Goal: Information Seeking & Learning: Learn about a topic

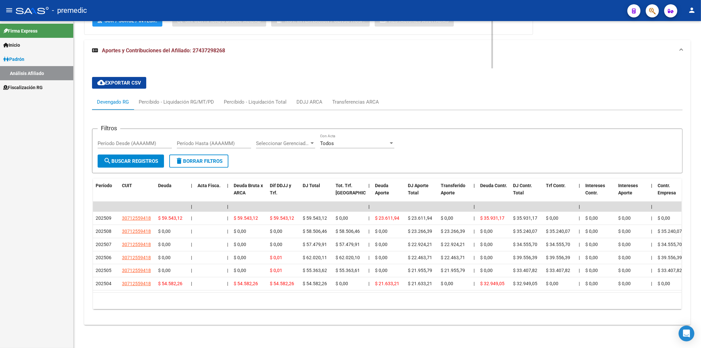
scroll to position [441, 0]
click at [18, 80] on link "Fiscalización RG" at bounding box center [36, 87] width 73 height 14
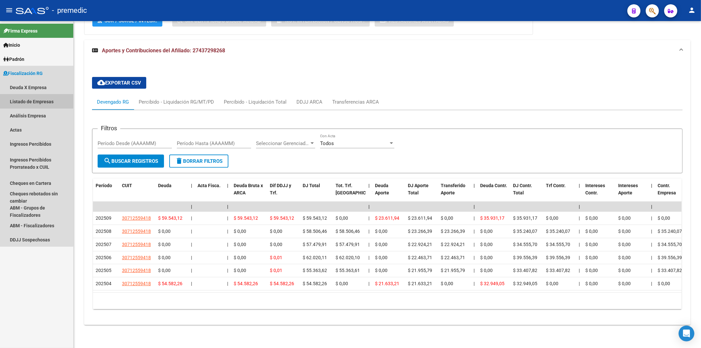
click at [35, 99] on link "Listado de Empresas" at bounding box center [36, 101] width 73 height 14
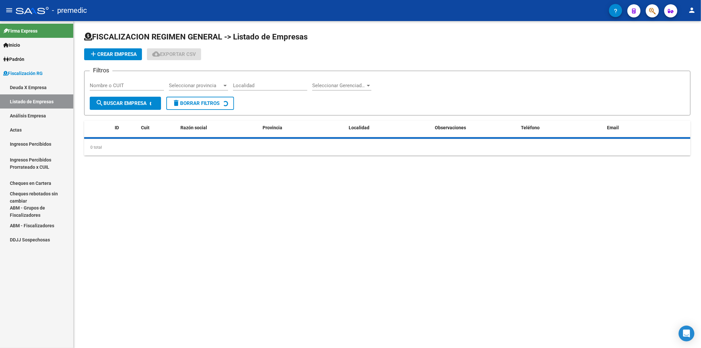
click at [41, 108] on link "Listado de Empresas" at bounding box center [36, 101] width 73 height 14
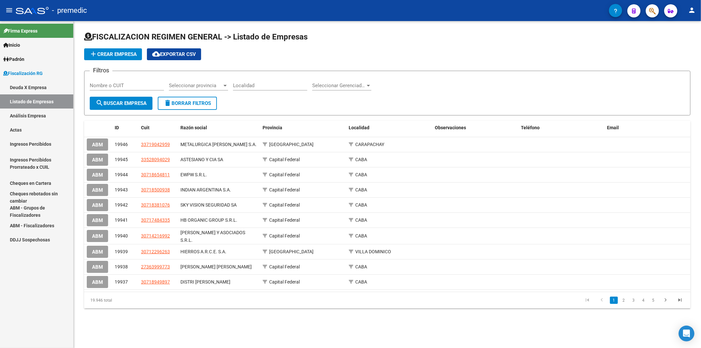
click at [48, 115] on link "Análisis Empresa" at bounding box center [36, 115] width 73 height 14
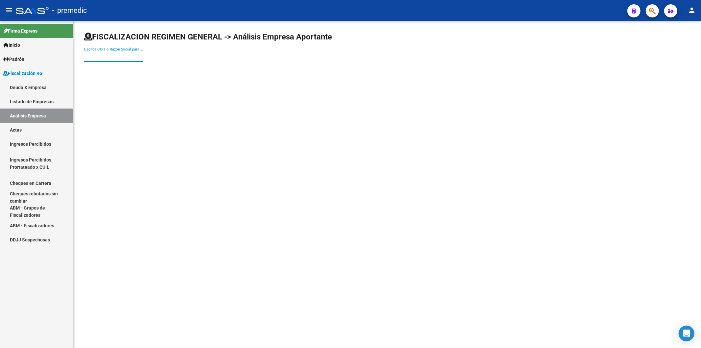
click at [107, 56] on input "Escriba CUIT o Razón Social para buscar" at bounding box center [113, 57] width 59 height 6
paste input "30-71604770-5"
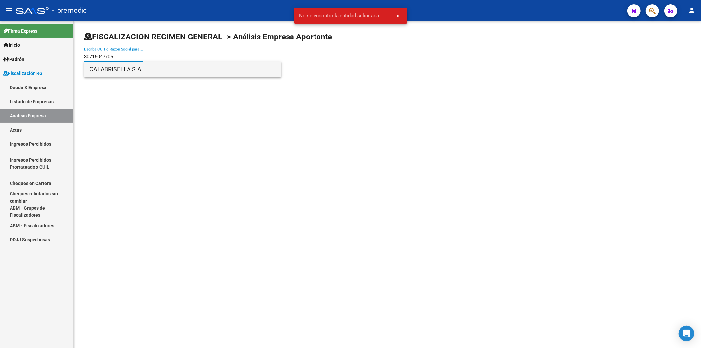
type input "30716047705"
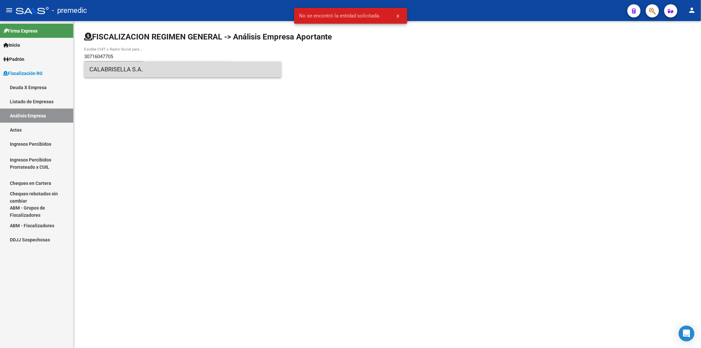
click at [130, 68] on span "CALABRISELLA S.A." at bounding box center [182, 69] width 187 height 16
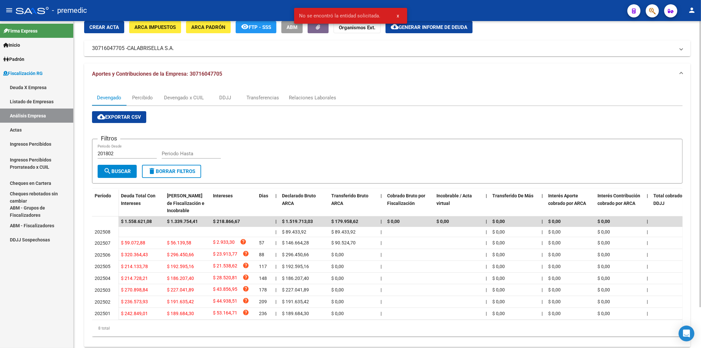
scroll to position [36, 0]
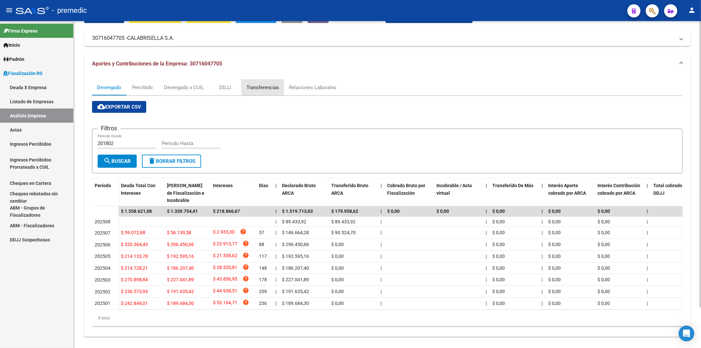
click at [270, 86] on div "Transferencias" at bounding box center [262, 87] width 33 height 7
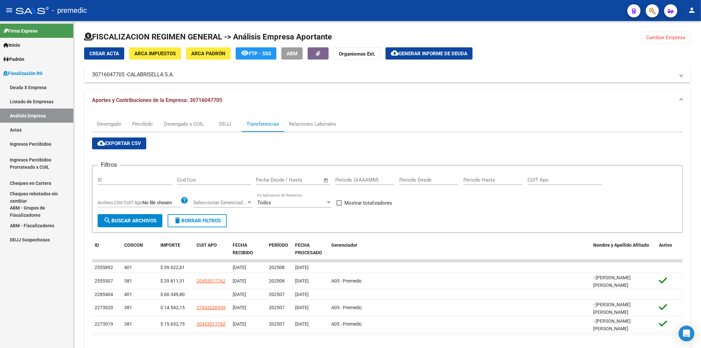
drag, startPoint x: 489, startPoint y: 129, endPoint x: 606, endPoint y: 0, distance: 174.7
click at [492, 116] on div "Devengado Percibido Devengado x CUIL DDJJ Transferencias Relaciones Laborales c…" at bounding box center [387, 236] width 606 height 251
drag, startPoint x: 679, startPoint y: 35, endPoint x: 608, endPoint y: 38, distance: 70.7
click at [492, 35] on span "Cambiar Empresa" at bounding box center [665, 37] width 39 height 6
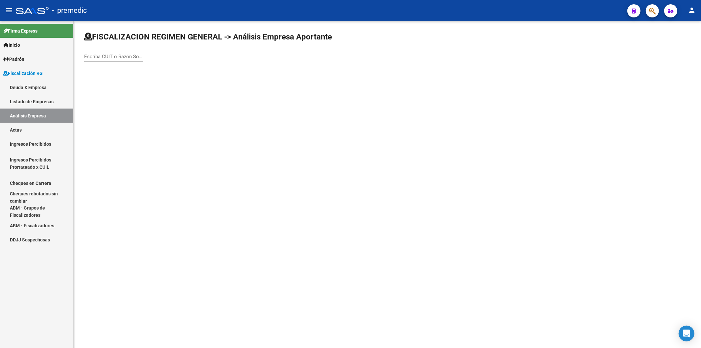
click at [119, 57] on input "Escriba CUIT o Razón Social para buscar" at bounding box center [113, 57] width 59 height 6
paste input "33-71731958-9"
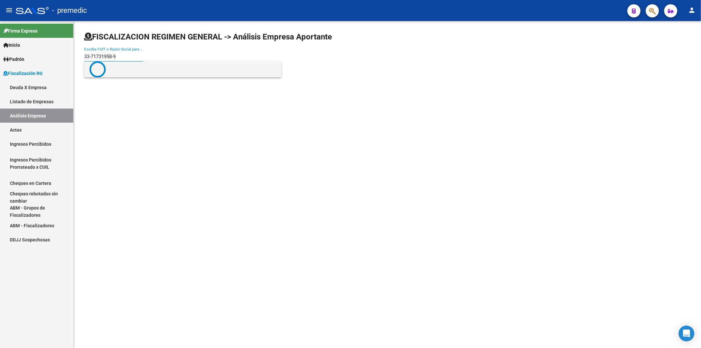
drag, startPoint x: 115, startPoint y: 58, endPoint x: 140, endPoint y: 64, distance: 25.3
click at [117, 58] on input "33-71731958-9" at bounding box center [113, 57] width 59 height 6
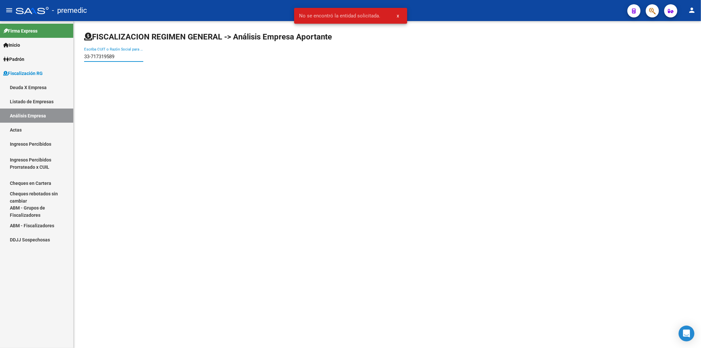
click at [92, 57] on input "33-717319589" at bounding box center [113, 57] width 59 height 6
type input "33717319589"
click at [119, 68] on span "CORNER Y2 S.R.L." at bounding box center [182, 69] width 187 height 16
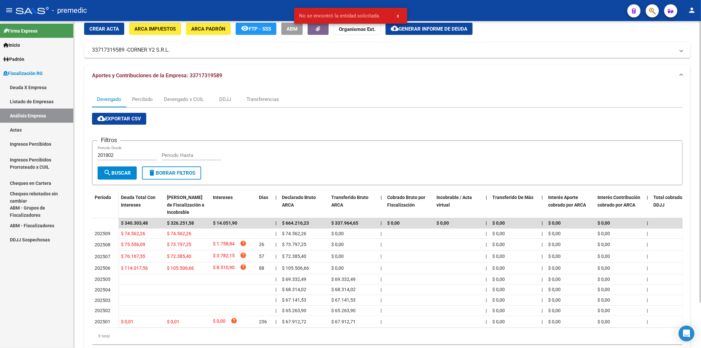
scroll to position [36, 0]
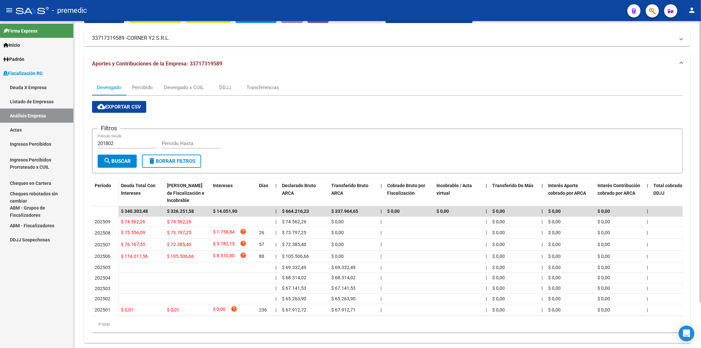
drag, startPoint x: 388, startPoint y: 84, endPoint x: 377, endPoint y: 96, distance: 16.3
click at [388, 86] on div "Devengado Percibido Devengado x CUIL DDJJ Transferencias" at bounding box center [387, 88] width 590 height 16
click at [181, 90] on div "Devengado x CUIL" at bounding box center [184, 87] width 40 height 7
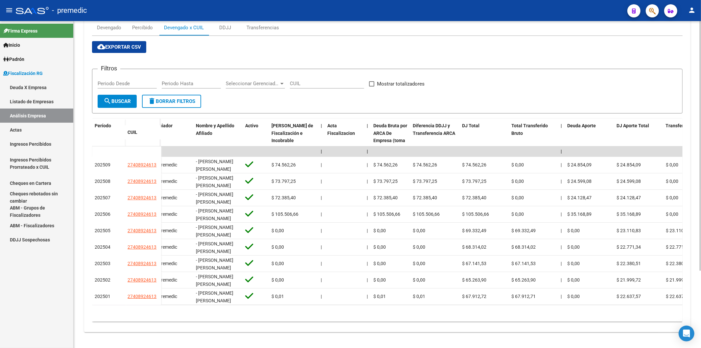
scroll to position [0, 15]
click at [105, 211] on div "cloud_download Exportar CSV Filtros Periodo Desde Periodo Hasta Seleccionar Ger…" at bounding box center [387, 181] width 590 height 291
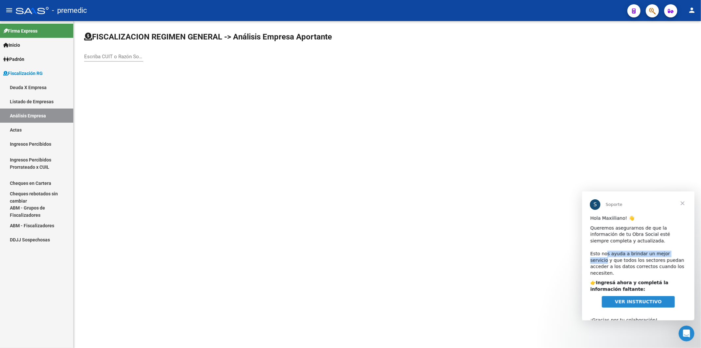
drag, startPoint x: 604, startPoint y: 255, endPoint x: 674, endPoint y: 252, distance: 69.7
click at [675, 251] on div "Queremos asegurarnos de que la información de tu Obra Social esté siempre compl…" at bounding box center [638, 250] width 96 height 52
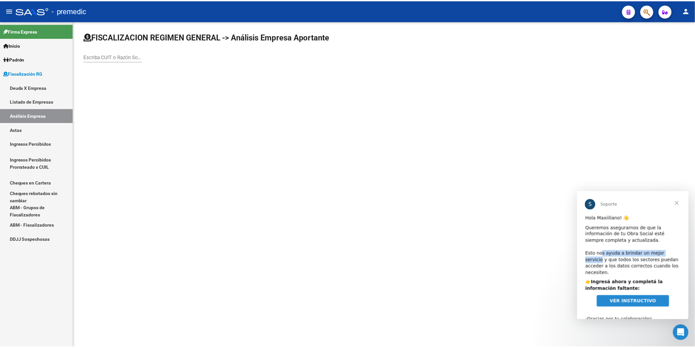
scroll to position [8, 0]
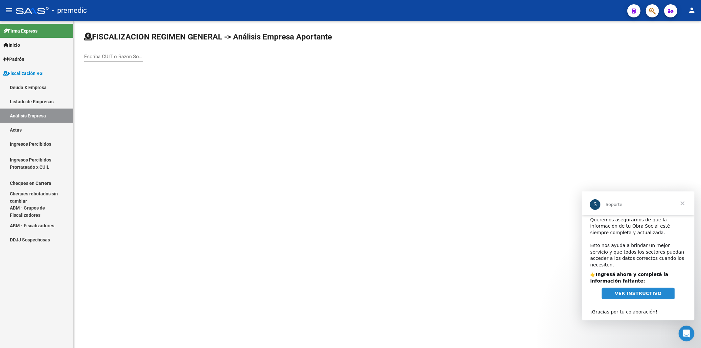
click at [681, 207] on span "Cerrar" at bounding box center [682, 203] width 24 height 24
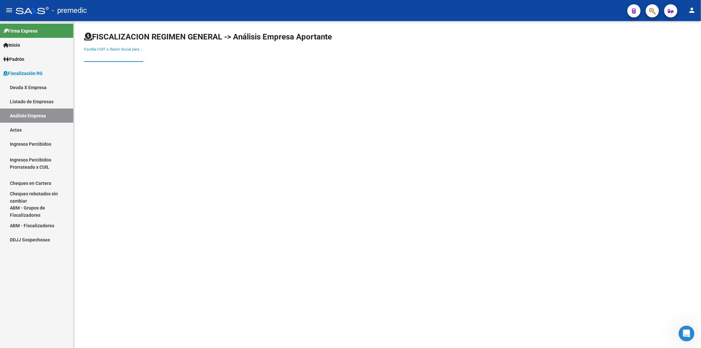
click at [106, 58] on input "Escriba CUIT o Razón Social para buscar" at bounding box center [113, 57] width 59 height 6
paste input "18644062"
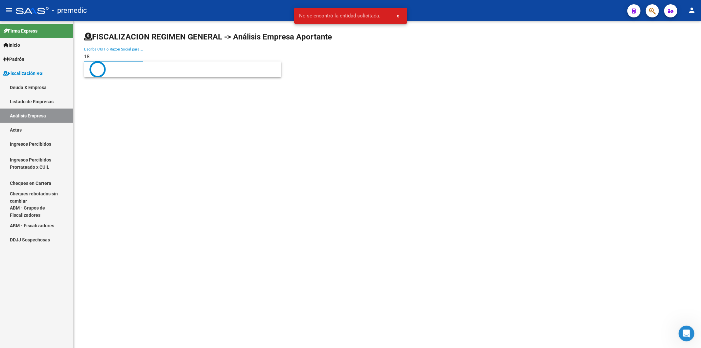
type input "1"
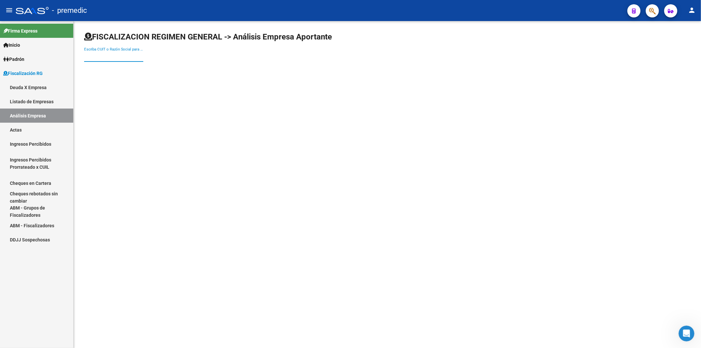
click at [118, 55] on input "Escriba CUIT o Razón Social para buscar" at bounding box center [113, 57] width 59 height 6
paste input "30-68345222-6"
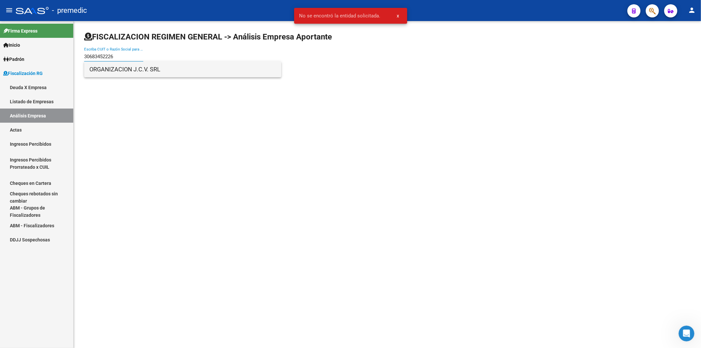
type input "30683452226"
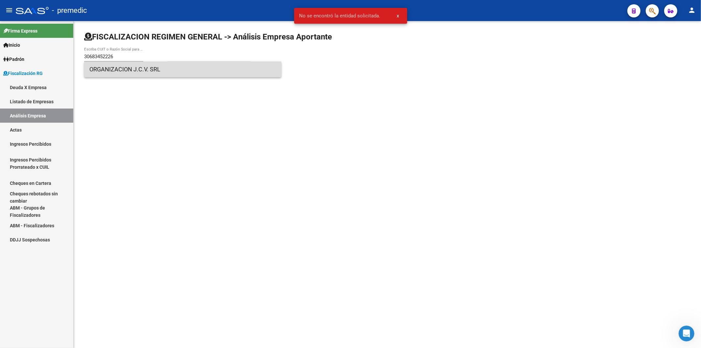
click at [183, 73] on span "ORGANIZACION J.C.V. SRL" at bounding box center [182, 69] width 187 height 16
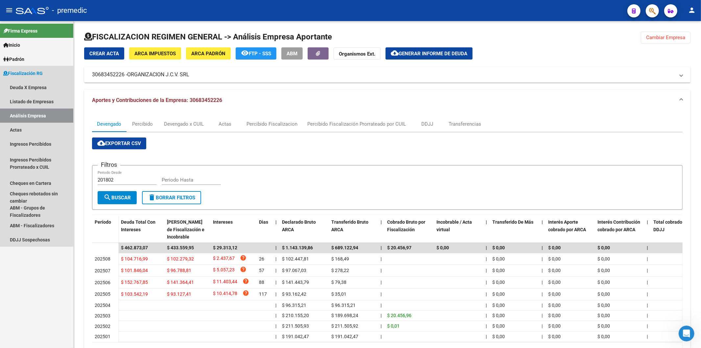
click at [34, 79] on link "Fiscalización RG" at bounding box center [36, 73] width 73 height 14
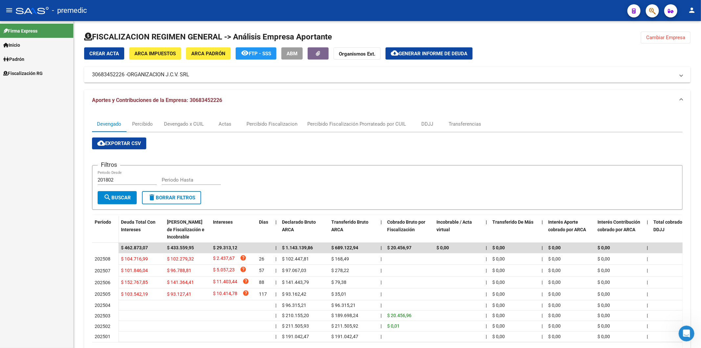
click at [36, 83] on div "Firma Express Inicio Calendario SSS Instructivos Contacto OS Padrón Análisis Af…" at bounding box center [36, 184] width 73 height 327
click at [34, 76] on span "Fiscalización RG" at bounding box center [22, 73] width 39 height 7
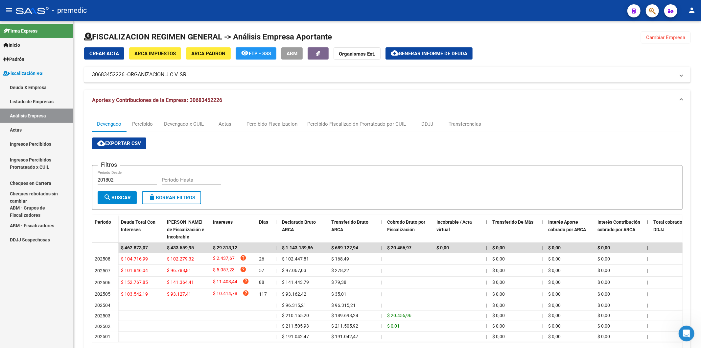
click at [38, 86] on link "Deuda X Empresa" at bounding box center [36, 87] width 73 height 14
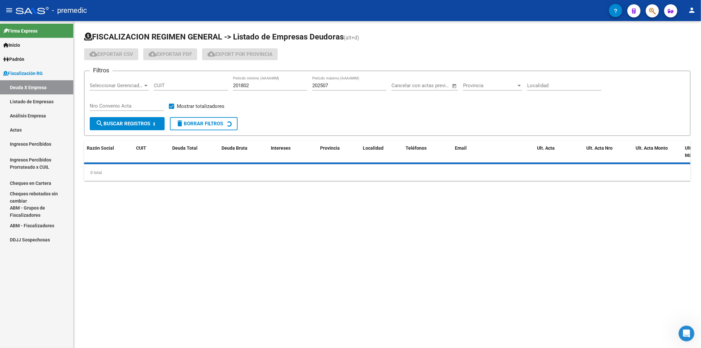
click at [342, 85] on input "202507" at bounding box center [349, 85] width 74 height 6
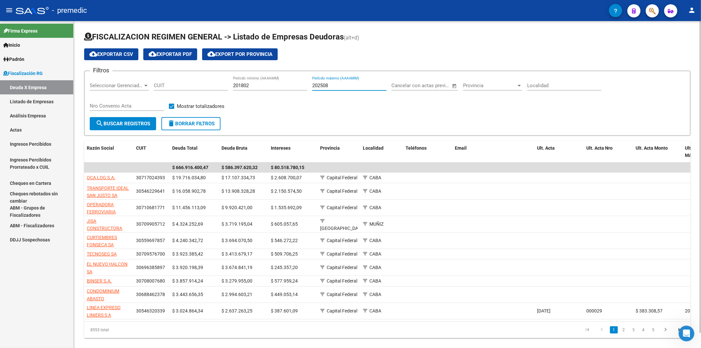
type input "202508"
click at [114, 124] on span "search Buscar Registros" at bounding box center [123, 124] width 55 height 6
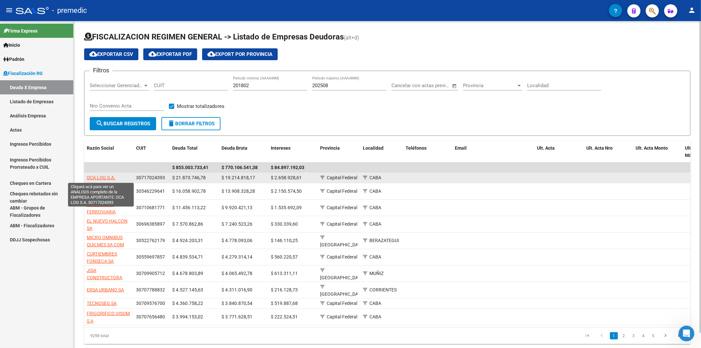
click at [98, 179] on span "OCA LOG S.A." at bounding box center [101, 177] width 29 height 5
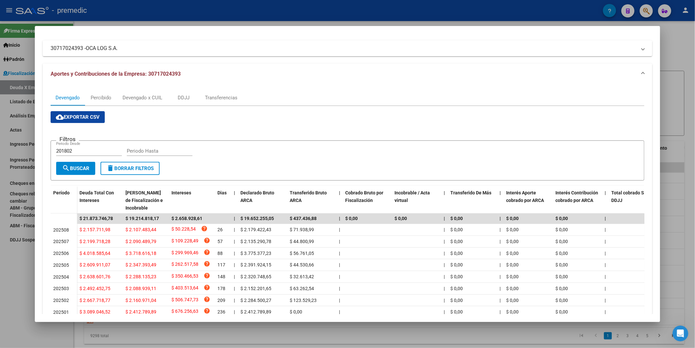
scroll to position [73, 0]
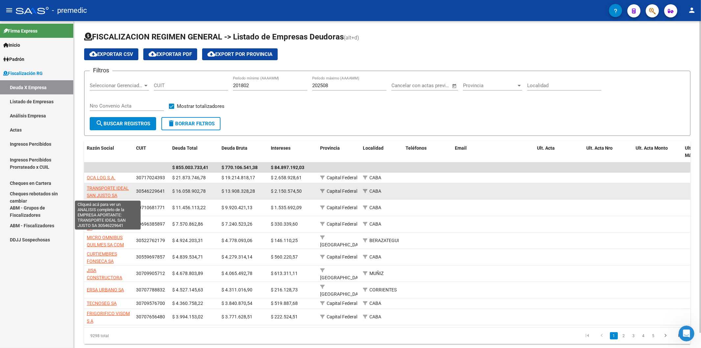
click at [103, 196] on span "TRANSPORTE IDEAL SAN JUSTO SA" at bounding box center [108, 191] width 42 height 13
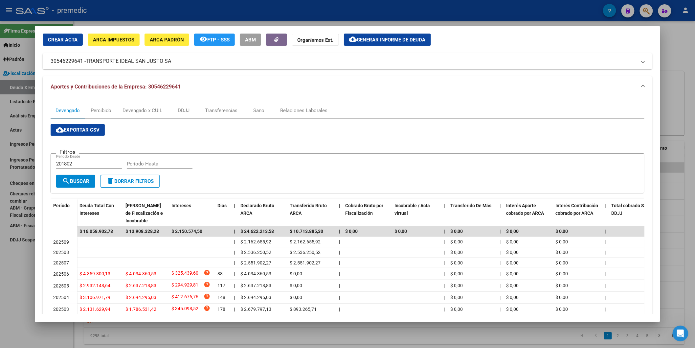
scroll to position [36, 0]
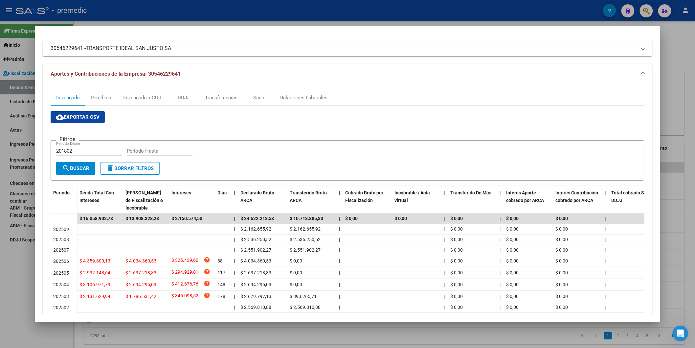
click at [274, 160] on div "Filtros 201802 Periodo Desde Periodo Hasta" at bounding box center [347, 154] width 583 height 16
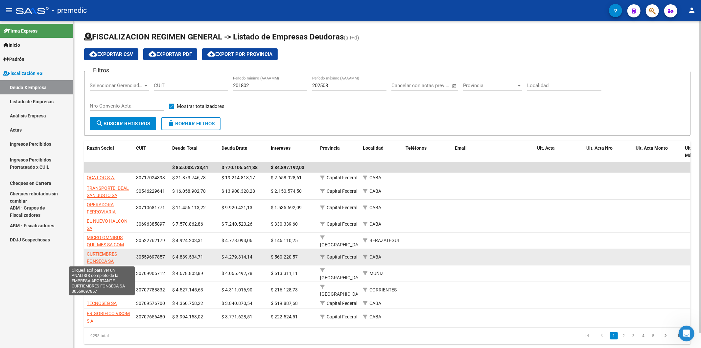
click at [100, 260] on span "CURTIEMBRES FONSECA SA" at bounding box center [102, 257] width 30 height 13
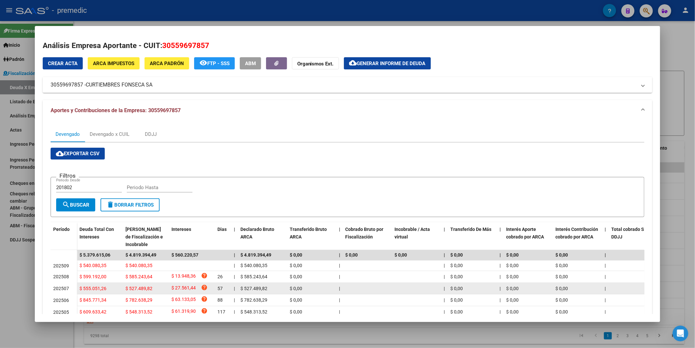
scroll to position [92, 0]
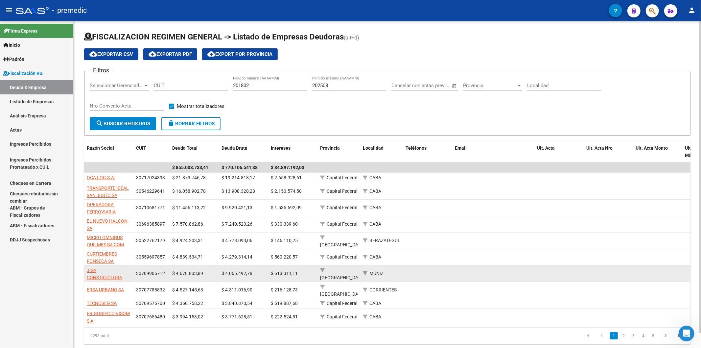
click at [105, 281] on datatable-body-cell "JISA CONSTRUCTORA EMPRENDIMIENTOS INMOBILIARIOS SRL" at bounding box center [108, 273] width 49 height 16
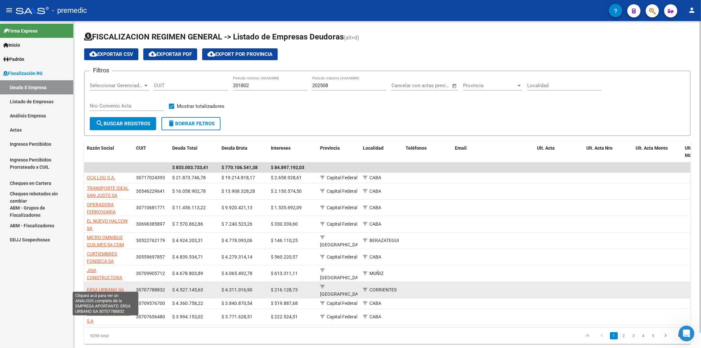
click at [110, 287] on span "ERSA URBANO SA" at bounding box center [105, 289] width 37 height 5
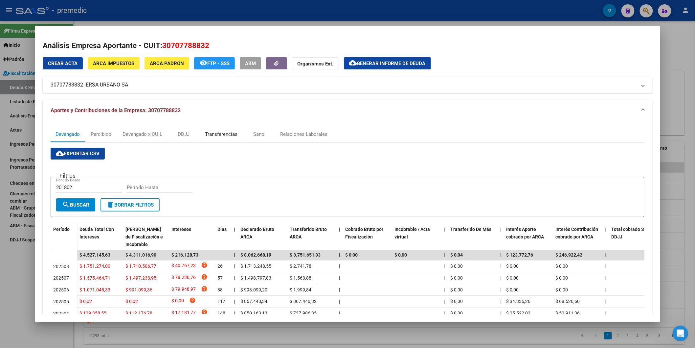
click at [222, 136] on div "Transferencias" at bounding box center [221, 133] width 33 height 7
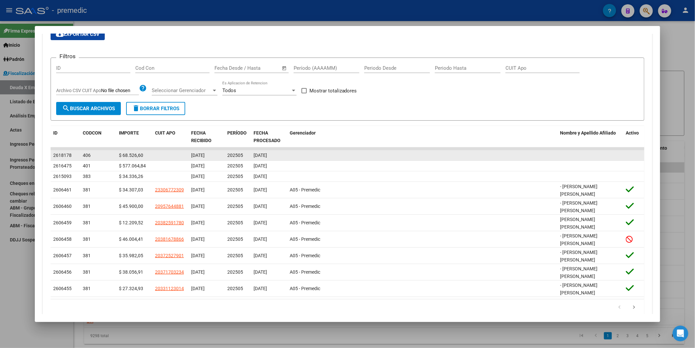
scroll to position [124, 0]
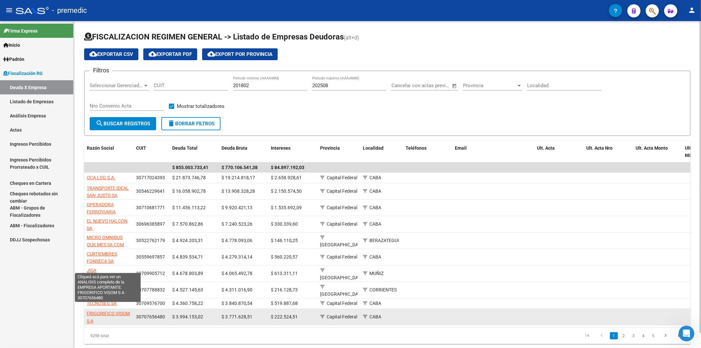
click at [114, 310] on span "FRIGORIFICO VISOM S A" at bounding box center [108, 316] width 43 height 13
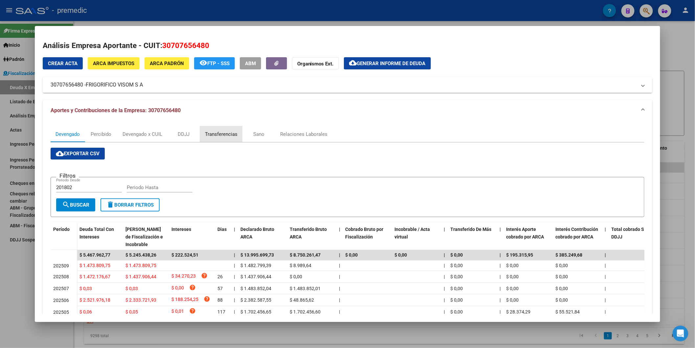
click at [235, 130] on div "Transferencias" at bounding box center [221, 134] width 42 height 16
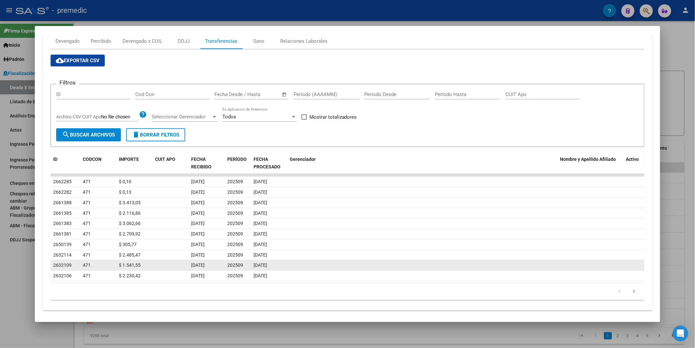
scroll to position [97, 0]
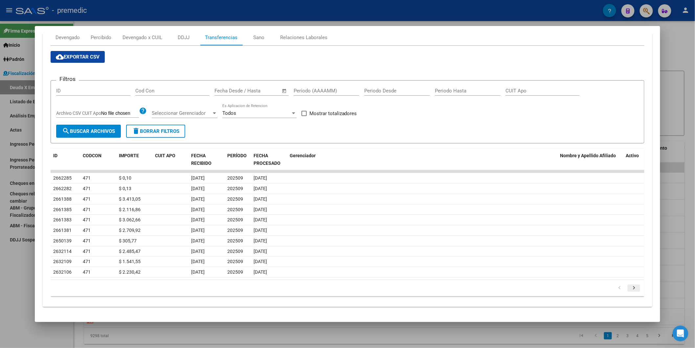
click at [631, 287] on icon "go to next page" at bounding box center [634, 289] width 9 height 8
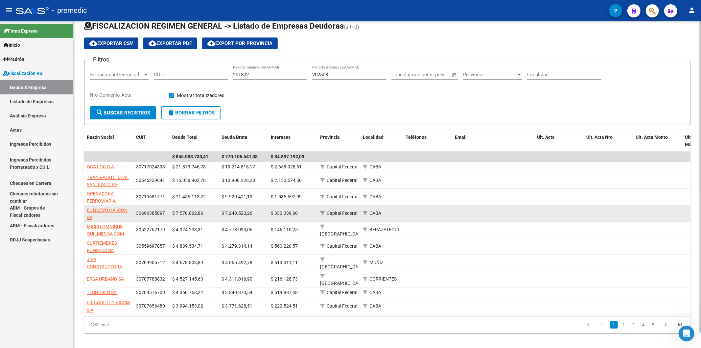
scroll to position [16, 0]
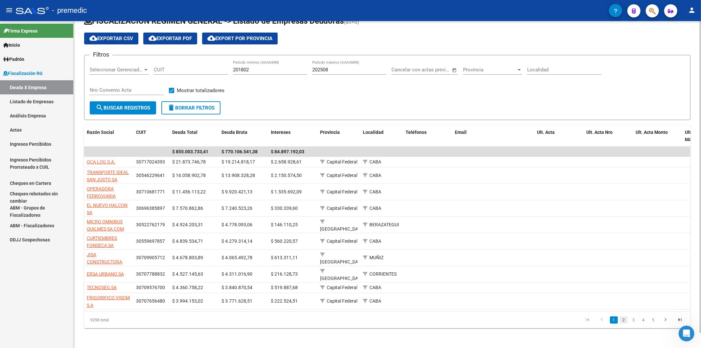
click at [621, 320] on link "2" at bounding box center [624, 319] width 8 height 7
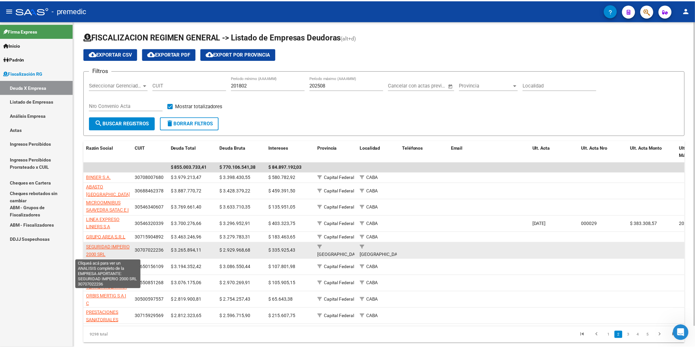
scroll to position [1, 0]
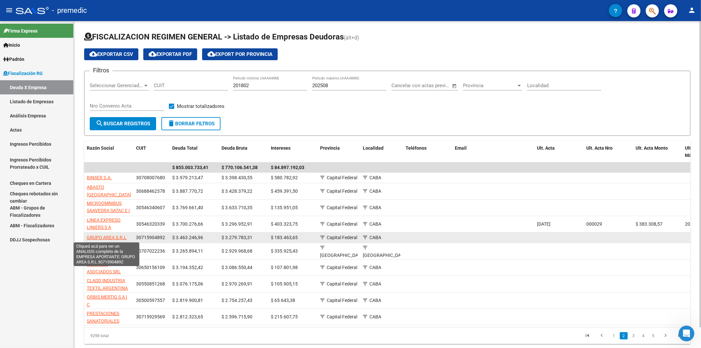
click at [117, 238] on span "GRUPO AREA S.R.L" at bounding box center [107, 237] width 40 height 5
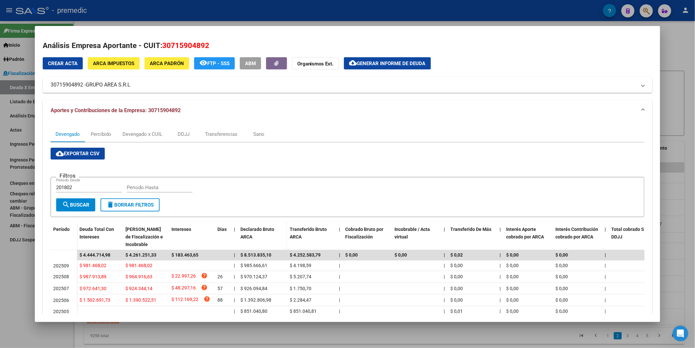
scroll to position [36, 0]
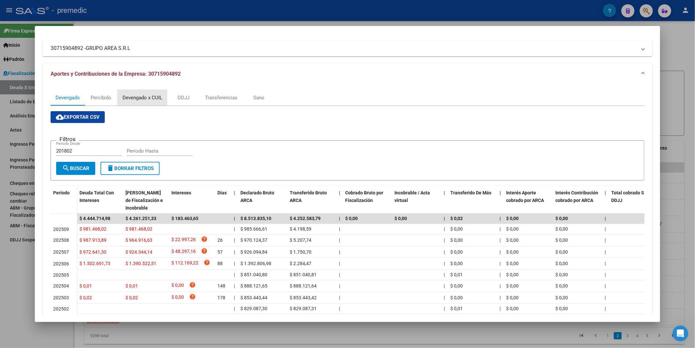
click at [146, 97] on div "Devengado x CUIL" at bounding box center [143, 97] width 40 height 7
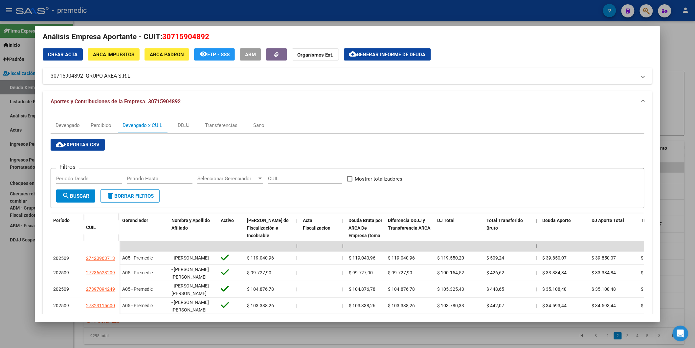
scroll to position [1, 0]
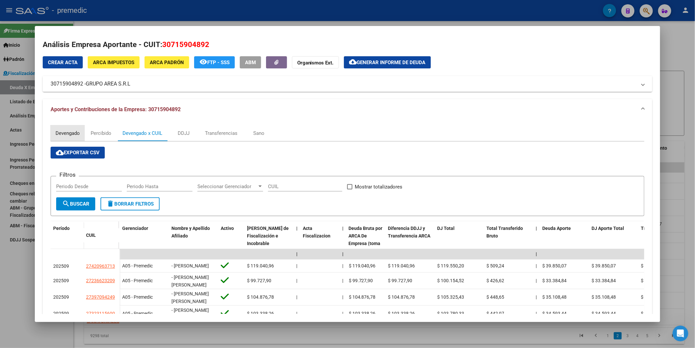
click at [53, 128] on div "Devengado" at bounding box center [68, 133] width 34 height 16
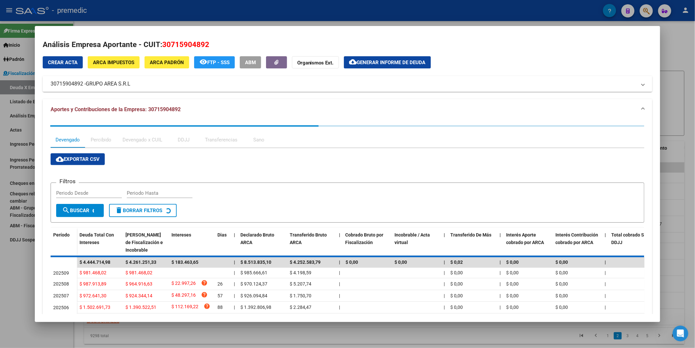
scroll to position [0, 0]
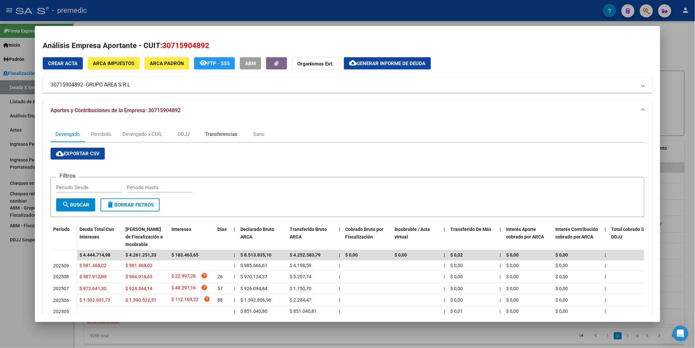
click at [217, 136] on div "Transferencias" at bounding box center [221, 133] width 33 height 7
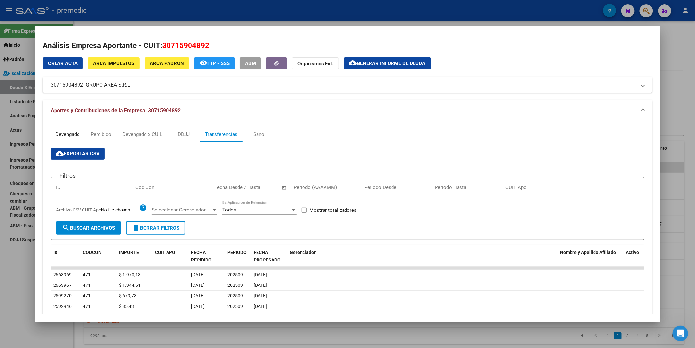
click at [68, 134] on div "Devengado" at bounding box center [68, 133] width 24 height 7
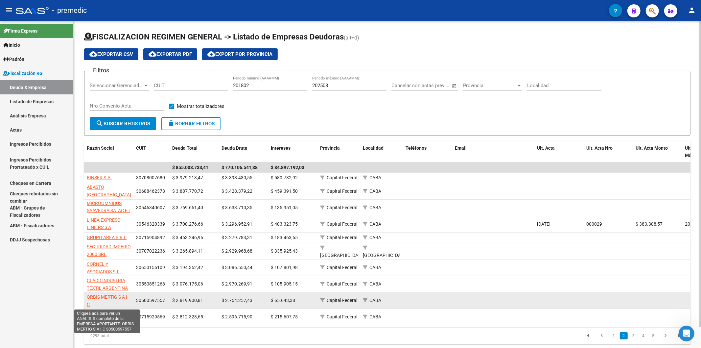
click at [114, 294] on span "ORBIS MERTIG S A I C" at bounding box center [107, 300] width 40 height 13
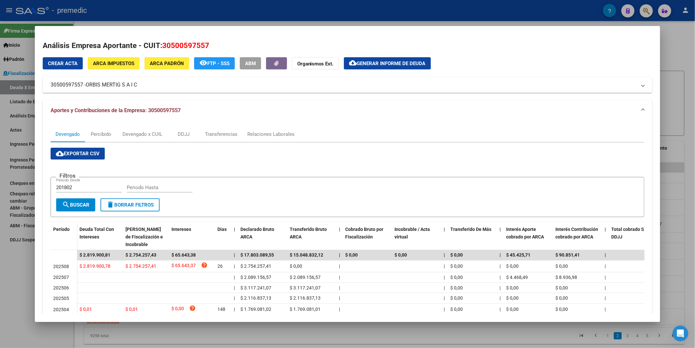
drag, startPoint x: 158, startPoint y: 83, endPoint x: 136, endPoint y: 86, distance: 22.8
click at [136, 86] on mat-panel-title "30500597557 - ORBIS MERTIG S A I C" at bounding box center [344, 85] width 586 height 8
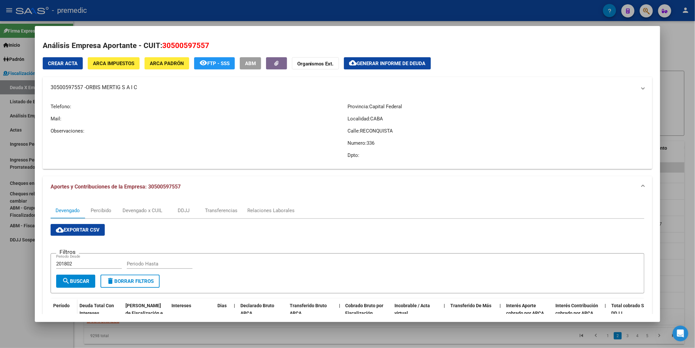
copy mat-panel-title "30500597557 - ORBIS MERTIG S A I C"
drag, startPoint x: 160, startPoint y: 47, endPoint x: 210, endPoint y: 50, distance: 49.4
click at [210, 50] on h2 "Análisis Empresa Aportante - CUIT: 30500597557" at bounding box center [348, 45] width 610 height 11
copy span "30500597557"
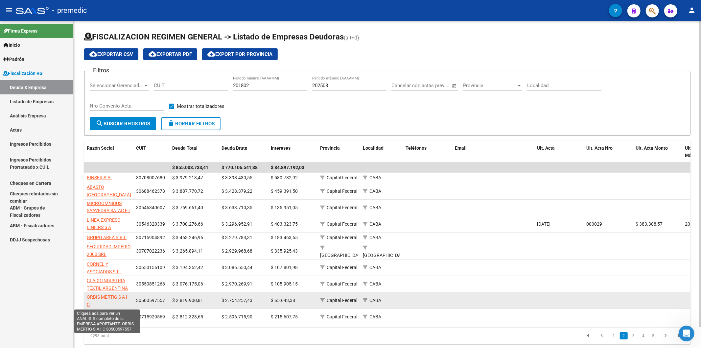
click at [124, 295] on span "ORBIS MERTIG S A I C" at bounding box center [107, 300] width 40 height 13
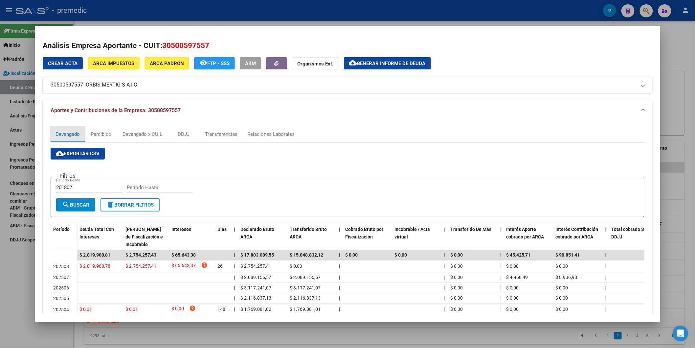
click at [56, 140] on div "Devengado" at bounding box center [68, 134] width 34 height 16
click at [234, 135] on div "Transferencias" at bounding box center [221, 133] width 33 height 7
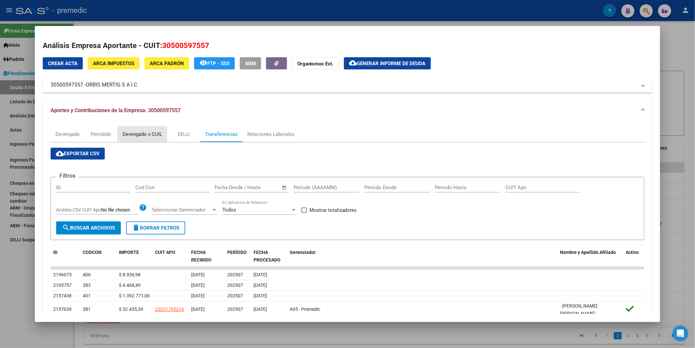
click at [140, 135] on div "Devengado x CUIL" at bounding box center [143, 133] width 40 height 7
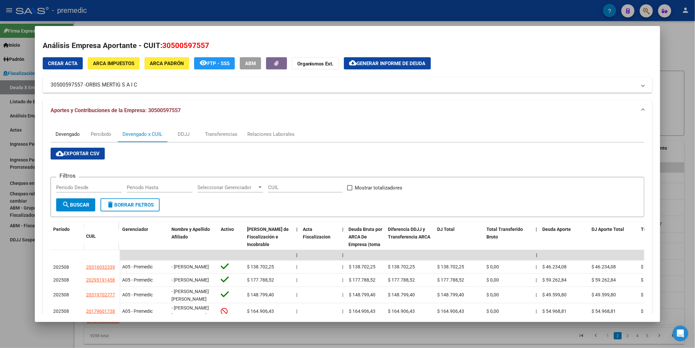
click at [71, 135] on div "Devengado" at bounding box center [68, 133] width 24 height 7
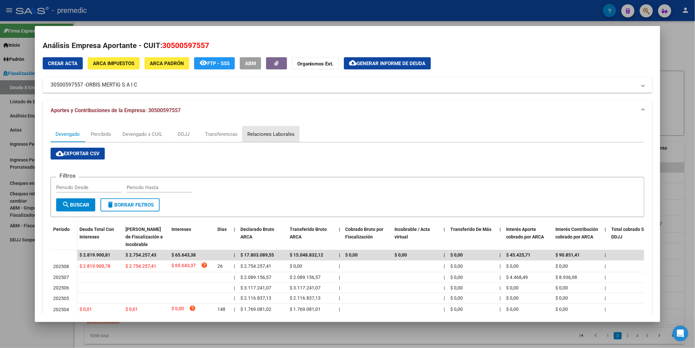
click at [278, 137] on div "Relaciones Laborales" at bounding box center [270, 133] width 47 height 7
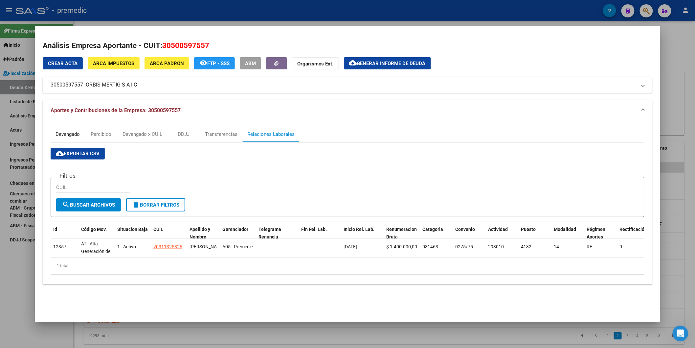
click at [61, 134] on div "Devengado" at bounding box center [68, 133] width 24 height 7
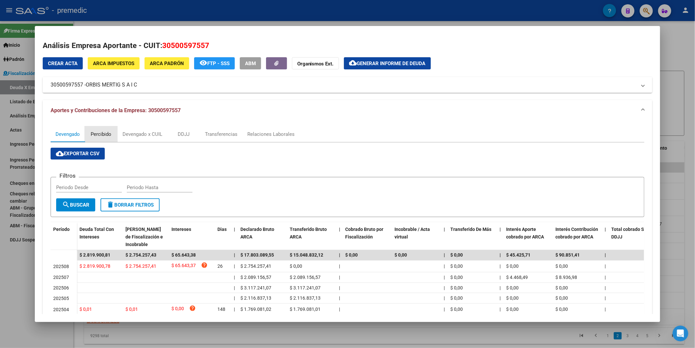
click at [102, 133] on div "Percibido" at bounding box center [101, 133] width 21 height 7
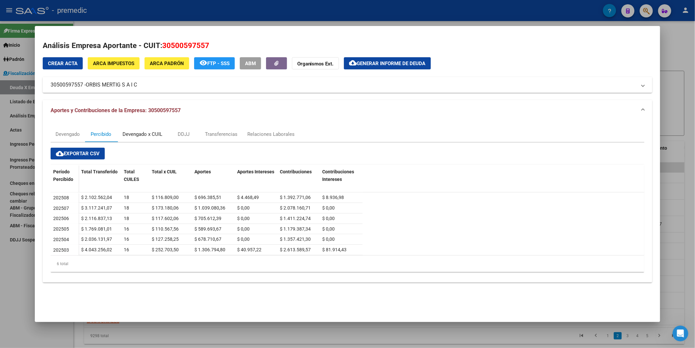
click at [137, 130] on div "Devengado x CUIL" at bounding box center [143, 133] width 40 height 7
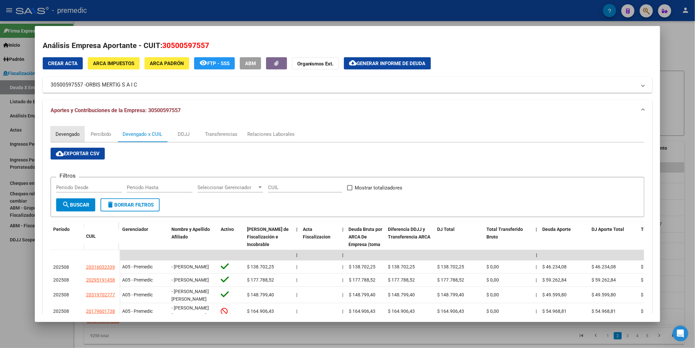
click at [67, 131] on div "Devengado" at bounding box center [68, 133] width 24 height 7
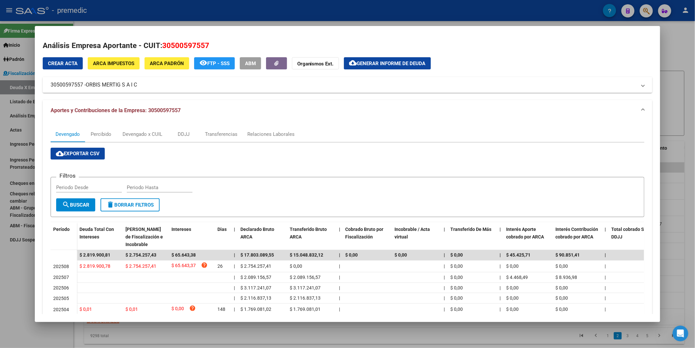
click at [94, 93] on div "Crear Acta ARCA Impuestos ARCA [PERSON_NAME] remove_red_eye FTP - SSS ABM Organ…" at bounding box center [348, 216] width 610 height 318
click at [91, 89] on span "ORBIS MERTIG S A I C" at bounding box center [111, 85] width 51 height 8
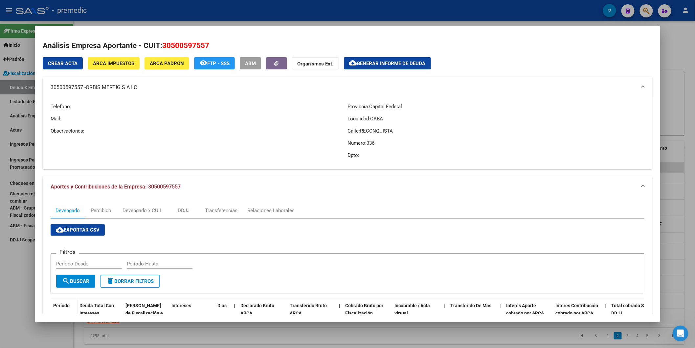
click at [91, 89] on span "ORBIS MERTIG S A I C" at bounding box center [111, 87] width 51 height 8
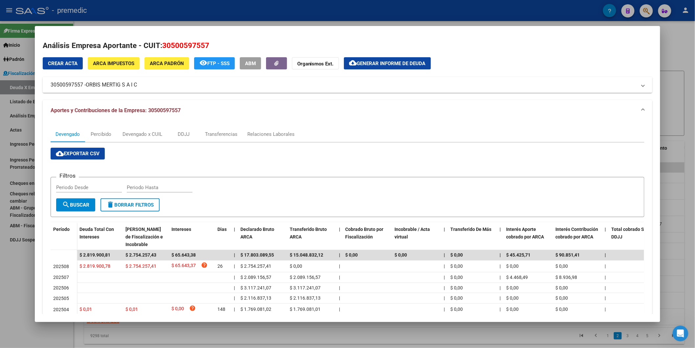
drag, startPoint x: 206, startPoint y: 43, endPoint x: 159, endPoint y: 35, distance: 47.0
click at [159, 35] on mat-dialog-content "Análisis Empresa Aportante - CUIT: 30500597557 Crear Acta ARCA Impuestos ARCA […" at bounding box center [348, 174] width 626 height 280
copy span "30500597557"
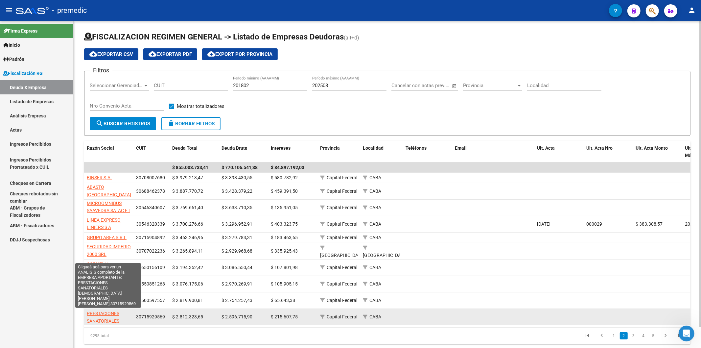
click at [116, 318] on span "PRESTACIONES SANATORIALES [DEMOGRAPHIC_DATA][PERSON_NAME][PERSON_NAME]" at bounding box center [111, 327] width 48 height 35
type textarea "30715929569"
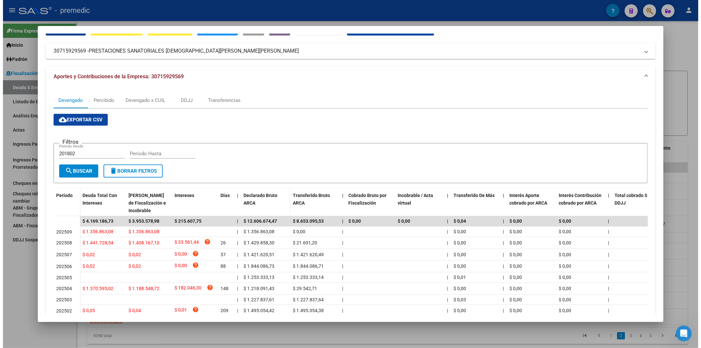
scroll to position [73, 0]
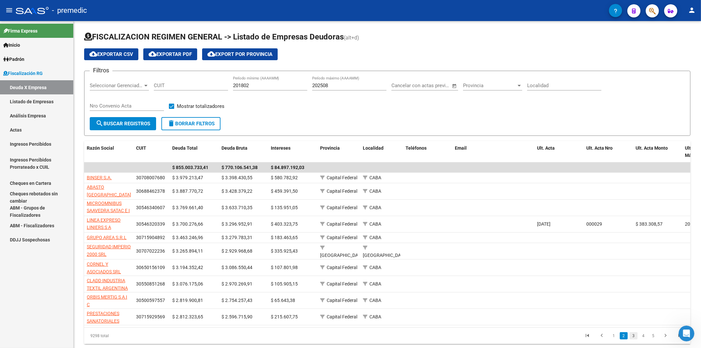
click at [633, 339] on link "3" at bounding box center [633, 335] width 8 height 7
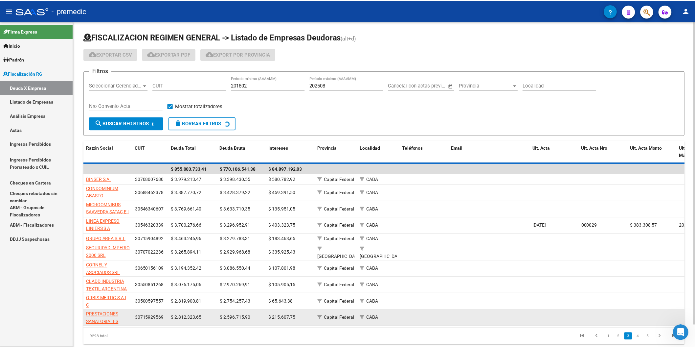
scroll to position [0, 0]
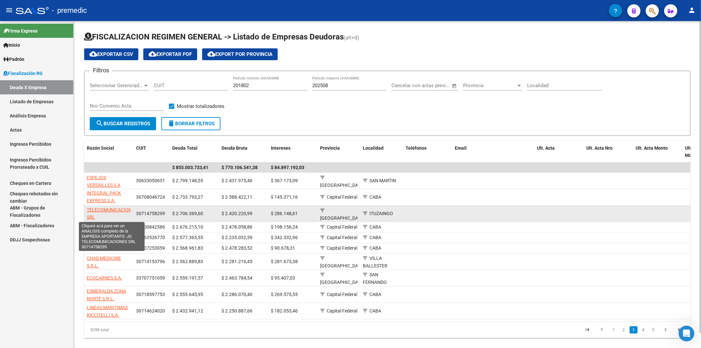
click at [126, 206] on span "JG TELECOMUNICACIONES SRL" at bounding box center [112, 209] width 50 height 20
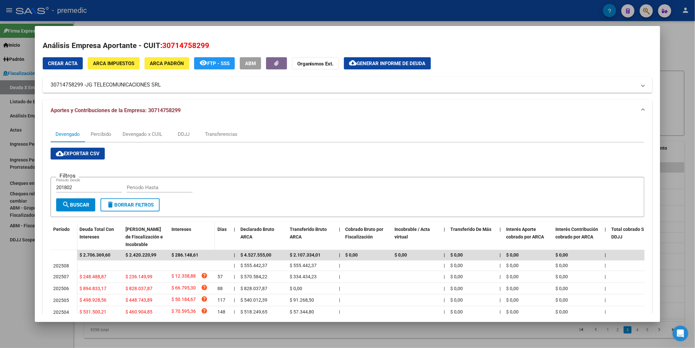
scroll to position [36, 0]
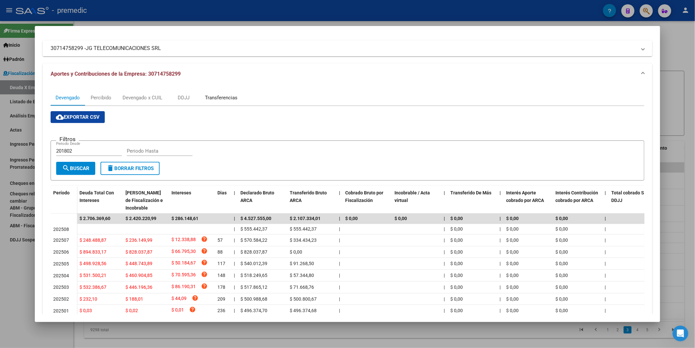
click at [223, 97] on div "Transferencias" at bounding box center [221, 97] width 33 height 7
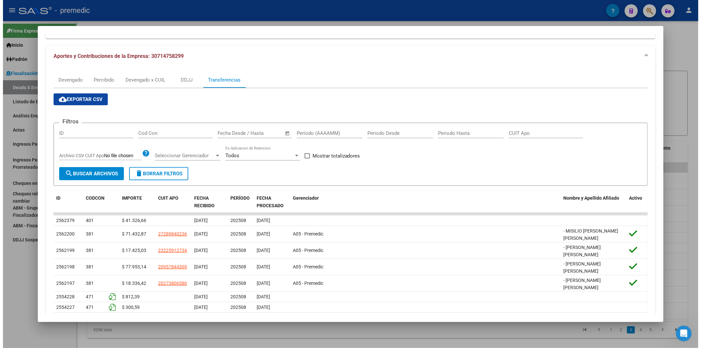
scroll to position [112, 0]
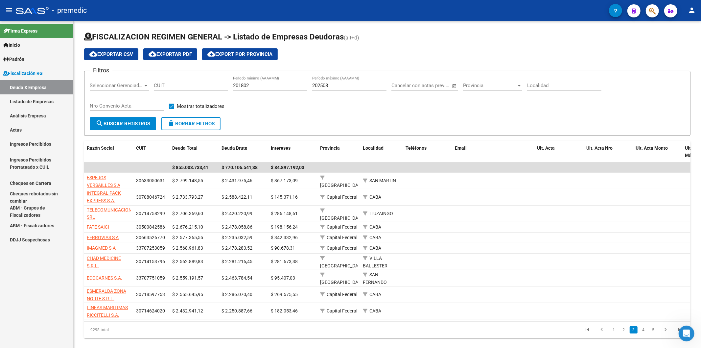
click at [347, 120] on form "Filtros Seleccionar Gerenciador Seleccionar Gerenciador CUIT 201802 Período mín…" at bounding box center [387, 103] width 606 height 65
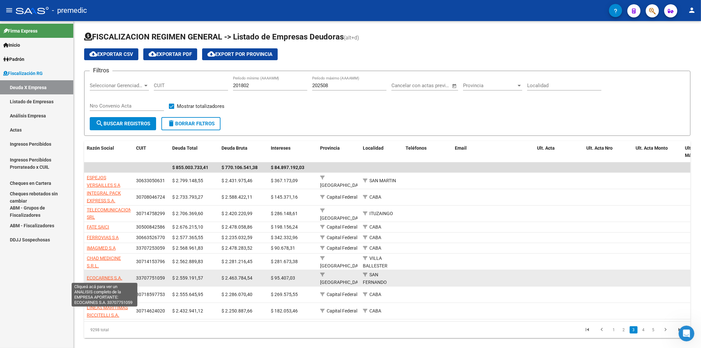
click at [101, 280] on span "ECOCARNES S.A." at bounding box center [104, 277] width 35 height 5
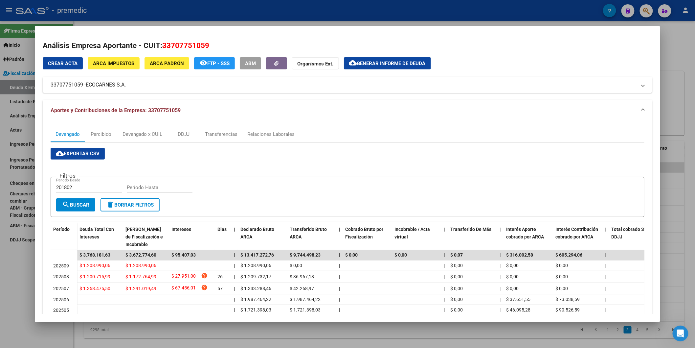
click at [343, 198] on div "Filtros 201802 Periodo Desde Periodo Hasta" at bounding box center [347, 190] width 583 height 16
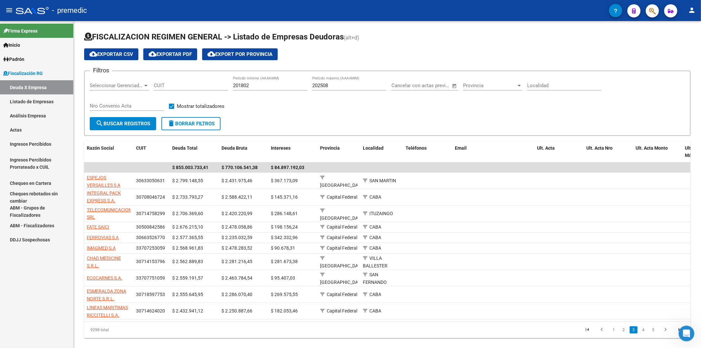
click at [641, 333] on link "4" at bounding box center [643, 329] width 8 height 7
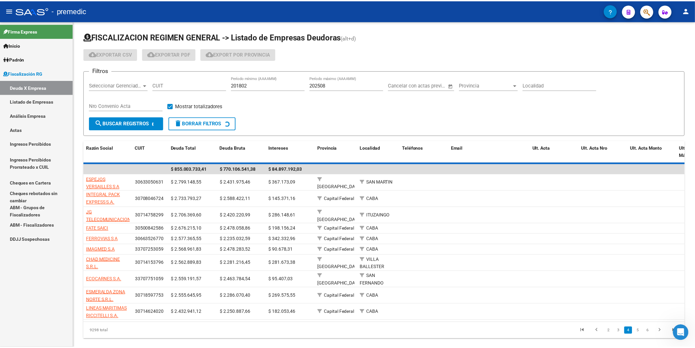
scroll to position [8, 0]
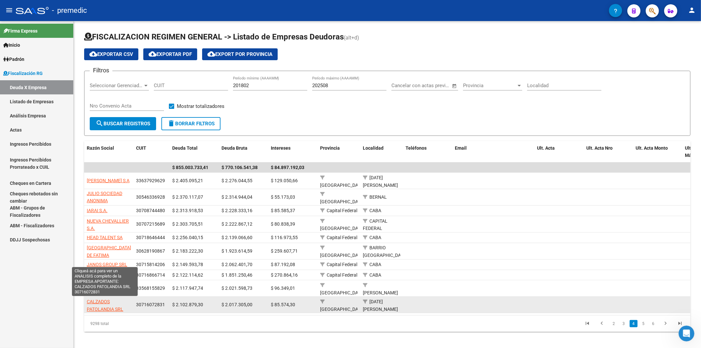
click at [117, 306] on span "CALZADOS PATOLANDIA SRL" at bounding box center [105, 305] width 36 height 13
type textarea "30716072831"
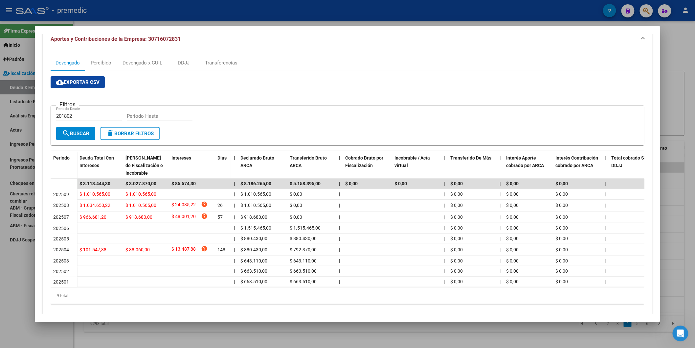
scroll to position [73, 0]
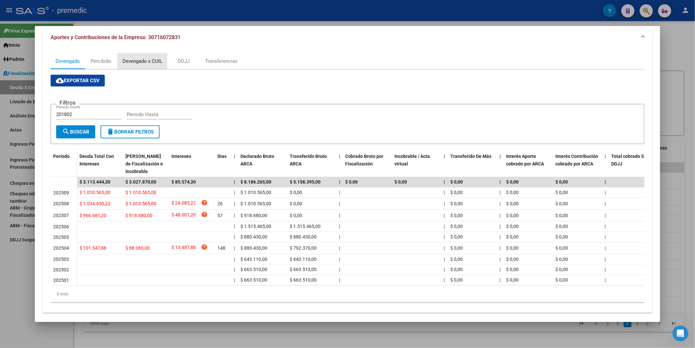
click at [135, 62] on div "Devengado x CUIL" at bounding box center [143, 60] width 40 height 7
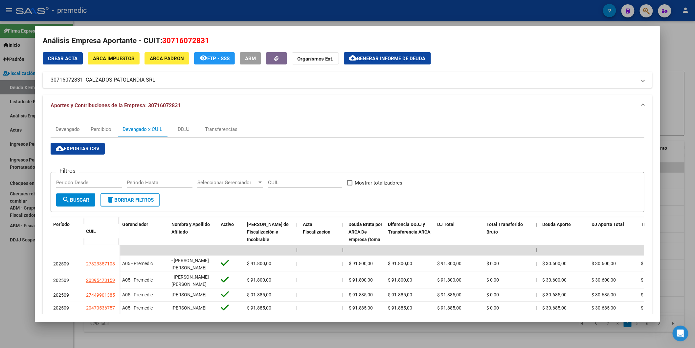
scroll to position [0, 0]
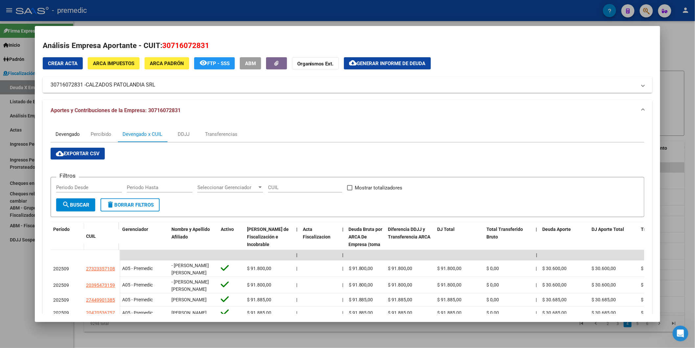
click at [58, 130] on div "Devengado" at bounding box center [68, 133] width 24 height 7
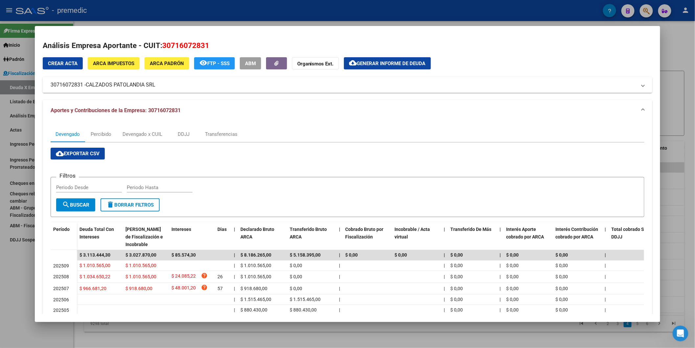
drag, startPoint x: 207, startPoint y: 44, endPoint x: 161, endPoint y: 44, distance: 46.0
click at [161, 44] on h2 "Análisis Empresa Aportante - CUIT: 30716072831" at bounding box center [348, 45] width 610 height 11
drag, startPoint x: 163, startPoint y: 86, endPoint x: 153, endPoint y: 84, distance: 9.6
click at [153, 84] on mat-panel-title "30716072831 - CALZADOS PATOLANDIA SRL" at bounding box center [344, 85] width 586 height 8
copy mat-panel-title "30716072831 - CALZADOS PATOLANDIA SRL"
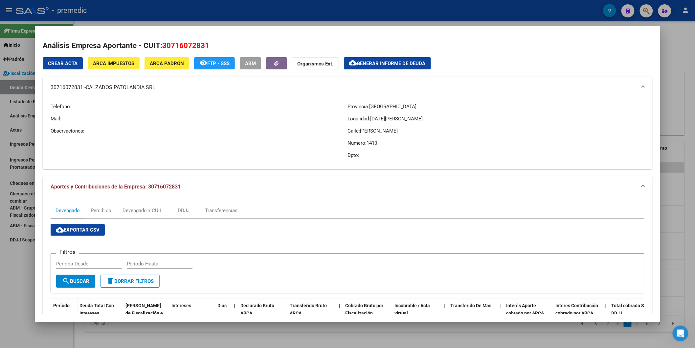
copy mat-panel-title "30716072831 - CALZADOS PATOLANDIA SRL"
click at [146, 84] on span "CALZADOS PATOLANDIA SRL" at bounding box center [121, 87] width 70 height 8
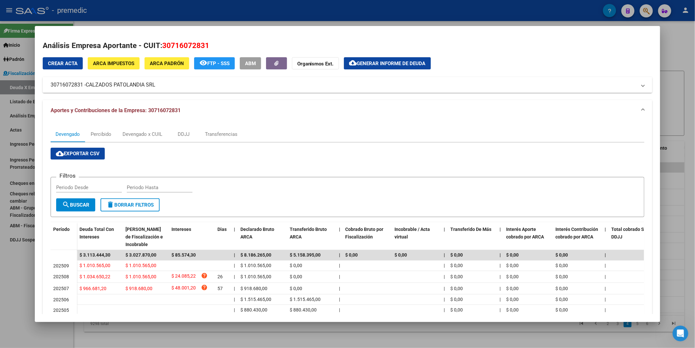
click at [153, 86] on mat-panel-title "30716072831 - CALZADOS PATOLANDIA SRL" at bounding box center [344, 85] width 586 height 8
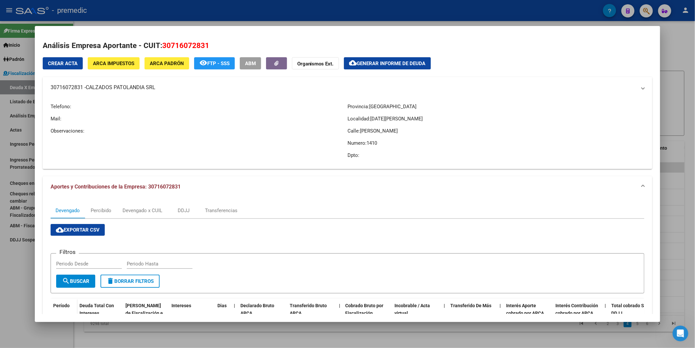
copy mat-panel-title "30716072831 - CALZADOS PATOLANDIA SRL"
click at [370, 63] on span "Generar informe de deuda" at bounding box center [391, 63] width 69 height 6
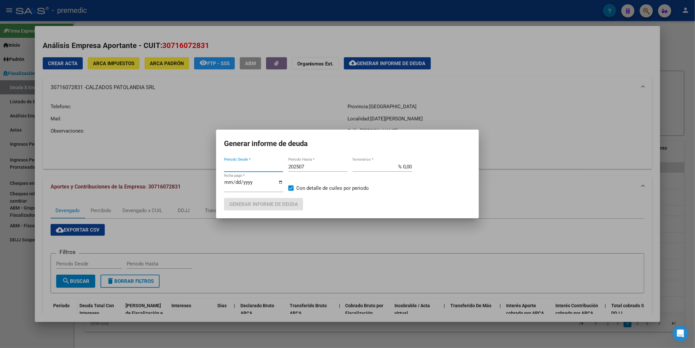
type input "201802"
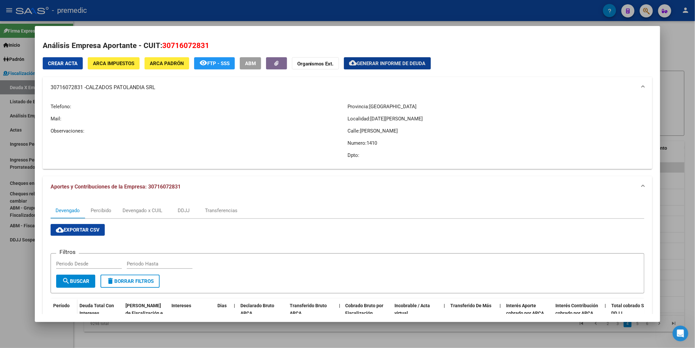
click at [357, 64] on span "Generar informe de deuda" at bounding box center [391, 63] width 69 height 6
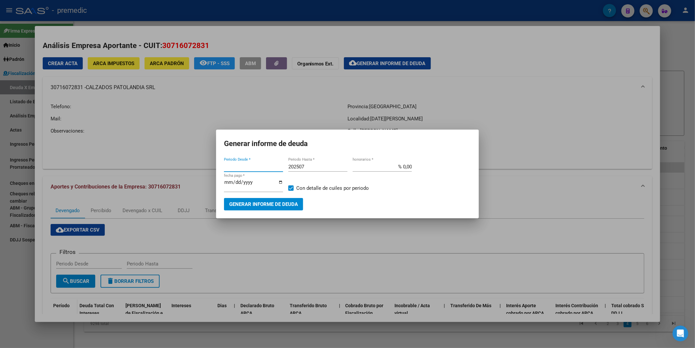
type input "201802"
click at [244, 164] on input "201802" at bounding box center [253, 167] width 59 height 6
type input "202507"
type input "202509"
click at [266, 204] on span "Generar informe de deuda" at bounding box center [263, 204] width 69 height 6
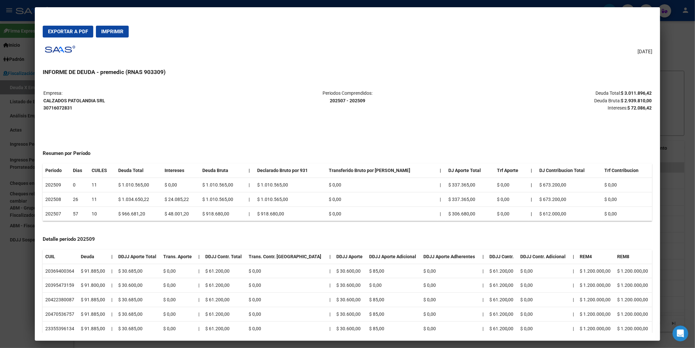
click at [68, 31] on span "Exportar a PDF" at bounding box center [68, 32] width 40 height 6
click at [336, 108] on td "Periodos Comprendidos: 202507 - 202509" at bounding box center [347, 100] width 202 height 22
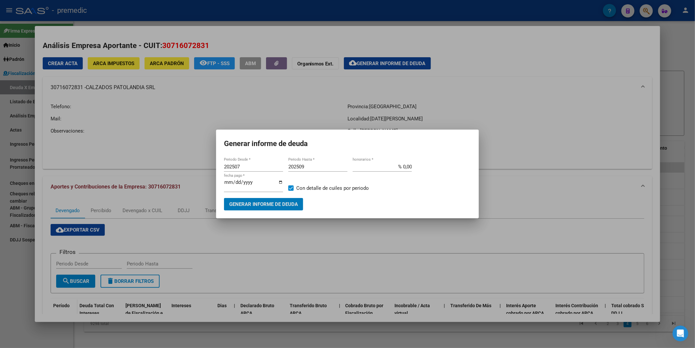
click at [529, 104] on div at bounding box center [347, 174] width 695 height 348
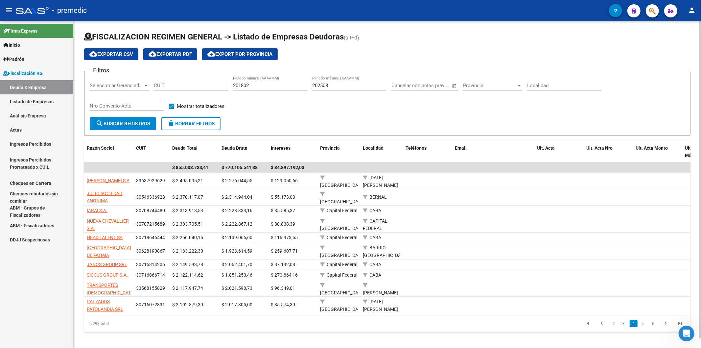
click at [308, 127] on form "Filtros Seleccionar Gerenciador Seleccionar Gerenciador CUIT 201802 Período mín…" at bounding box center [387, 103] width 606 height 65
click at [625, 327] on link "3" at bounding box center [624, 323] width 8 height 7
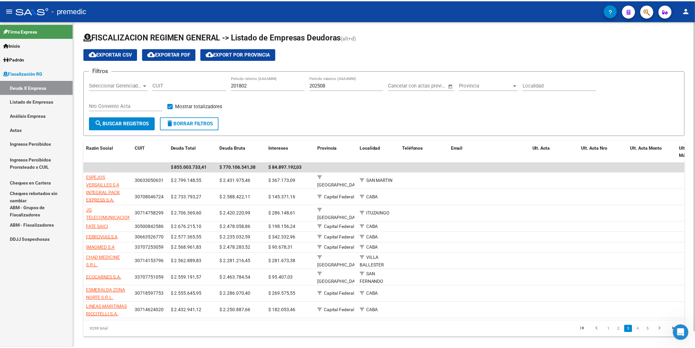
scroll to position [1, 0]
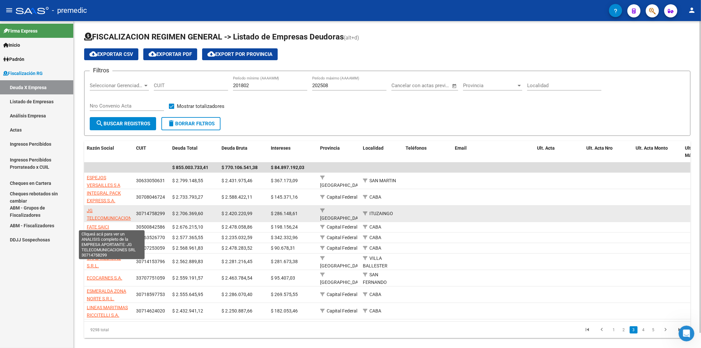
click at [122, 217] on span "JG TELECOMUNICACIONES SRL" at bounding box center [112, 218] width 50 height 20
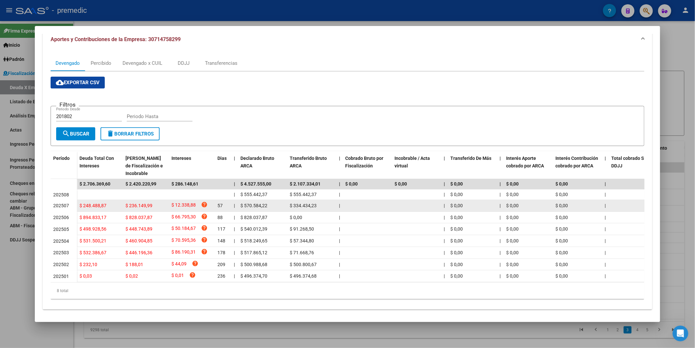
scroll to position [73, 0]
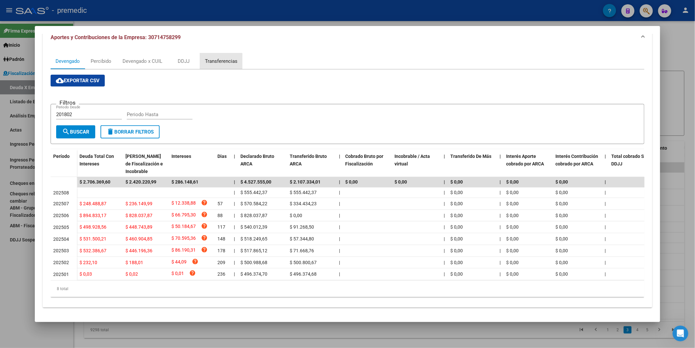
click at [213, 61] on div "Transferencias" at bounding box center [221, 60] width 33 height 7
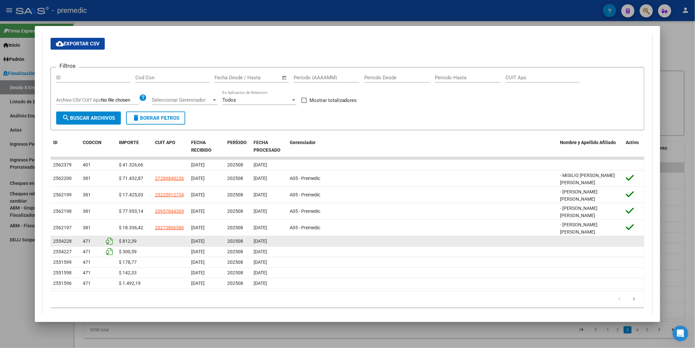
scroll to position [112, 0]
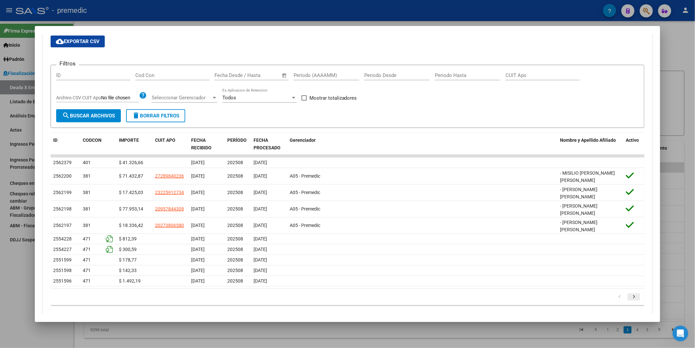
click at [630, 293] on icon "go to next page" at bounding box center [634, 297] width 9 height 8
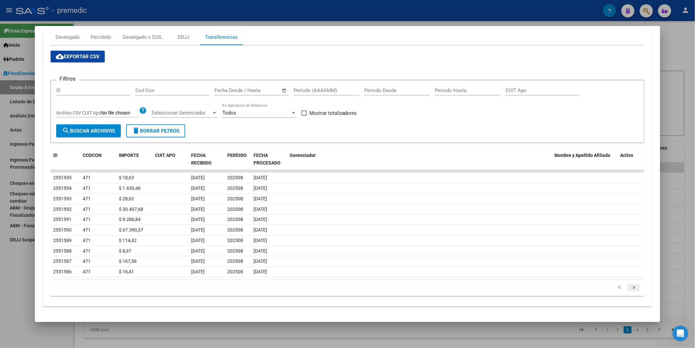
scroll to position [97, 0]
click at [630, 285] on icon "go to next page" at bounding box center [634, 289] width 9 height 8
click at [633, 288] on icon "go to next page" at bounding box center [634, 289] width 9 height 8
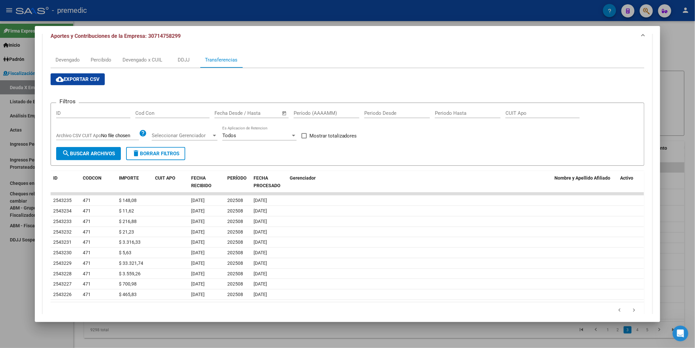
scroll to position [60, 0]
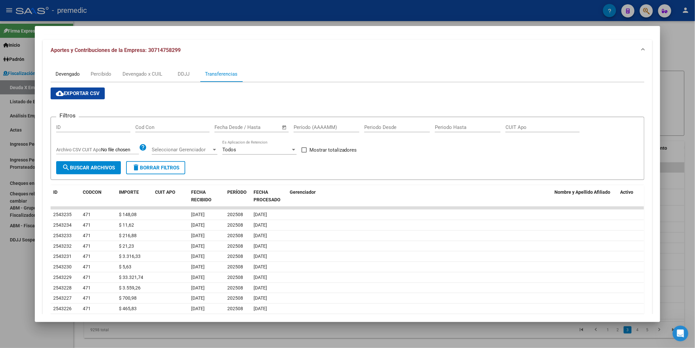
drag, startPoint x: 72, startPoint y: 75, endPoint x: 78, endPoint y: 80, distance: 7.4
click at [72, 76] on div "Devengado" at bounding box center [68, 73] width 24 height 7
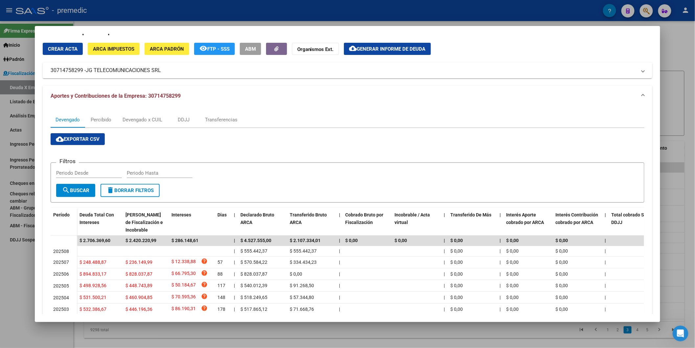
scroll to position [36, 0]
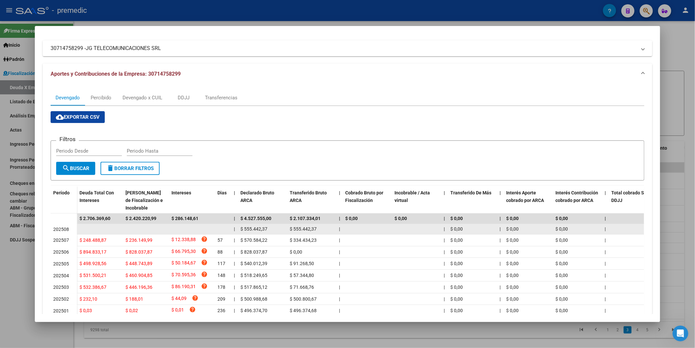
drag, startPoint x: 259, startPoint y: 226, endPoint x: 289, endPoint y: 227, distance: 30.6
click at [289, 227] on div "| $ 555.442,37 $ 555.442,37 | | $ 0,00 | $ 0,00 $ 0,00 | | $ 185.147,46 $ 185.1…" at bounding box center [469, 229] width 785 height 11
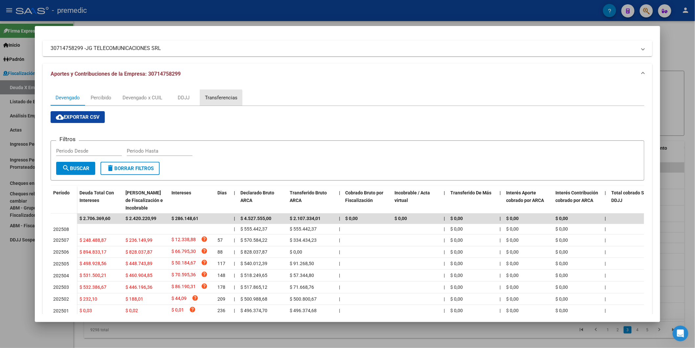
click at [209, 102] on div "Transferencias" at bounding box center [221, 98] width 42 height 16
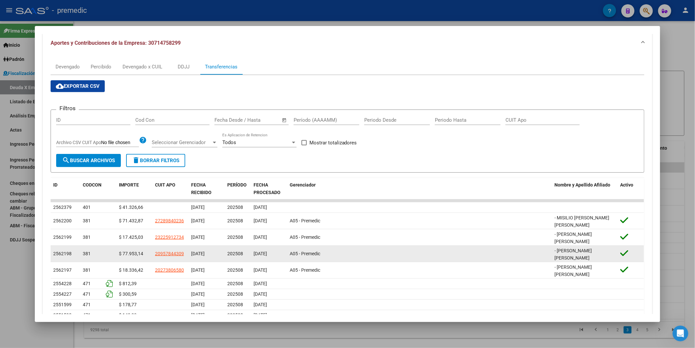
scroll to position [112, 0]
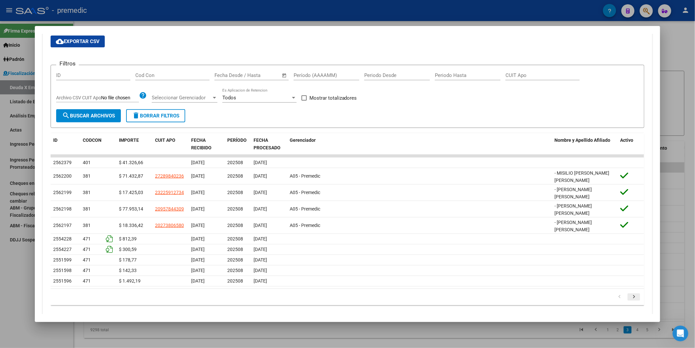
click at [631, 293] on icon "go to next page" at bounding box center [634, 297] width 9 height 8
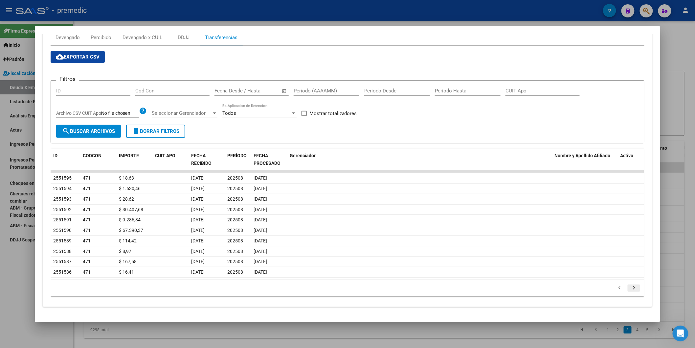
click at [632, 290] on icon "go to next page" at bounding box center [634, 289] width 9 height 8
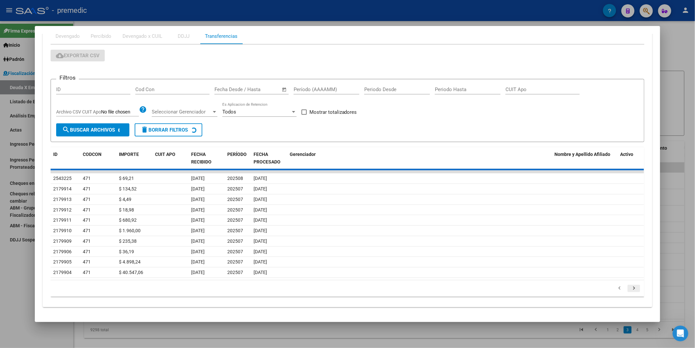
scroll to position [97, 0]
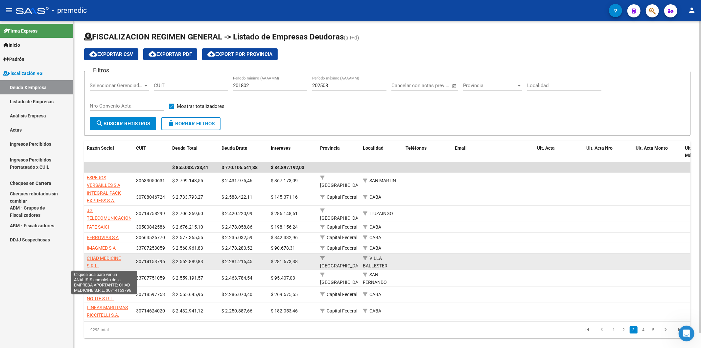
click at [104, 258] on span "CHAD MEDICINE S.R.L." at bounding box center [104, 261] width 34 height 13
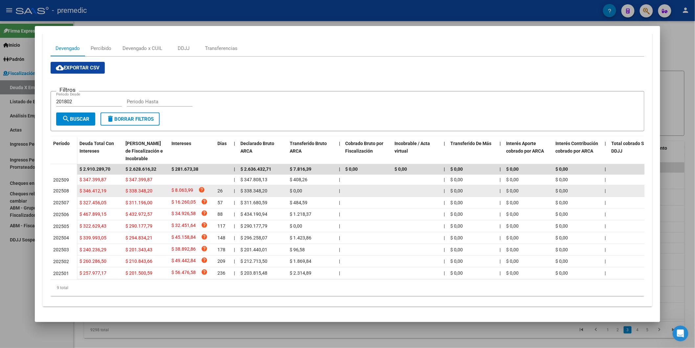
scroll to position [92, 0]
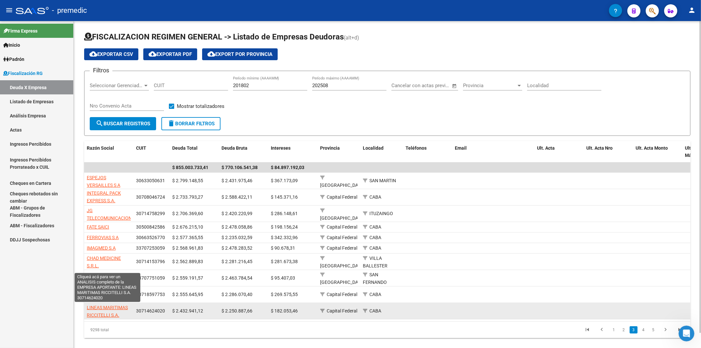
click at [120, 305] on span "LINEAS MARITIMAS RICCITELLI S.A." at bounding box center [107, 311] width 41 height 13
type textarea "30714624020"
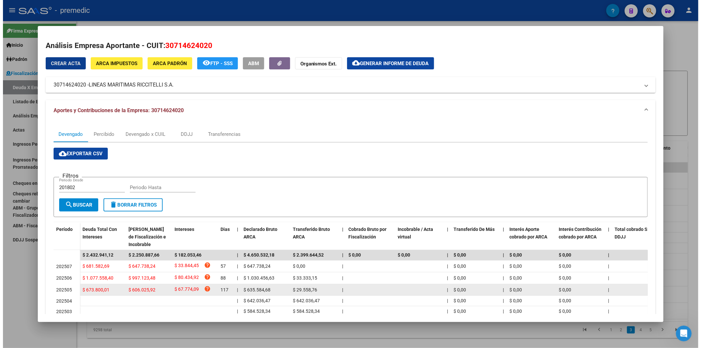
scroll to position [65, 0]
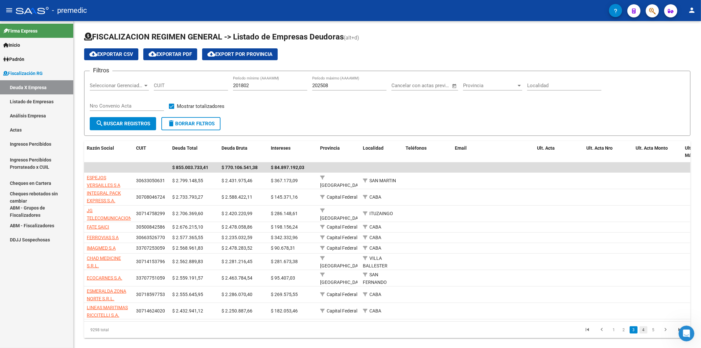
click at [642, 333] on link "4" at bounding box center [643, 329] width 8 height 7
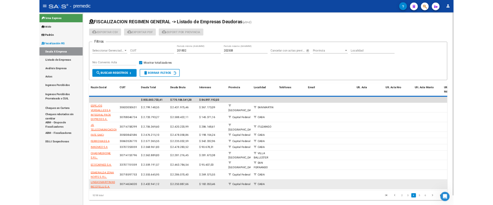
scroll to position [8, 0]
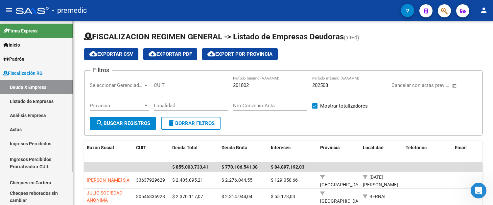
click at [35, 59] on link "Padrón" at bounding box center [36, 59] width 73 height 14
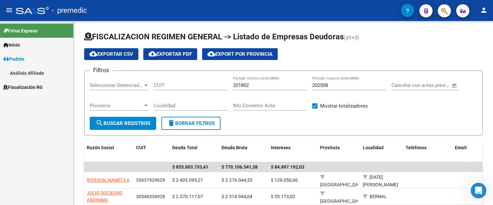
click at [41, 67] on link "Análisis Afiliado" at bounding box center [36, 73] width 73 height 14
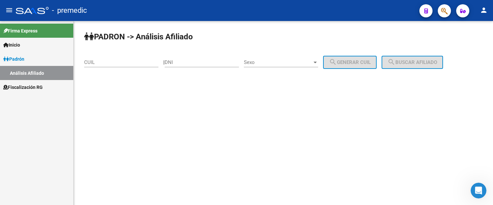
click at [128, 65] on input "CUIL" at bounding box center [121, 62] width 74 height 6
paste input "20-32243963-7"
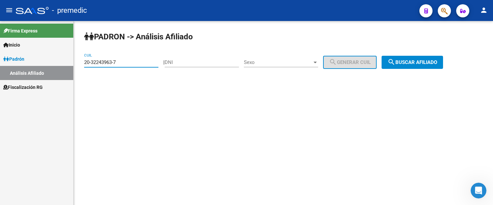
type input "20-32243963-7"
click at [411, 57] on button "search Buscar afiliado" at bounding box center [411, 62] width 61 height 13
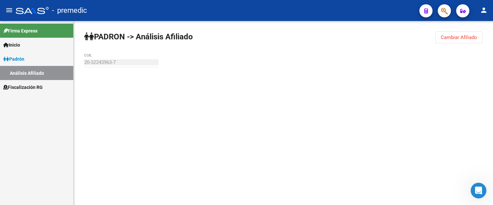
click at [413, 62] on div "[PERSON_NAME] -> Análisis Afiliado Cambiar Afiliado 20-32243963-7 CUIL" at bounding box center [283, 62] width 419 height 83
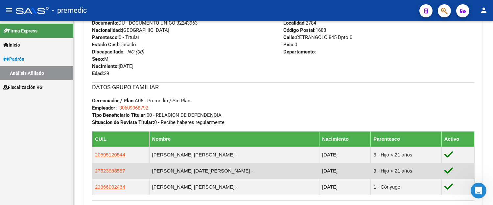
scroll to position [378, 0]
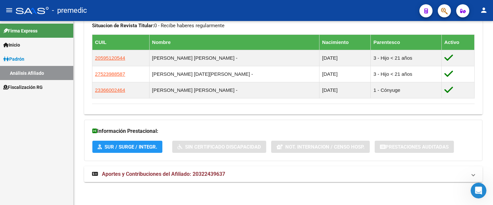
click at [166, 177] on span "Aportes y Contribuciones del Afiliado: 20322439637" at bounding box center [163, 174] width 123 height 6
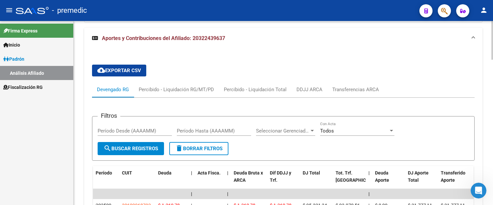
scroll to position [512, 0]
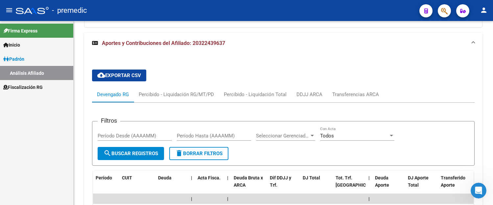
click at [27, 88] on span "Fiscalización RG" at bounding box center [22, 87] width 39 height 7
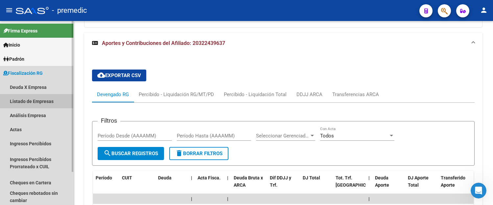
click at [35, 107] on link "Listado de Empresas" at bounding box center [36, 101] width 73 height 14
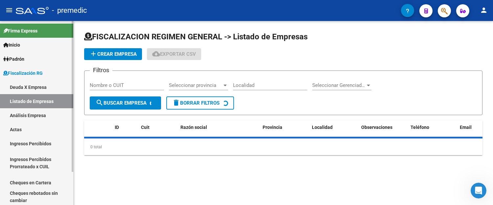
click at [26, 91] on link "Deuda X Empresa" at bounding box center [36, 87] width 73 height 14
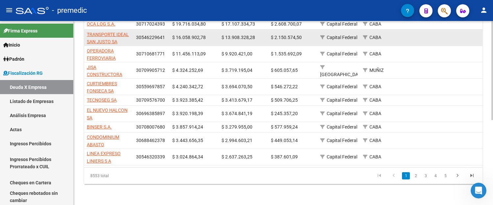
scroll to position [158, 0]
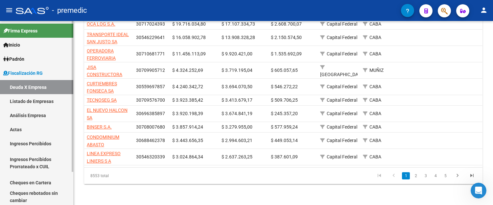
click at [40, 116] on link "Análisis Empresa" at bounding box center [36, 115] width 73 height 14
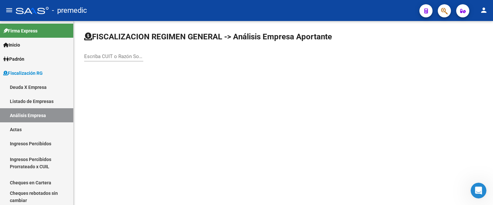
click at [113, 52] on div "Escriba CUIT o Razón Social para buscar" at bounding box center [113, 54] width 59 height 14
paste input "30-54893968-9"
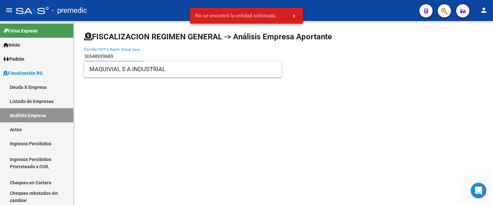
type input "30548939689"
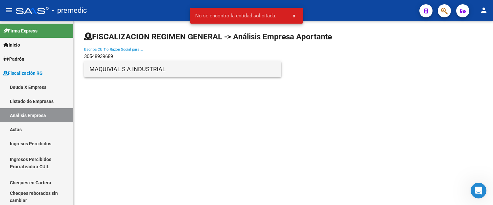
click at [151, 71] on span "MAQUIVIAL S A INDUSTRIAL" at bounding box center [182, 69] width 187 height 16
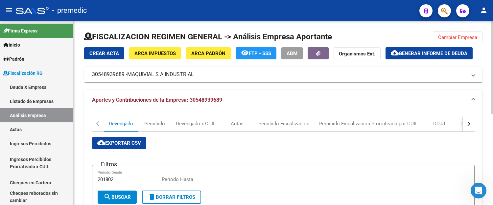
click at [442, 36] on span "Cambiar Empresa" at bounding box center [457, 37] width 39 height 6
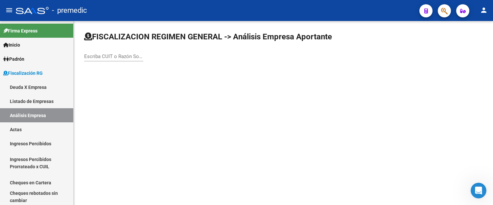
click at [108, 56] on input "Escriba CUIT o Razón Social para buscar" at bounding box center [113, 57] width 59 height 6
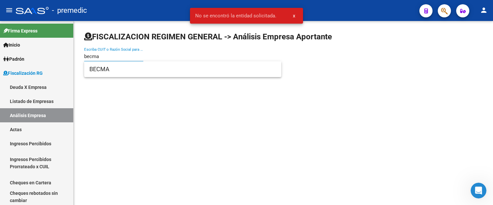
type input "becma"
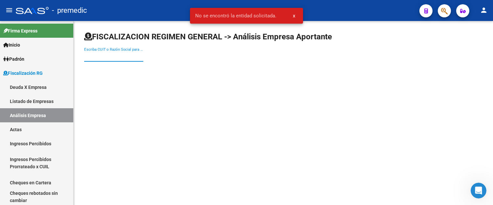
click at [126, 58] on input "Escriba CUIT o Razón Social para buscar" at bounding box center [113, 57] width 59 height 6
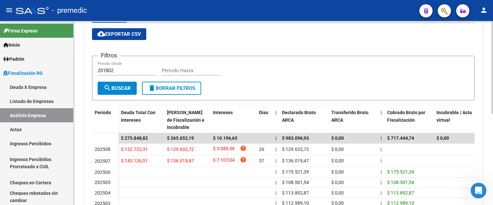
scroll to position [124, 0]
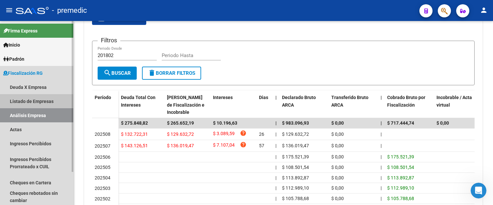
click at [32, 102] on link "Listado de Empresas" at bounding box center [36, 101] width 73 height 14
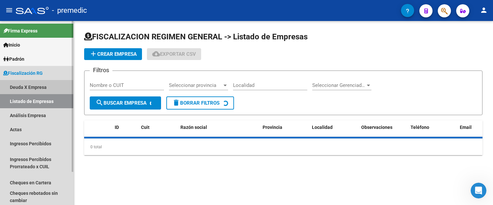
click at [23, 89] on link "Deuda X Empresa" at bounding box center [36, 87] width 73 height 14
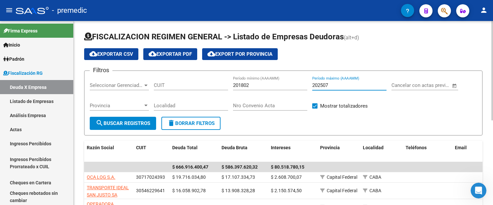
click at [354, 85] on input "202507" at bounding box center [349, 85] width 74 height 6
type input "202508"
click at [112, 126] on span "search Buscar Registros" at bounding box center [123, 124] width 55 height 6
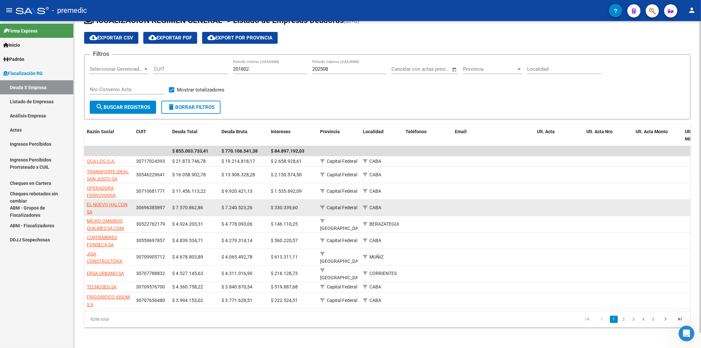
scroll to position [16, 0]
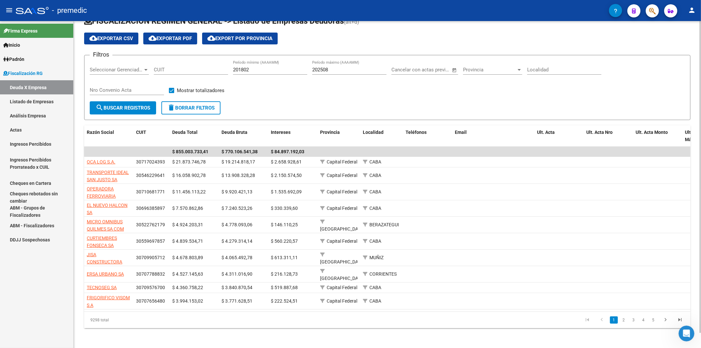
click at [656, 318] on link "5" at bounding box center [653, 319] width 8 height 7
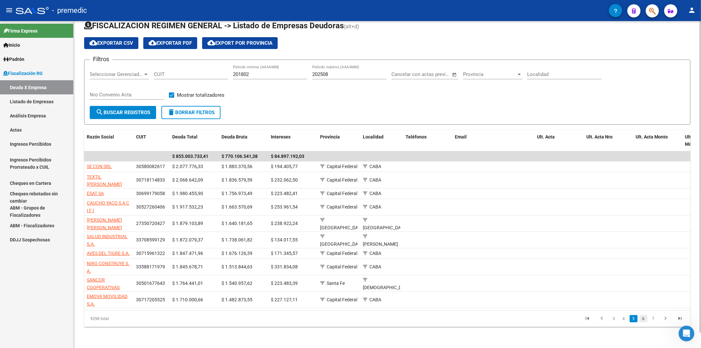
click at [642, 321] on link "6" at bounding box center [643, 318] width 8 height 7
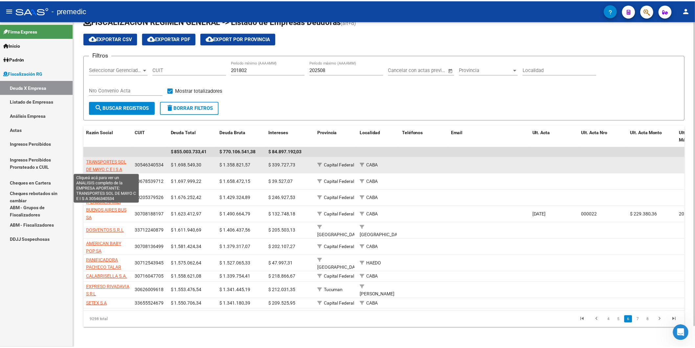
scroll to position [1, 0]
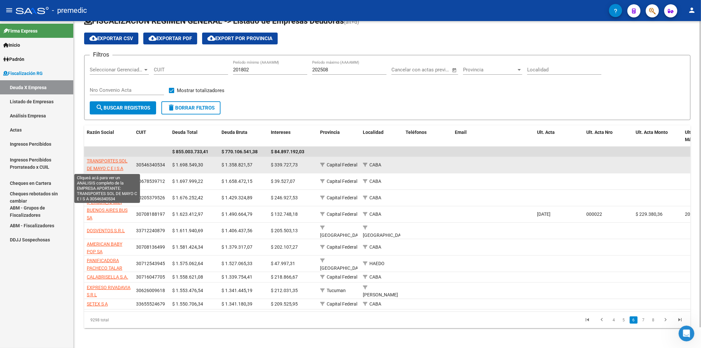
click at [90, 161] on span "TRANSPORTES SOL DE MAYO C E I S A" at bounding box center [107, 164] width 41 height 13
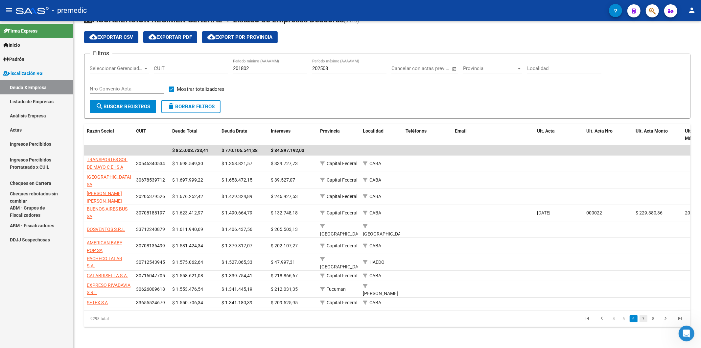
click at [643, 316] on link "7" at bounding box center [643, 318] width 8 height 7
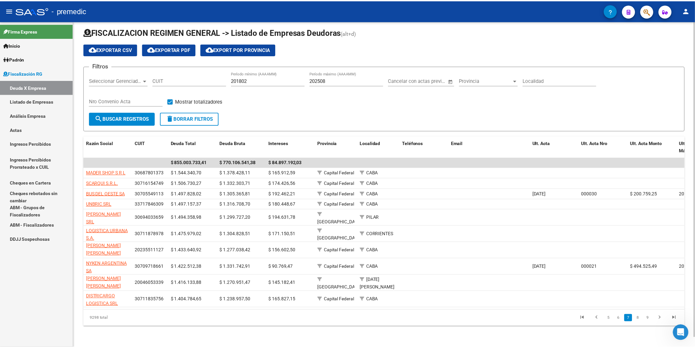
scroll to position [11, 0]
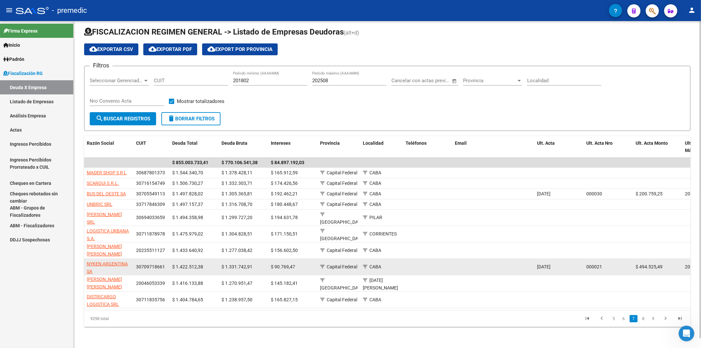
click at [113, 259] on datatable-body-cell "NYKEN ARGENTINA SA" at bounding box center [108, 267] width 49 height 16
click at [117, 261] on span "NYKEN ARGENTINA SA" at bounding box center [107, 267] width 41 height 13
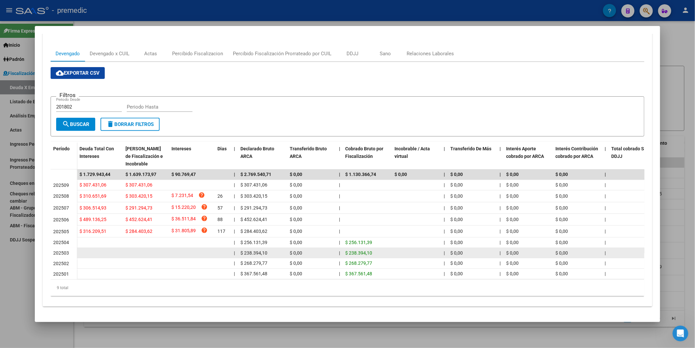
scroll to position [86, 0]
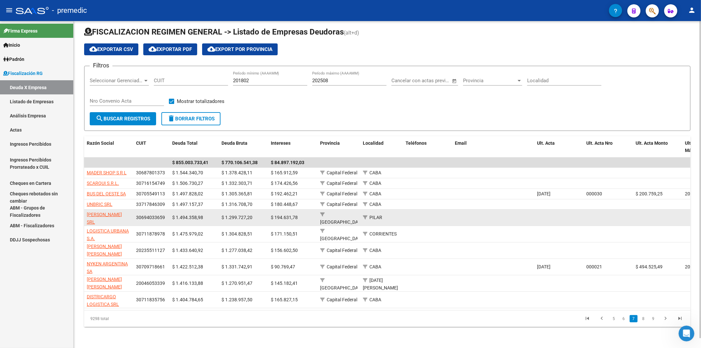
drag, startPoint x: 107, startPoint y: 216, endPoint x: 110, endPoint y: 218, distance: 4.2
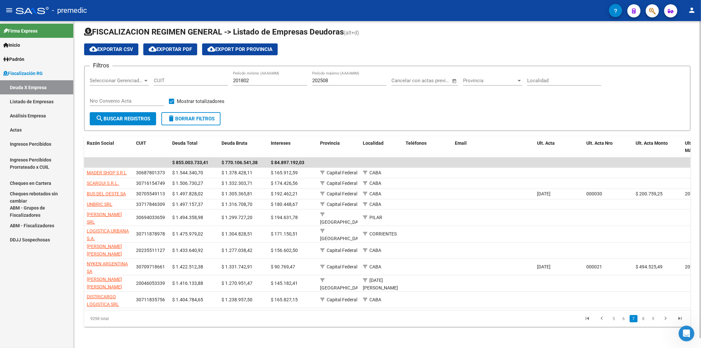
drag, startPoint x: 110, startPoint y: 218, endPoint x: 306, endPoint y: 118, distance: 219.4
click at [306, 118] on form "Filtros Seleccionar Gerenciador Seleccionar Gerenciador CUIT 201802 Período mín…" at bounding box center [387, 98] width 606 height 65
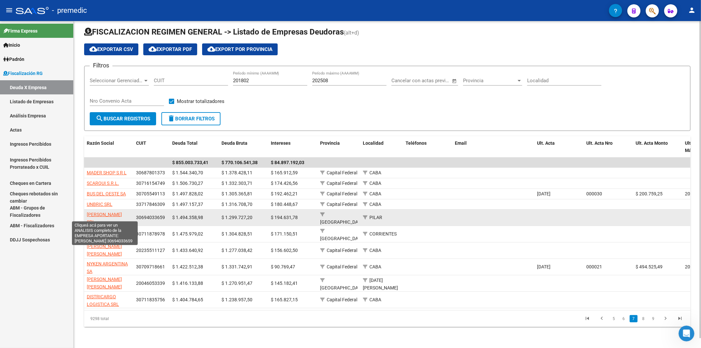
click at [106, 212] on span "[PERSON_NAME] SRL" at bounding box center [104, 218] width 35 height 13
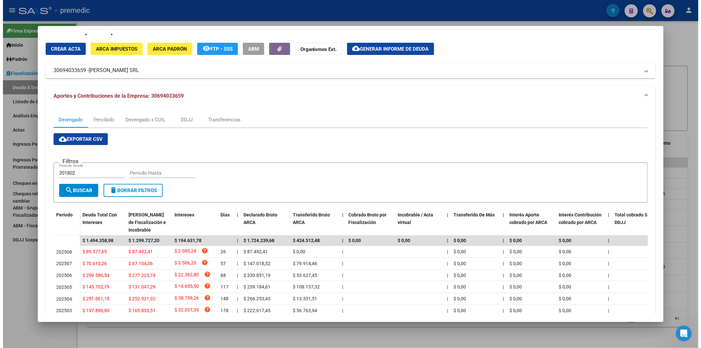
scroll to position [81, 0]
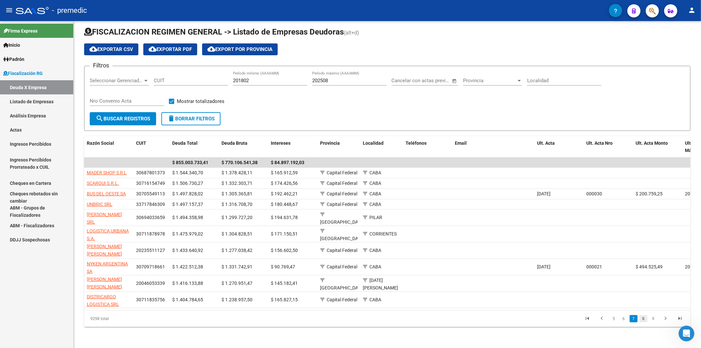
click at [644, 318] on link "8" at bounding box center [643, 318] width 8 height 7
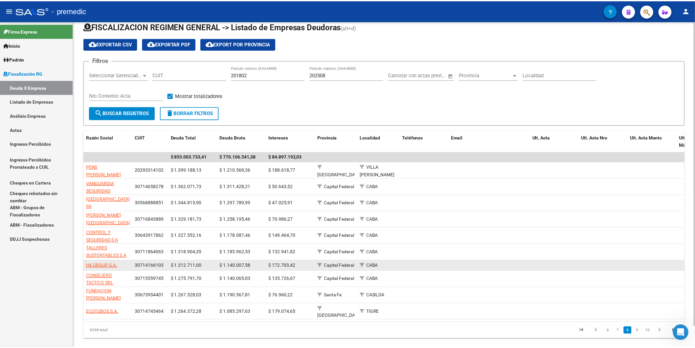
scroll to position [22, 0]
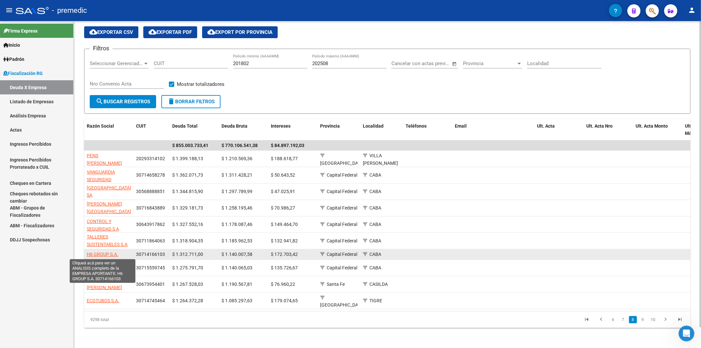
click at [101, 253] on span "H6 GROUP S.A." at bounding box center [103, 253] width 32 height 5
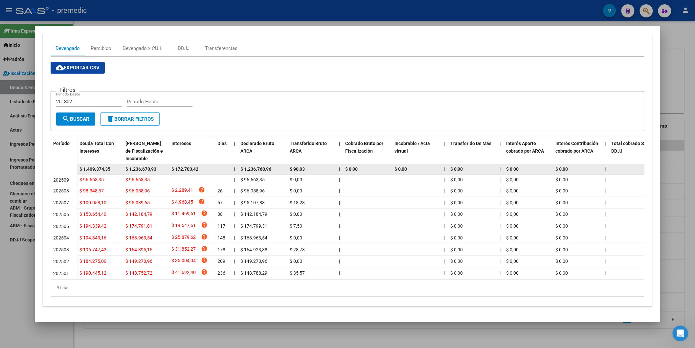
scroll to position [92, 0]
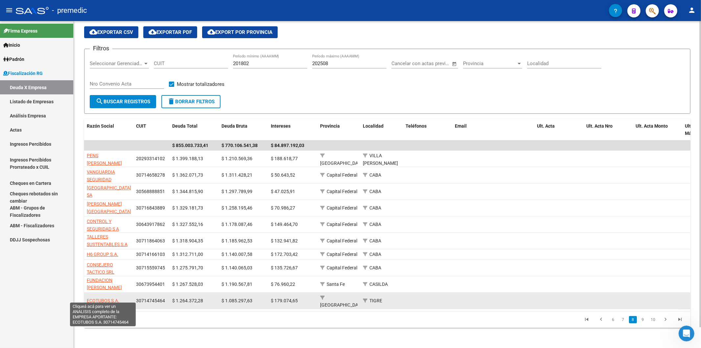
click at [113, 298] on span "ECOTUBOS S.A." at bounding box center [103, 300] width 33 height 5
type textarea "30714745464"
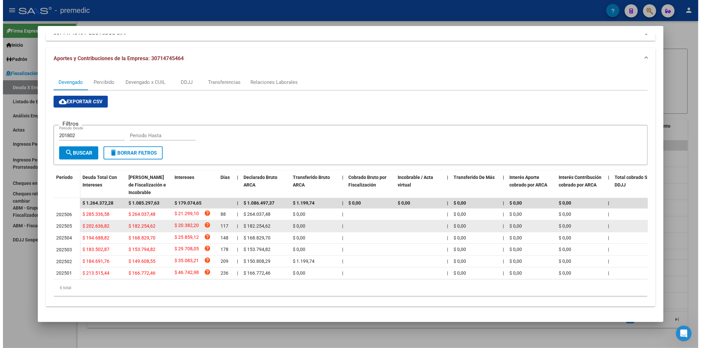
scroll to position [57, 0]
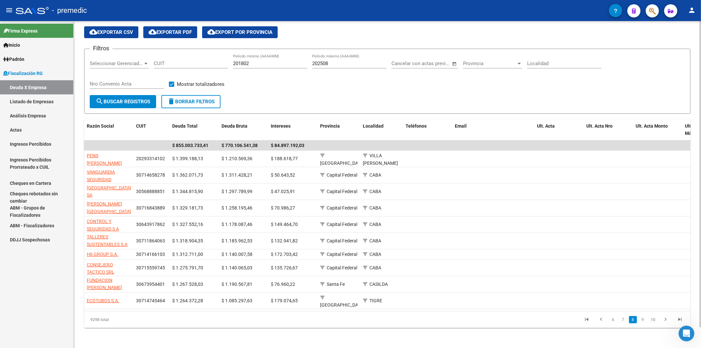
click at [641, 326] on div "FISCALIZACION REGIMEN GENERAL -> Listado de Empresas Deudoras (alt+d) cloud_dow…" at bounding box center [387, 174] width 627 height 350
click at [645, 321] on link "9" at bounding box center [643, 319] width 8 height 7
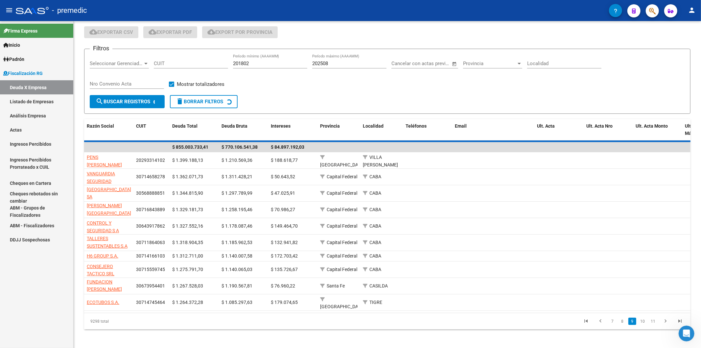
scroll to position [1, 0]
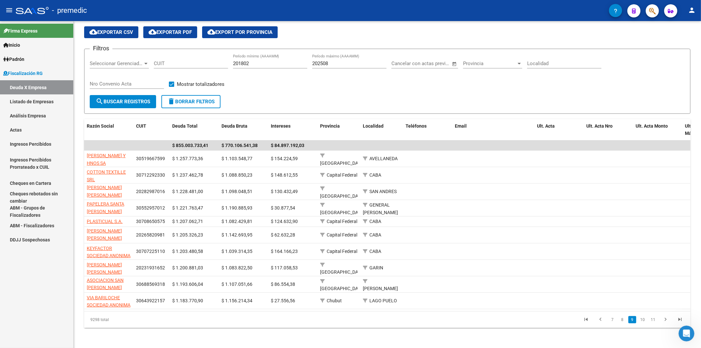
click at [37, 105] on link "Listado de Empresas" at bounding box center [36, 101] width 73 height 14
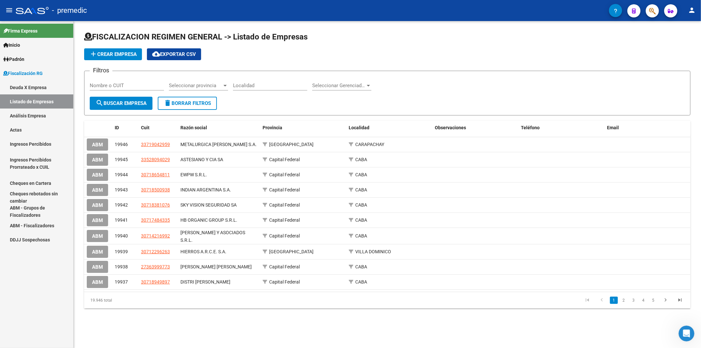
click at [31, 117] on link "Análisis Empresa" at bounding box center [36, 115] width 73 height 14
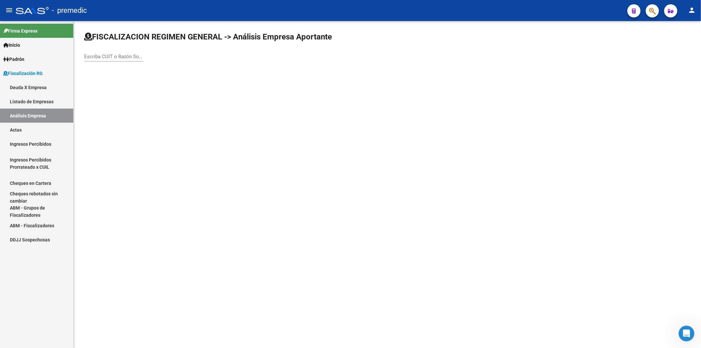
click at [118, 58] on input "Escriba CUIT o Razón Social para buscar" at bounding box center [113, 57] width 59 height 6
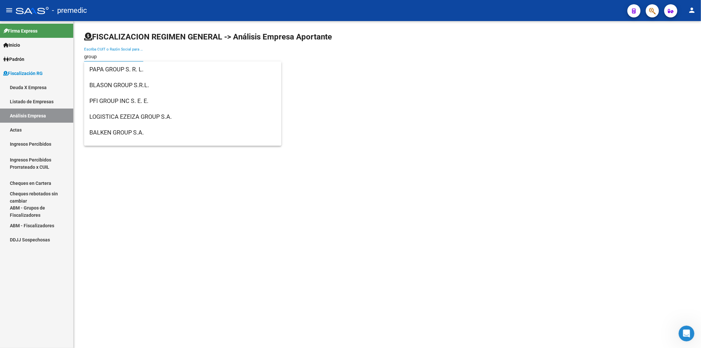
type input "group o"
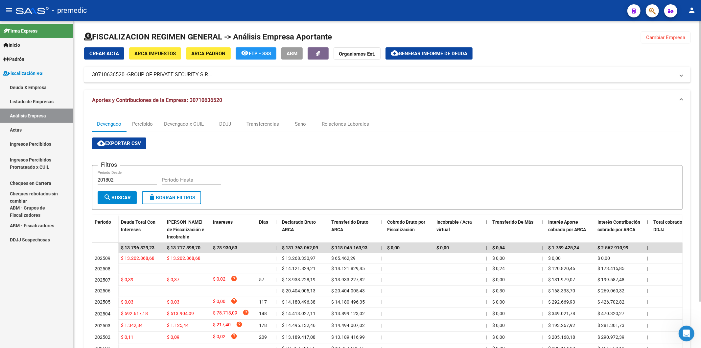
click at [265, 134] on div "cloud_download Exportar CSV Filtros 201802 Periodo Desde Periodo Hasta search B…" at bounding box center [387, 253] width 590 height 243
click at [256, 125] on div "Transferencias" at bounding box center [262, 123] width 33 height 7
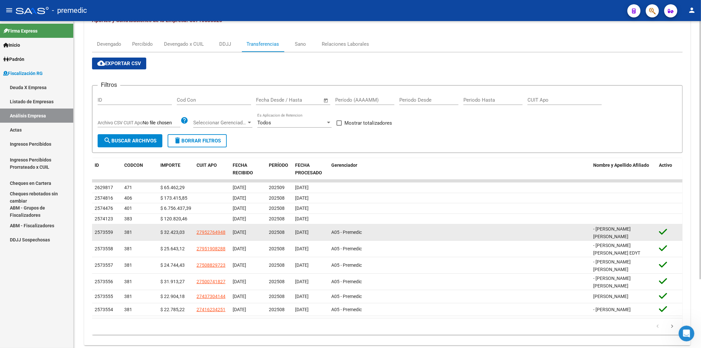
scroll to position [87, 0]
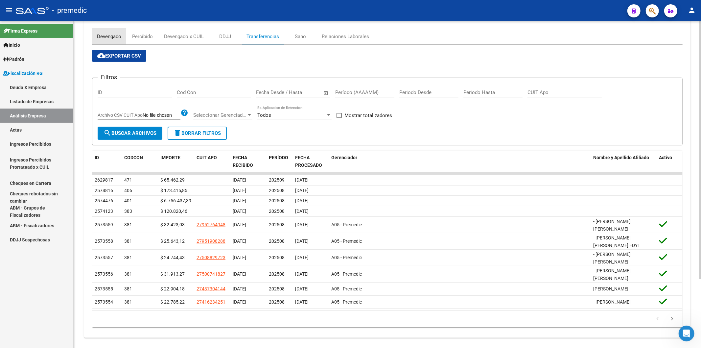
click at [102, 38] on div "Devengado" at bounding box center [109, 36] width 24 height 7
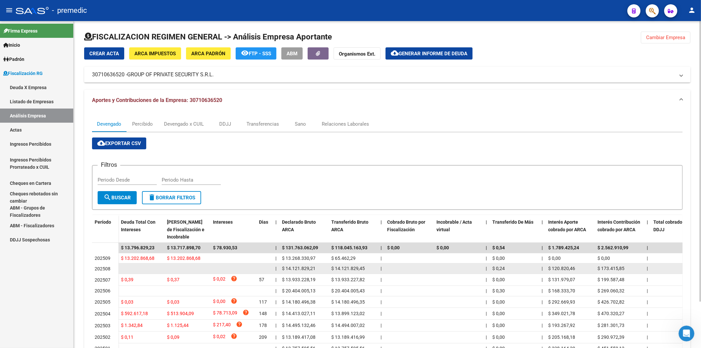
drag, startPoint x: 335, startPoint y: 268, endPoint x: 368, endPoint y: 269, distance: 32.5
click at [368, 269] on div "$ 14.121.829,45" at bounding box center [353, 268] width 44 height 8
copy span "14.121.829,45"
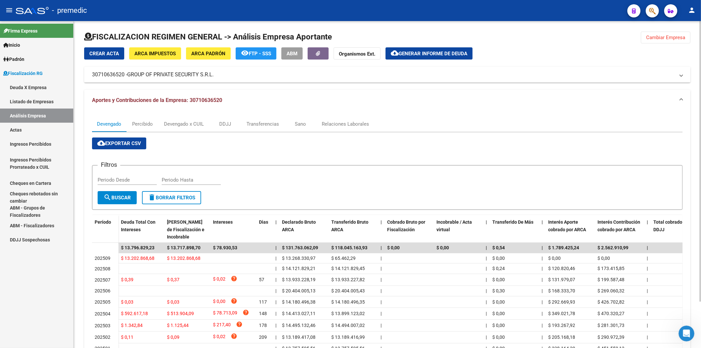
click at [406, 171] on div "Filtros Periodo Desde Periodo Hasta" at bounding box center [387, 181] width 579 height 20
click at [681, 39] on span "Cambiar Empresa" at bounding box center [665, 37] width 39 height 6
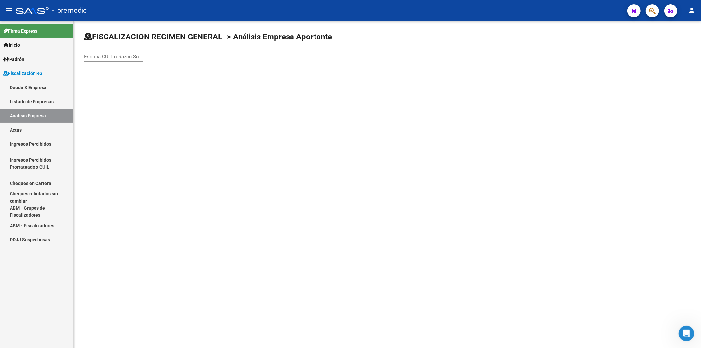
click at [123, 54] on input "Escriba CUIT o Razón Social para buscar" at bounding box center [113, 57] width 59 height 6
type input "fundación prev"
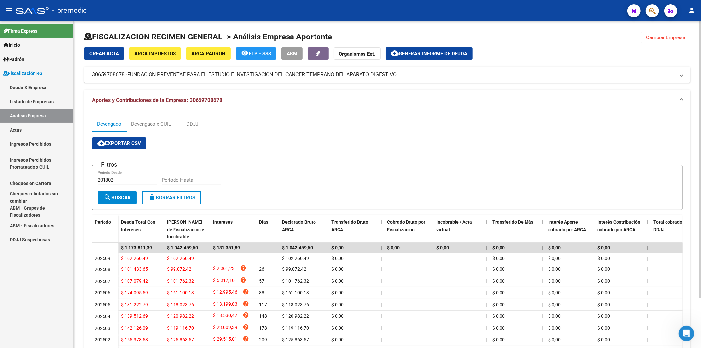
scroll to position [22, 0]
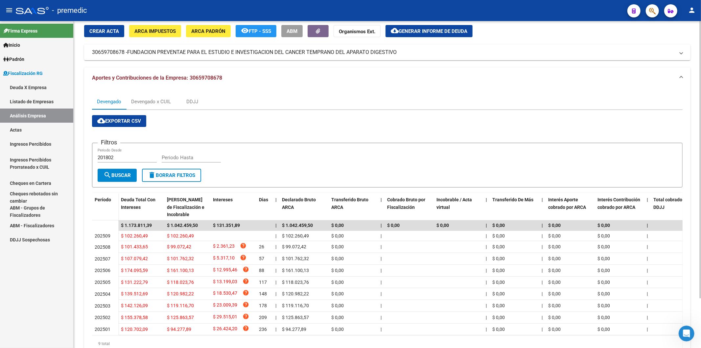
drag, startPoint x: 338, startPoint y: 235, endPoint x: 370, endPoint y: 189, distance: 56.1
click at [347, 320] on datatable-scroller "$ 1.173.811,39 $ 1.042.459,50 $ 131.351,89 | $ 1.042.459,50 $ 0,00 | $ 0,00 $ 0…" at bounding box center [387, 277] width 590 height 115
click at [389, 147] on form "Filtros 201802 Periodo Desde Periodo Hasta search Buscar delete Borrar Filtros" at bounding box center [387, 165] width 590 height 45
click at [252, 123] on div "cloud_download Exportar CSV Filtros 201802 Periodo Desde Periodo Hasta search B…" at bounding box center [387, 233] width 590 height 237
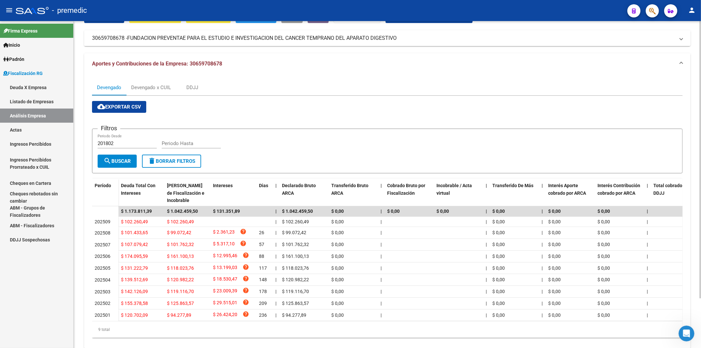
scroll to position [0, 0]
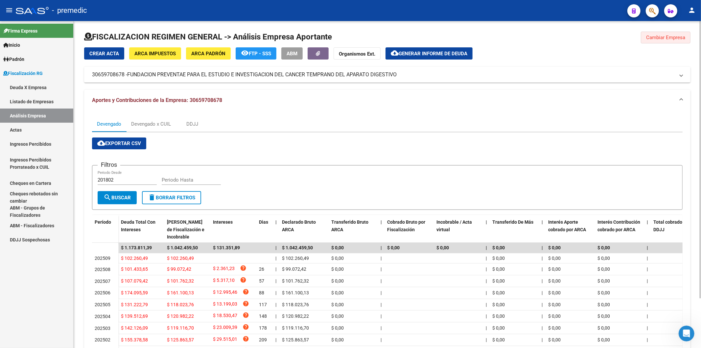
click at [663, 43] on button "Cambiar Empresa" at bounding box center [666, 38] width 50 height 12
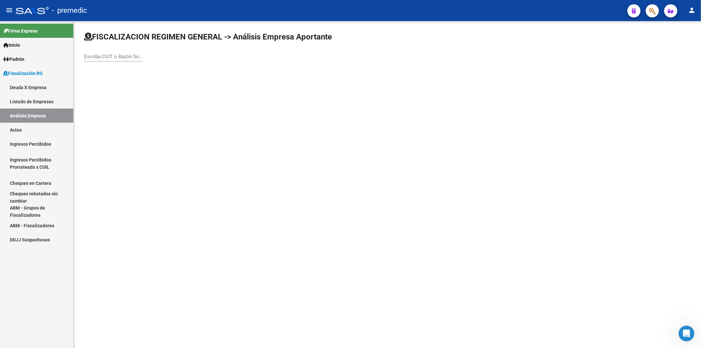
click at [119, 58] on input "Escriba CUIT o Razón Social para buscar" at bounding box center [113, 57] width 59 height 6
paste input "30-71825924-6"
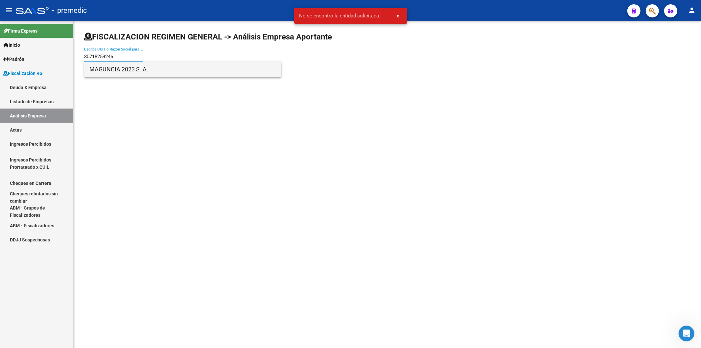
type input "30718259246"
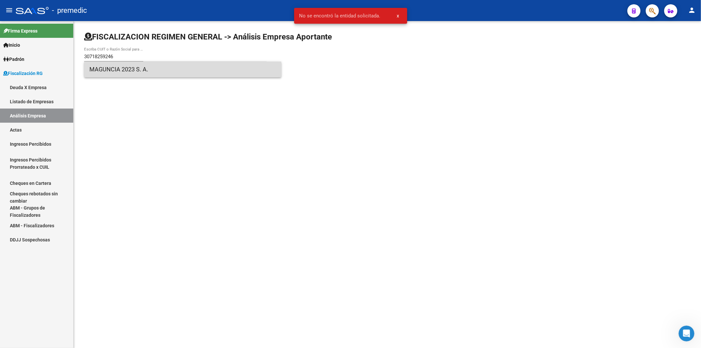
click at [148, 73] on span "MAGUNCIA 2023 S. A." at bounding box center [182, 69] width 187 height 16
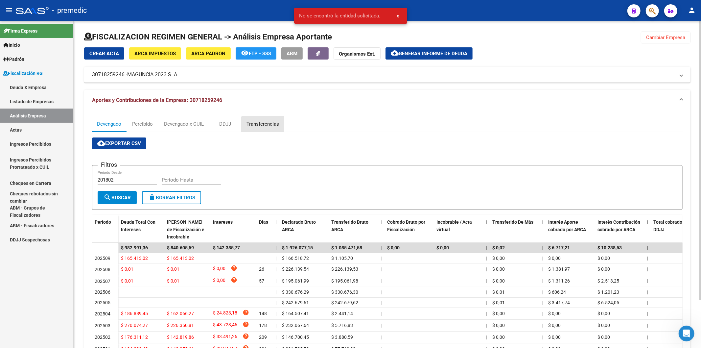
click at [264, 125] on div "Transferencias" at bounding box center [262, 123] width 33 height 7
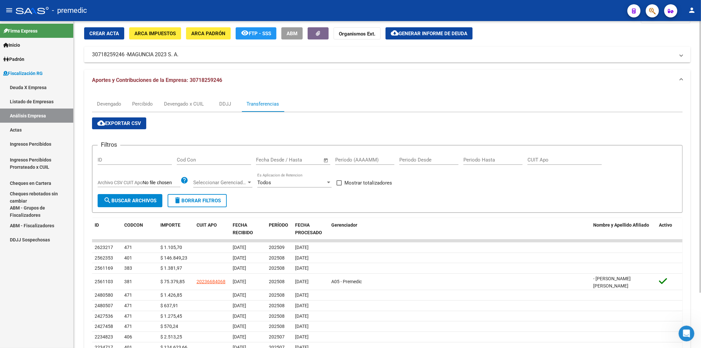
scroll to position [36, 0]
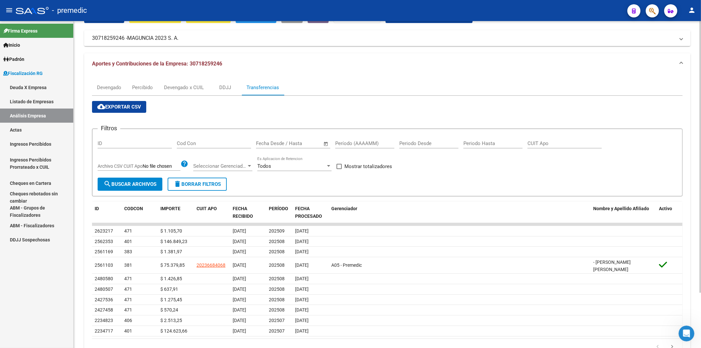
drag, startPoint x: 296, startPoint y: 158, endPoint x: 551, endPoint y: 166, distance: 255.4
click at [551, 166] on div "Filtros ID Cod Con Fecha inicio – Fecha fin Fecha Desde / Hasta Período (AAAAMM…" at bounding box center [387, 155] width 579 height 43
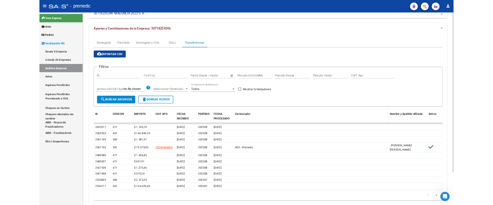
scroll to position [67, 0]
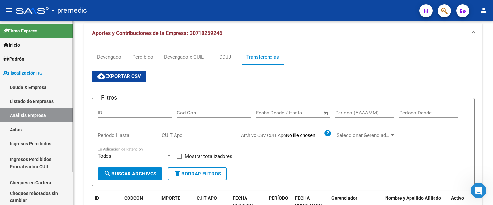
click at [35, 92] on link "Deuda X Empresa" at bounding box center [36, 87] width 73 height 14
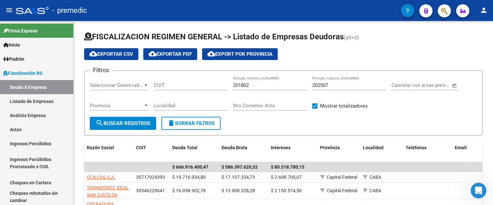
click at [363, 85] on input "202507" at bounding box center [349, 85] width 74 height 6
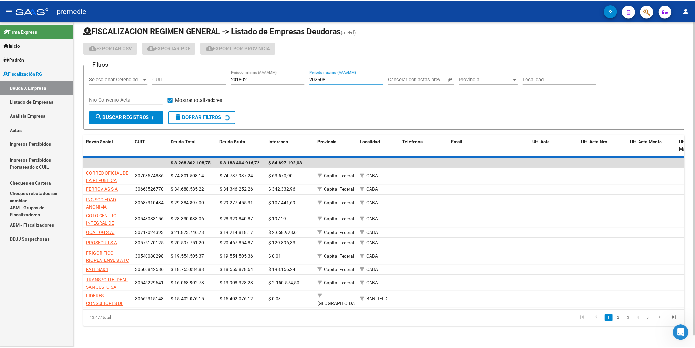
scroll to position [16, 0]
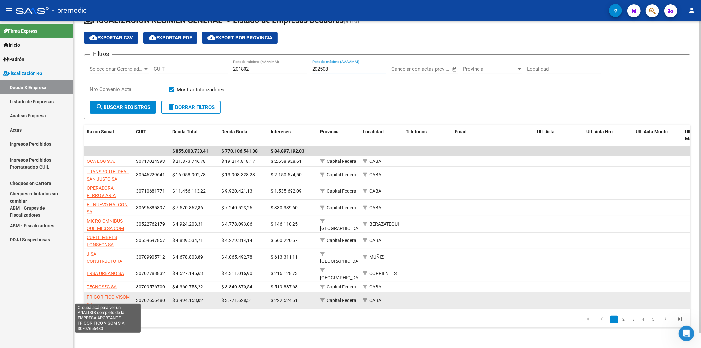
type input "202508"
click at [96, 294] on span "FRIGORIFICO VISOM S A" at bounding box center [108, 300] width 43 height 13
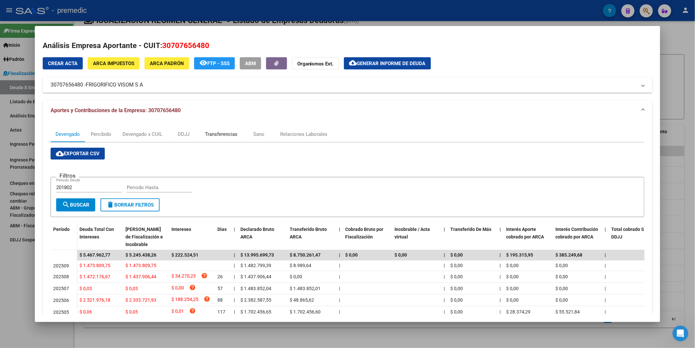
click at [221, 139] on div "Transferencias" at bounding box center [221, 134] width 42 height 16
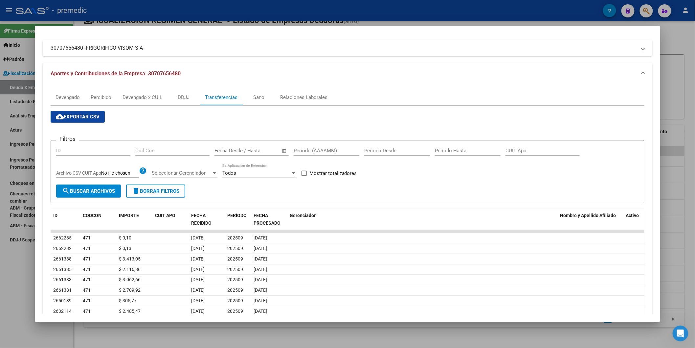
scroll to position [97, 0]
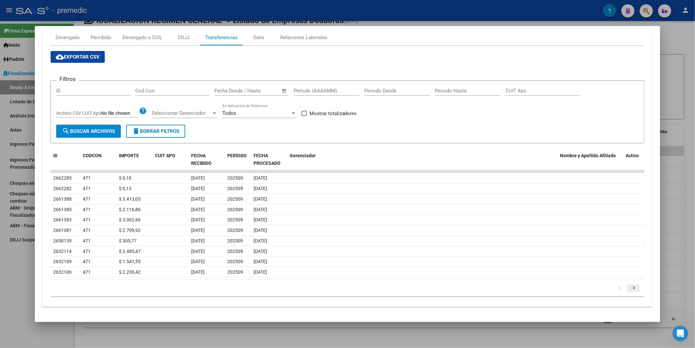
click at [633, 285] on icon "go to next page" at bounding box center [634, 289] width 9 height 8
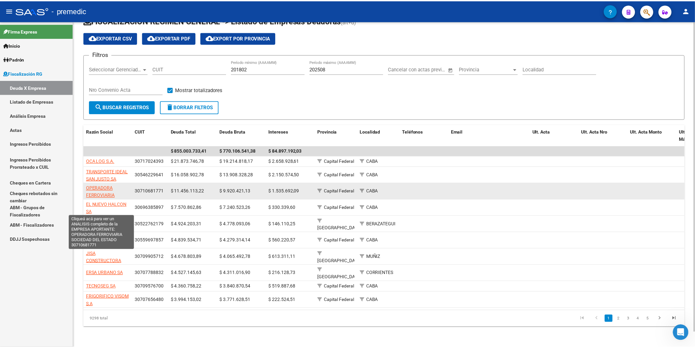
scroll to position [16, 0]
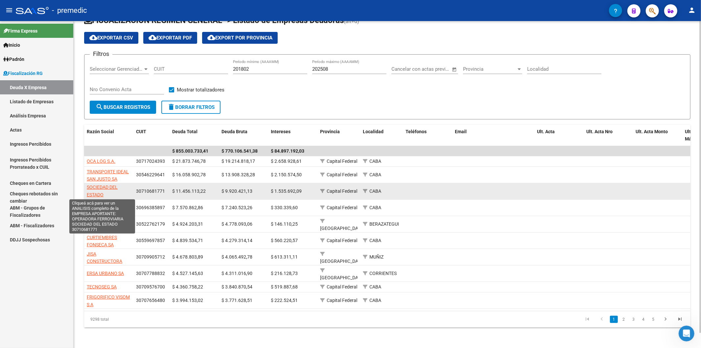
click at [96, 188] on span "OPERADORA FERROVIARIA SOCIEDAD DEL ESTADO" at bounding box center [102, 184] width 31 height 28
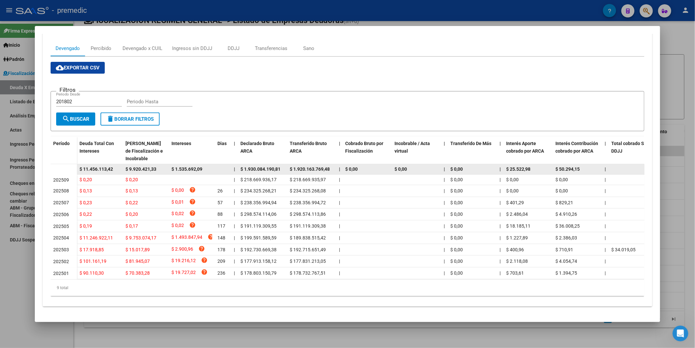
scroll to position [92, 0]
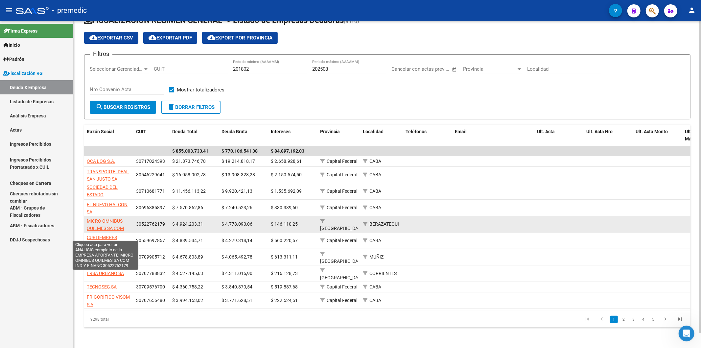
click at [113, 228] on span "MICRO OMNIBUS QUILMES SA COM IND Y FINANC" at bounding box center [105, 228] width 37 height 20
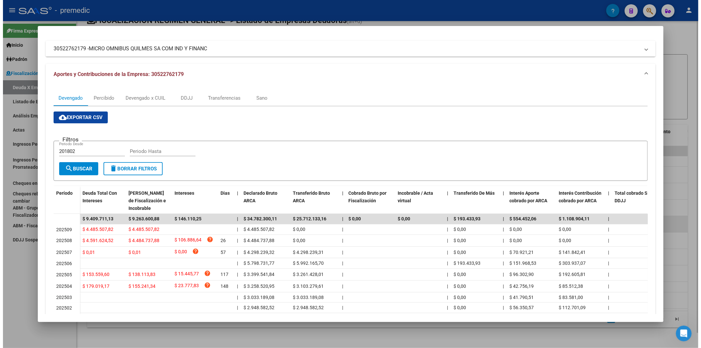
scroll to position [86, 0]
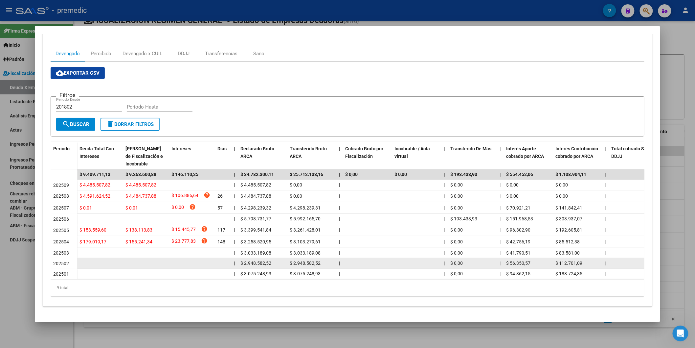
drag, startPoint x: 320, startPoint y: 206, endPoint x: 317, endPoint y: 258, distance: 52.0
click at [317, 258] on datatable-scroller "$ 9.409.711,13 $ 9.263.600,88 $ 146.110,25 | $ 34.782.300,11 $ 25.712.133,16 | …" at bounding box center [350, 224] width 599 height 110
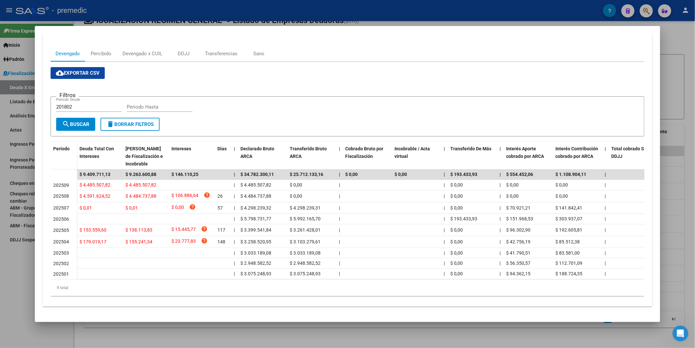
click at [383, 102] on div "Filtros 201802 Periodo Desde Periodo Hasta" at bounding box center [347, 110] width 583 height 16
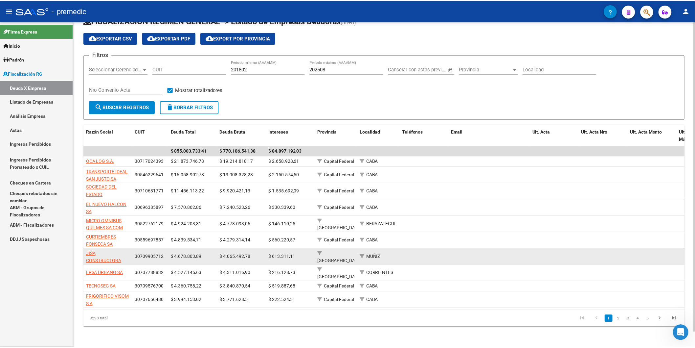
scroll to position [16, 0]
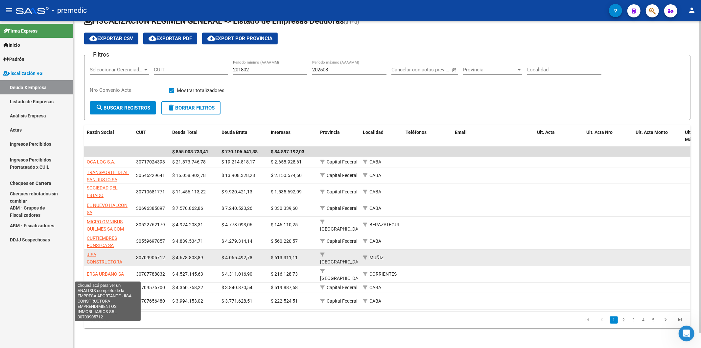
click at [107, 260] on span "JISA CONSTRUCTORA EMPRENDIMIENTOS INMOBILIARIOS SRL" at bounding box center [108, 266] width 42 height 28
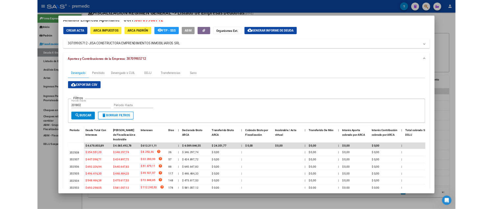
scroll to position [36, 0]
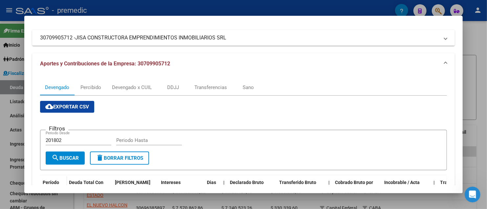
click at [469, 57] on div at bounding box center [243, 104] width 487 height 209
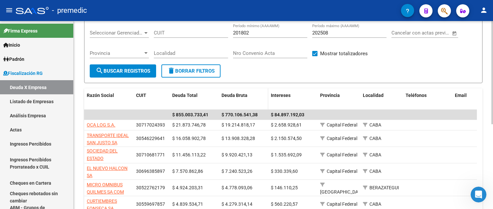
scroll to position [155, 0]
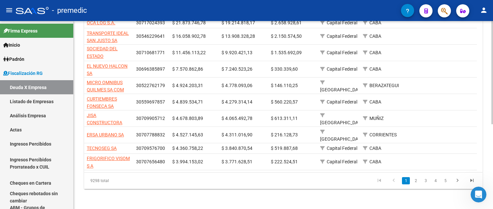
click at [411, 179] on li "2" at bounding box center [416, 180] width 10 height 11
click at [416, 180] on link "2" at bounding box center [416, 180] width 8 height 7
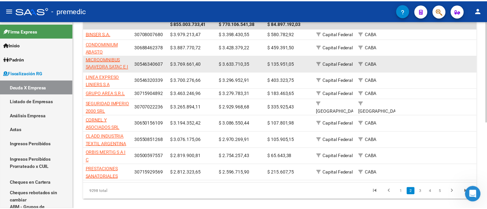
scroll to position [161, 0]
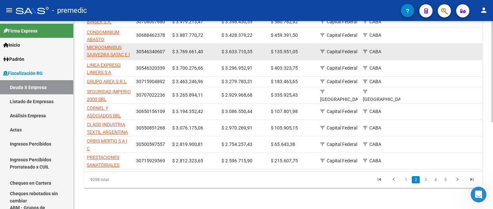
click at [117, 45] on app-link-go-to "MICROOMNIBUS SAAVEDRA SATAC E I" at bounding box center [109, 51] width 44 height 15
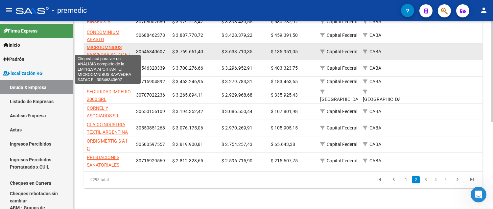
click at [113, 45] on span "MICROOMNIBUS SAAVEDRA SATAC E I" at bounding box center [108, 51] width 43 height 13
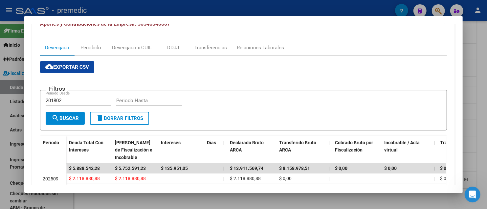
scroll to position [0, 0]
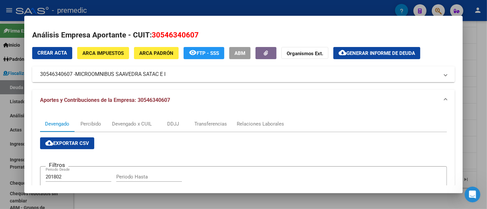
drag, startPoint x: 172, startPoint y: 76, endPoint x: 165, endPoint y: 74, distance: 7.8
click at [165, 74] on mat-panel-title "30546340607 - MICROOMNIBUS [PERSON_NAME] SATAC E I" at bounding box center [239, 74] width 399 height 8
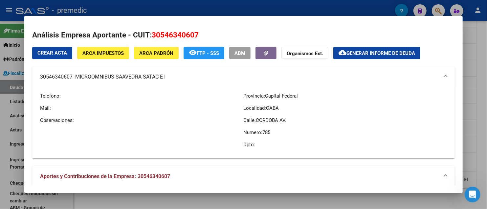
copy mat-panel-title "30546340607 - MICROOMNIBUS [PERSON_NAME] SATAC E I"
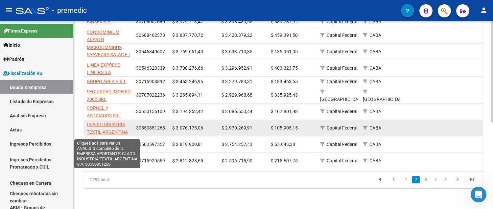
click at [101, 126] on span "CLADD INDUSTRIA TEXTIL ARGENTINA S.A." at bounding box center [107, 132] width 41 height 20
type textarea "30550851268"
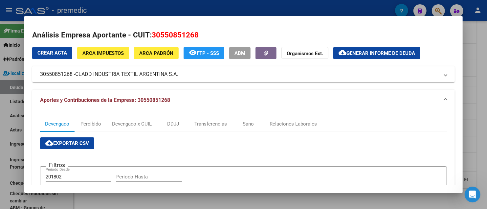
drag, startPoint x: 179, startPoint y: 79, endPoint x: 75, endPoint y: 80, distance: 103.8
click at [75, 80] on mat-expansion-panel-header "30550851268 - CLADD INDUSTRIA TEXTIL ARGENTINA S.A." at bounding box center [243, 74] width 423 height 16
copy span "CLADD INDUSTRIA TEXTIL ARGENTINA S.A."
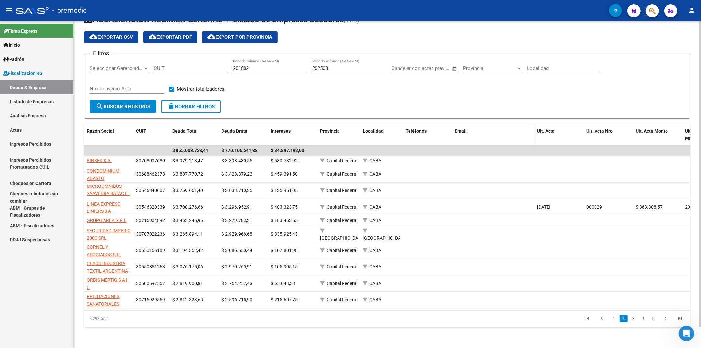
scroll to position [22, 0]
click at [147, 103] on span "search Buscar Registros" at bounding box center [123, 106] width 55 height 6
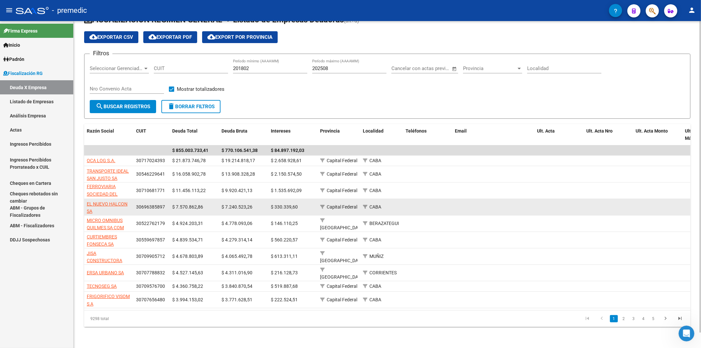
scroll to position [16, 0]
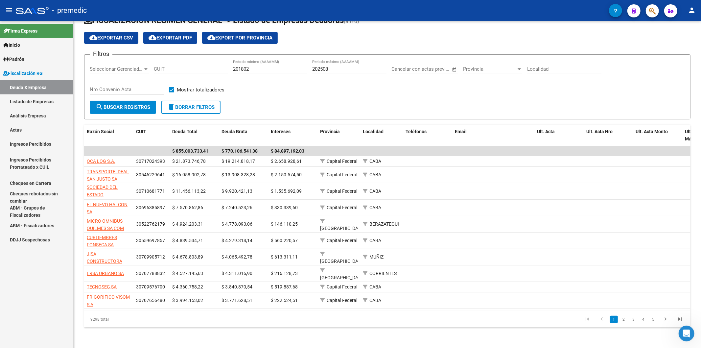
click at [27, 112] on link "Análisis Empresa" at bounding box center [36, 115] width 73 height 14
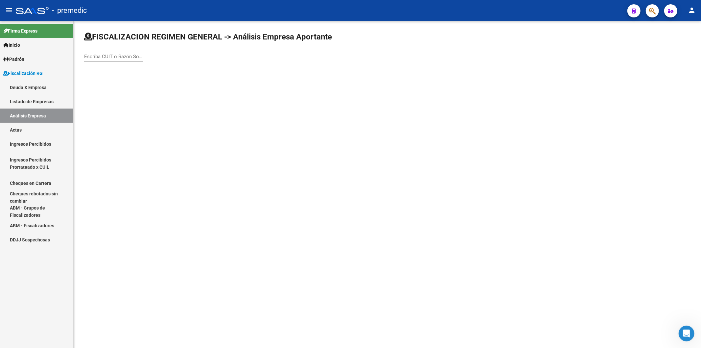
click at [114, 50] on div "Escriba CUIT o Razón Social para buscar" at bounding box center [113, 54] width 59 height 14
type input "seguridad imper"
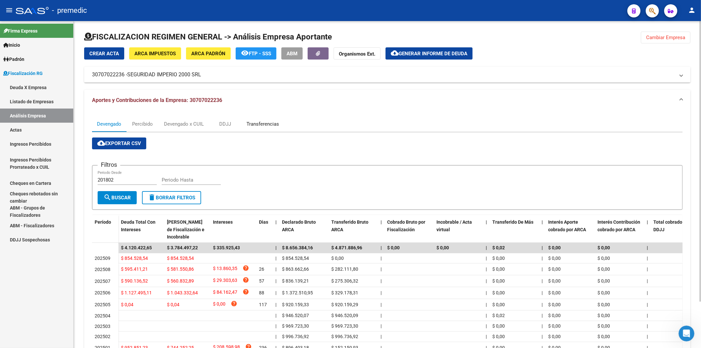
click at [272, 125] on div "Transferencias" at bounding box center [262, 123] width 33 height 7
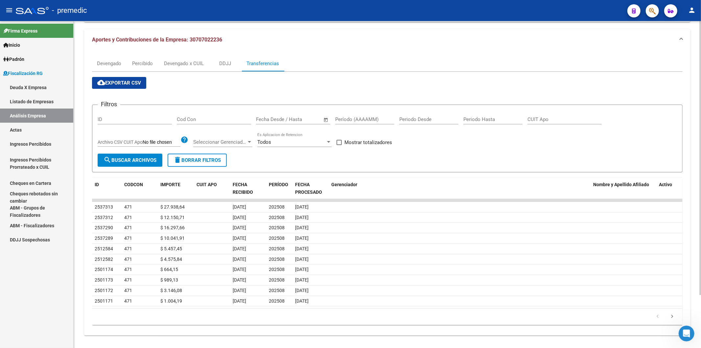
scroll to position [64, 0]
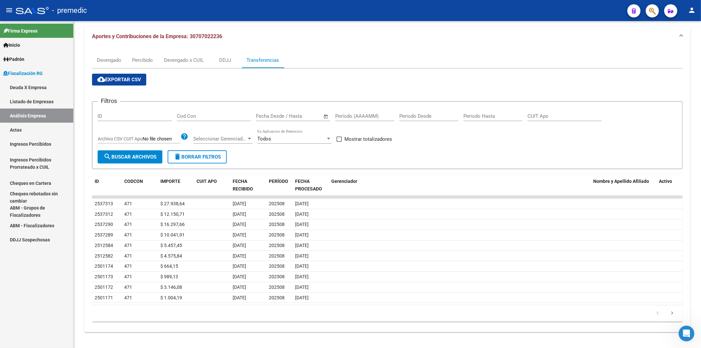
click at [39, 114] on link "Análisis Empresa" at bounding box center [36, 115] width 73 height 14
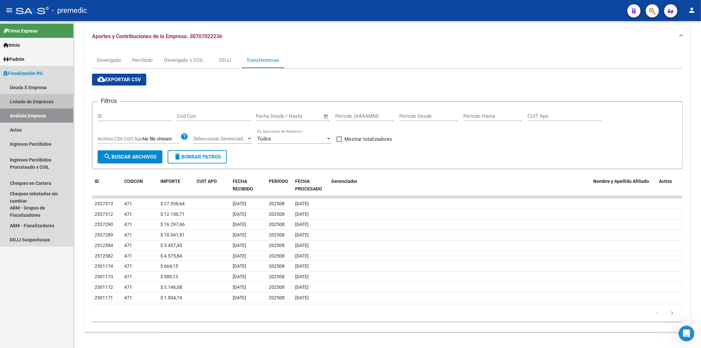
click at [46, 101] on link "Listado de Empresas" at bounding box center [36, 101] width 73 height 14
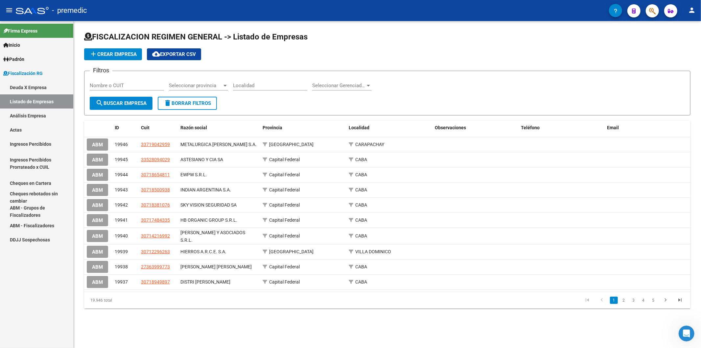
click at [37, 119] on link "Análisis Empresa" at bounding box center [36, 115] width 73 height 14
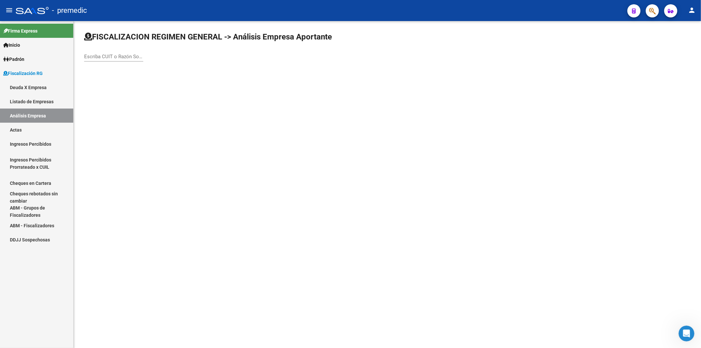
drag, startPoint x: 24, startPoint y: 101, endPoint x: 19, endPoint y: 86, distance: 15.3
click at [23, 101] on link "Listado de Empresas" at bounding box center [36, 101] width 73 height 14
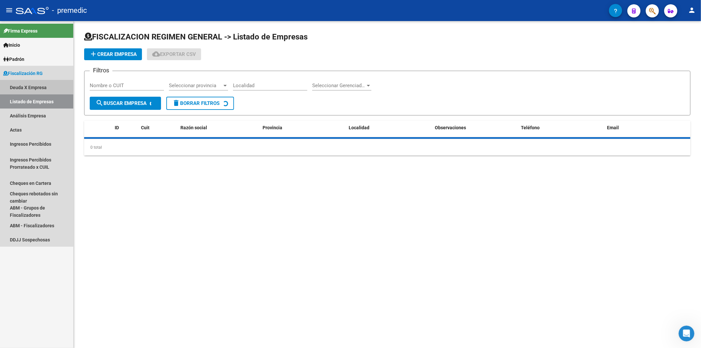
click at [18, 83] on link "Deuda X Empresa" at bounding box center [36, 87] width 73 height 14
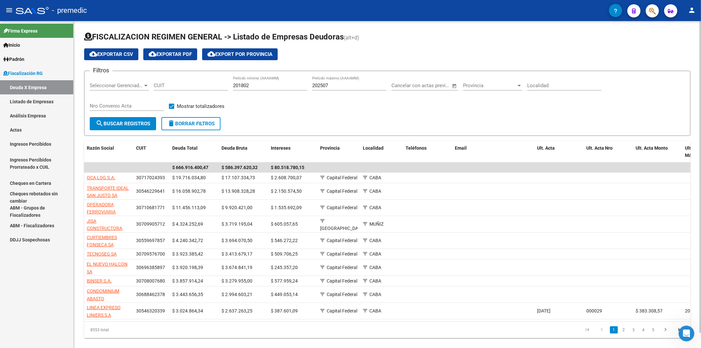
click at [342, 84] on input "202507" at bounding box center [349, 85] width 74 height 6
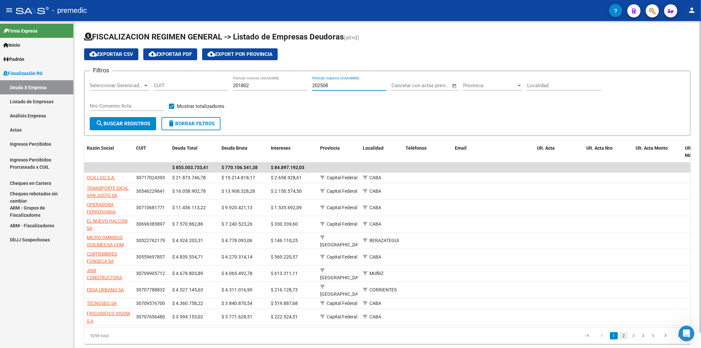
type input "202508"
click at [623, 334] on link "2" at bounding box center [624, 335] width 8 height 7
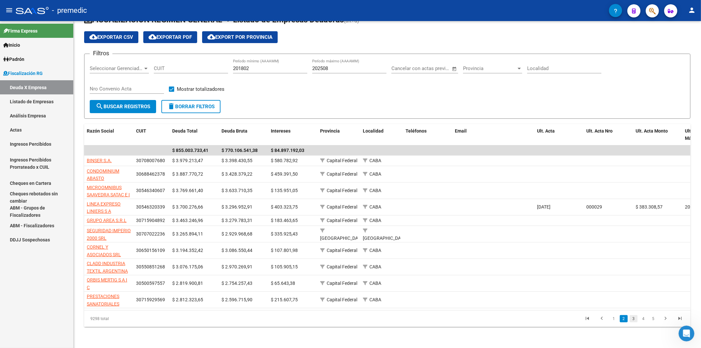
click at [636, 319] on link "3" at bounding box center [633, 318] width 8 height 7
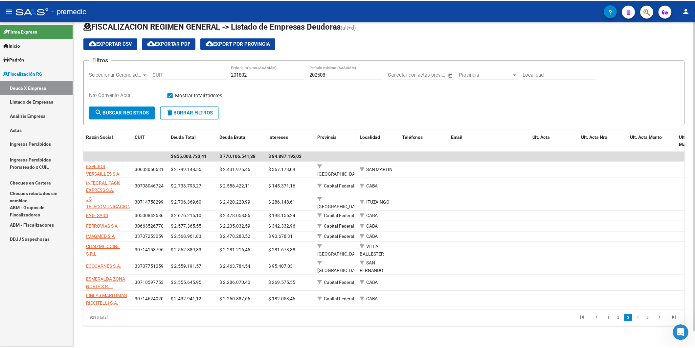
scroll to position [16, 0]
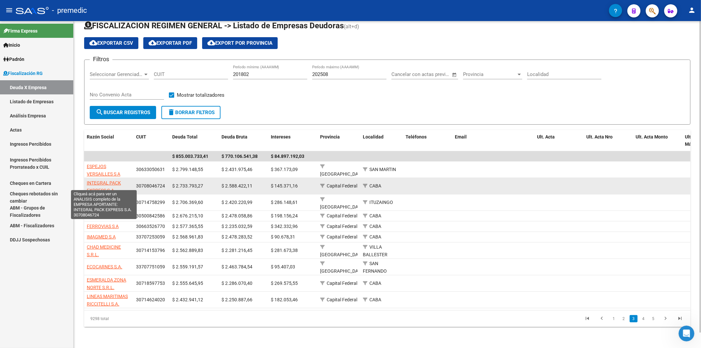
click at [118, 180] on span "INTEGRAL PACK EXPRESS S.A." at bounding box center [104, 186] width 34 height 13
type textarea "30708046724"
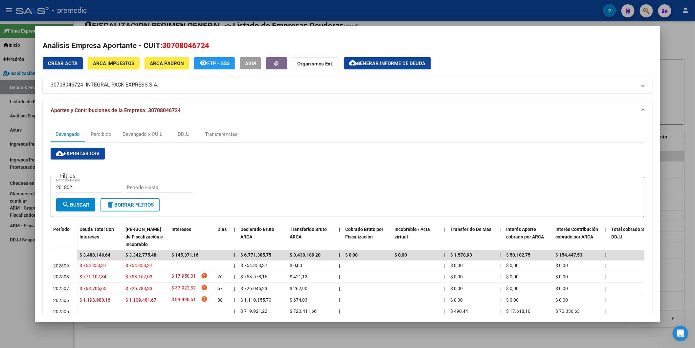
drag, startPoint x: 122, startPoint y: 179, endPoint x: 293, endPoint y: 146, distance: 174.7
click at [293, 146] on div "cloud_download Exportar CSV Filtros 201802 Periodo Desde Periodo Hasta search B…" at bounding box center [348, 262] width 594 height 240
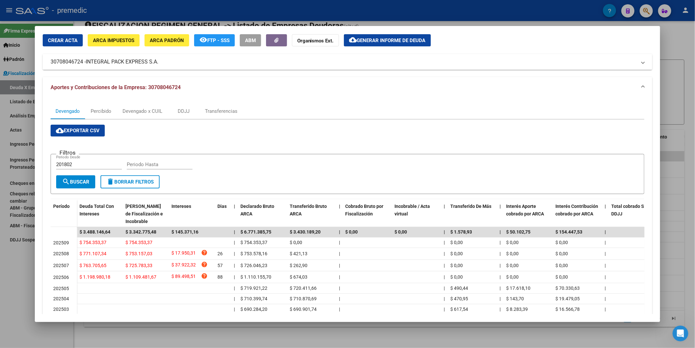
scroll to position [14, 0]
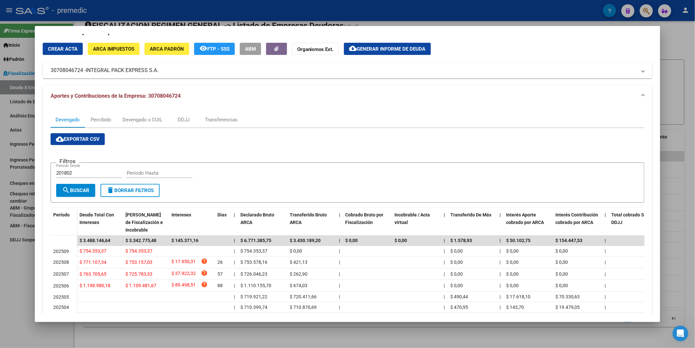
drag, startPoint x: 181, startPoint y: 73, endPoint x: 159, endPoint y: 77, distance: 22.1
click at [159, 77] on mat-expansion-panel-header "30708046724 - INTEGRAL PACK EXPRESS S.A." at bounding box center [348, 70] width 610 height 16
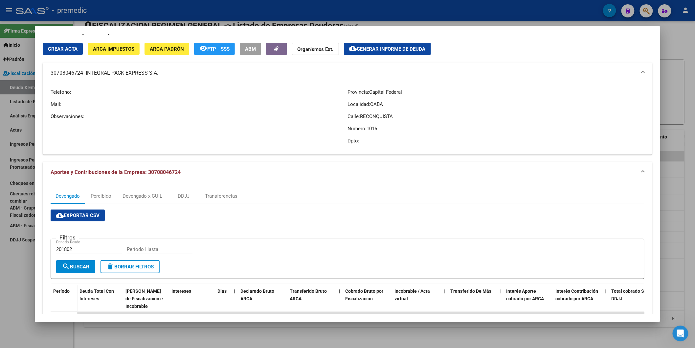
copy mat-panel-title "30708046724 - INTEGRAL PACK EXPRESS S.A."
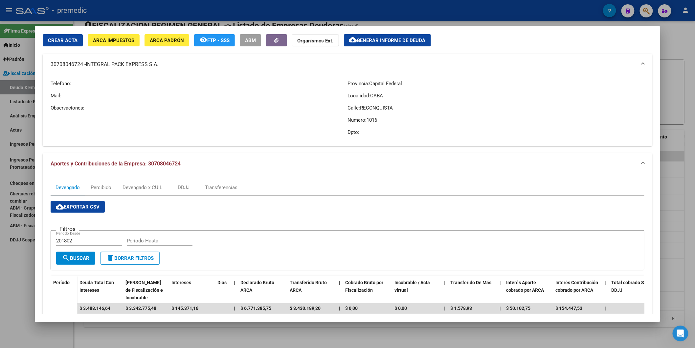
scroll to position [17, 0]
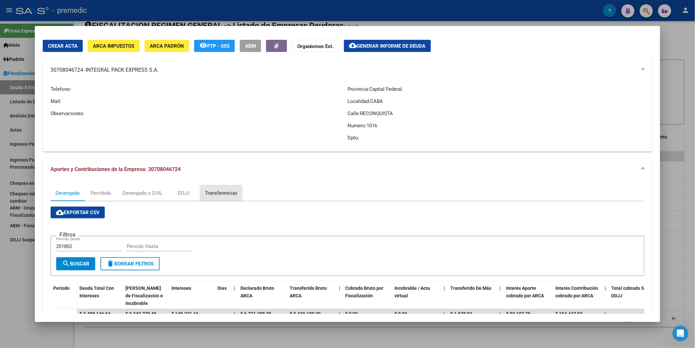
click at [227, 187] on div "Transferencias" at bounding box center [221, 193] width 42 height 16
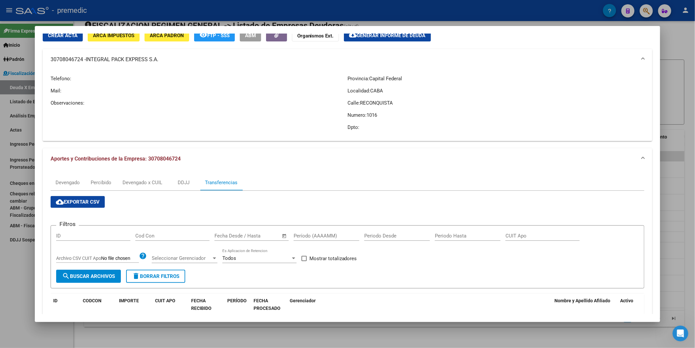
scroll to position [27, 0]
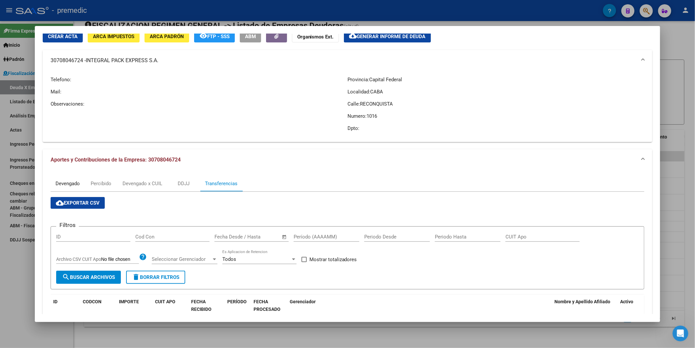
click at [72, 186] on div "Devengado" at bounding box center [68, 183] width 24 height 7
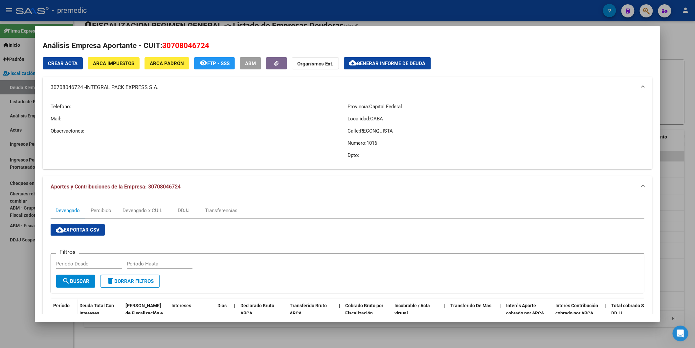
scroll to position [163, 0]
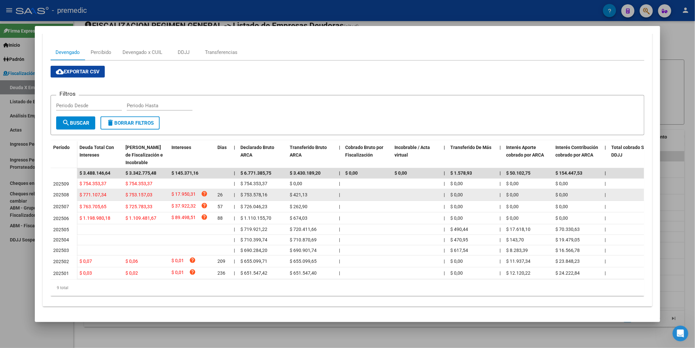
drag, startPoint x: 325, startPoint y: 208, endPoint x: 283, endPoint y: 193, distance: 45.1
click at [266, 178] on datatable-scroller "$ 3.488.146,64 $ 3.342.775,48 $ 145.371,16 | $ 6.771.385,75 $ 3.430.189,20 | $ …" at bounding box center [348, 223] width 594 height 111
click at [284, 194] on datatable-body-cell "$ 753.578,16" at bounding box center [262, 194] width 49 height 11
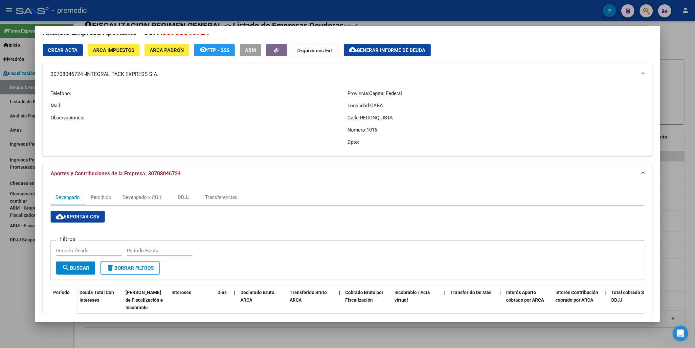
scroll to position [0, 0]
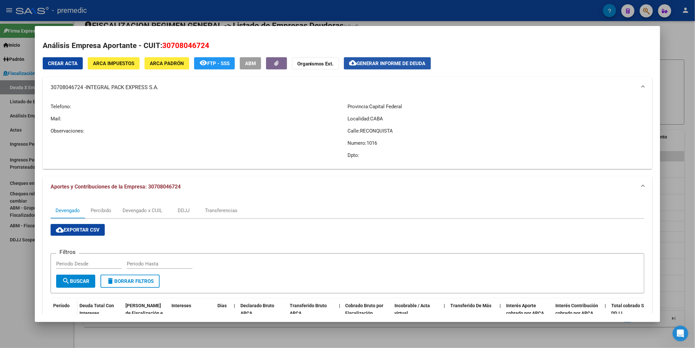
click at [391, 67] on button "cloud_download Generar informe de deuda" at bounding box center [387, 63] width 87 height 12
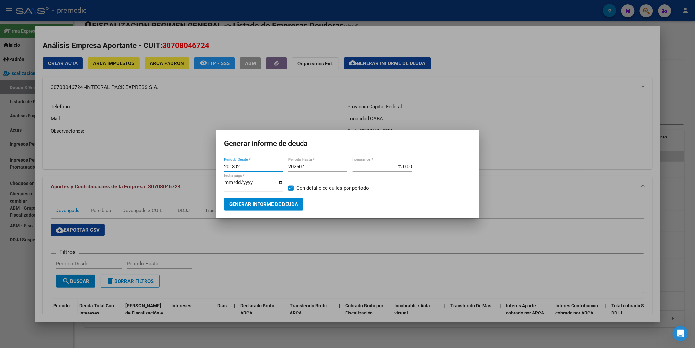
click at [255, 165] on input "201802" at bounding box center [253, 167] width 59 height 6
type input "202506"
type input "202509"
click at [258, 201] on button "Generar informe de deuda" at bounding box center [263, 204] width 79 height 12
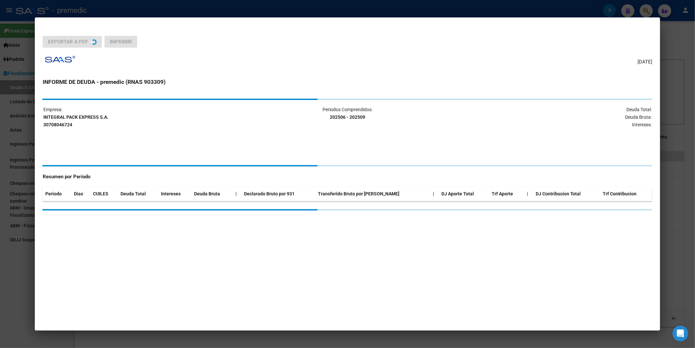
click at [262, 202] on div "Empresa: INTEGRAL PACK EXPRESS S.A. 30708046724 Periodos Comprendidos: 202506 -…" at bounding box center [348, 154] width 610 height 111
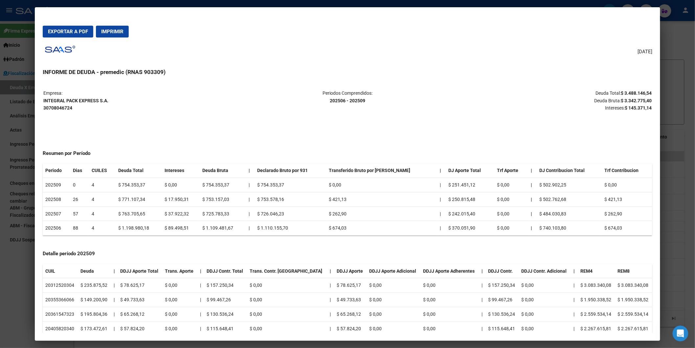
click at [78, 37] on button "Exportar a PDF" at bounding box center [68, 32] width 51 height 12
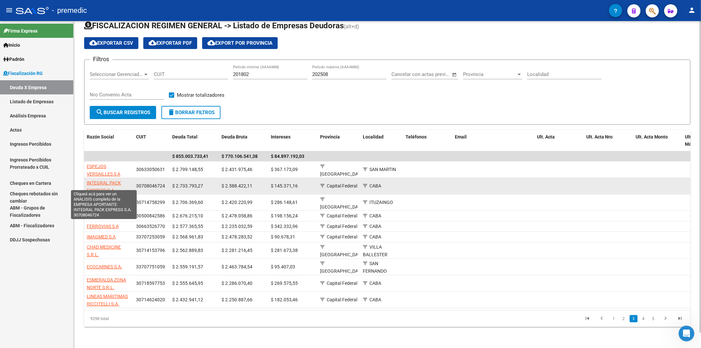
click at [116, 180] on span "INTEGRAL PACK EXPRESS S.A." at bounding box center [104, 186] width 34 height 13
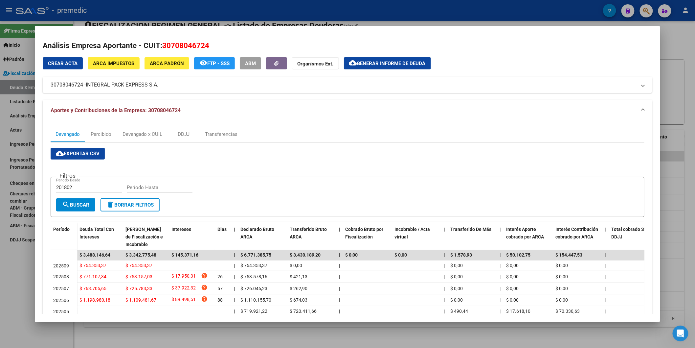
drag, startPoint x: 81, startPoint y: 86, endPoint x: 47, endPoint y: 88, distance: 34.2
click at [47, 88] on mat-expansion-panel-header "30708046724 - INTEGRAL PACK EXPRESS S.A." at bounding box center [348, 85] width 610 height 16
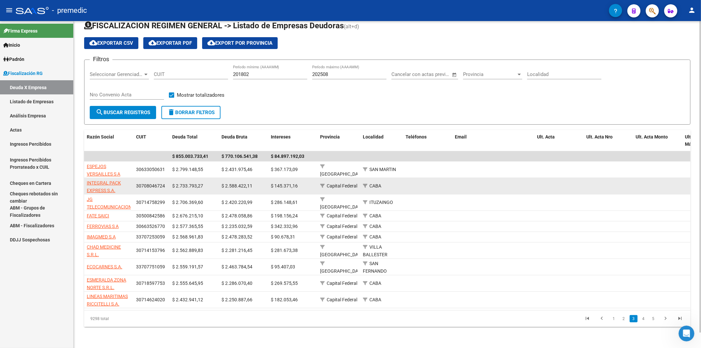
click at [103, 180] on app-link-go-to "INTEGRAL PACK EXPRESS S.A." at bounding box center [109, 186] width 44 height 15
drag, startPoint x: 96, startPoint y: 177, endPoint x: 101, endPoint y: 176, distance: 4.7
click at [101, 180] on span "INTEGRAL PACK EXPRESS S.A." at bounding box center [104, 186] width 34 height 13
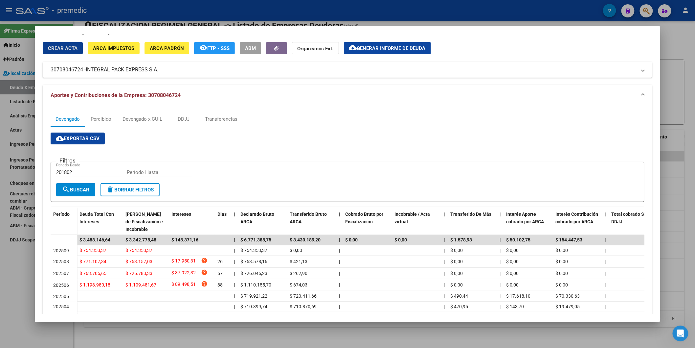
scroll to position [14, 0]
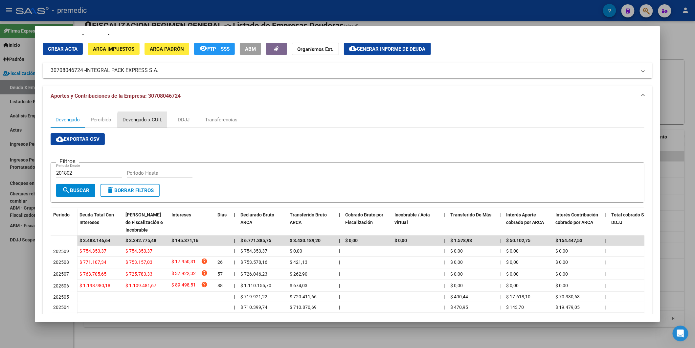
click at [149, 120] on div "Devengado x CUIL" at bounding box center [143, 119] width 40 height 7
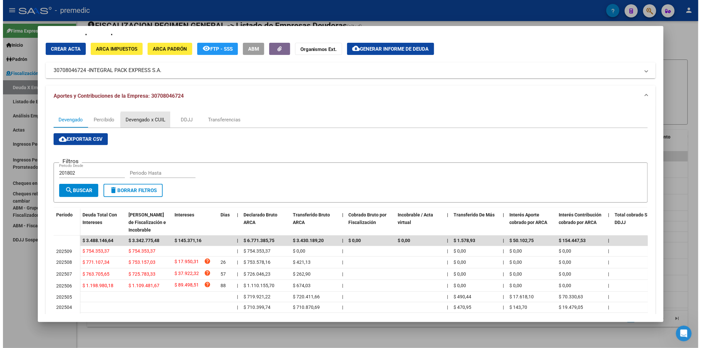
scroll to position [0, 0]
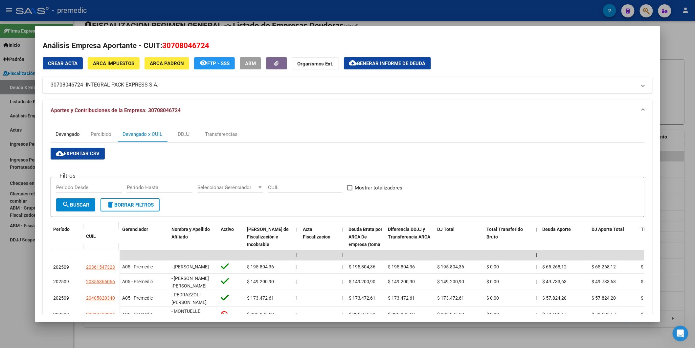
click at [63, 142] on div "Devengado" at bounding box center [68, 134] width 34 height 16
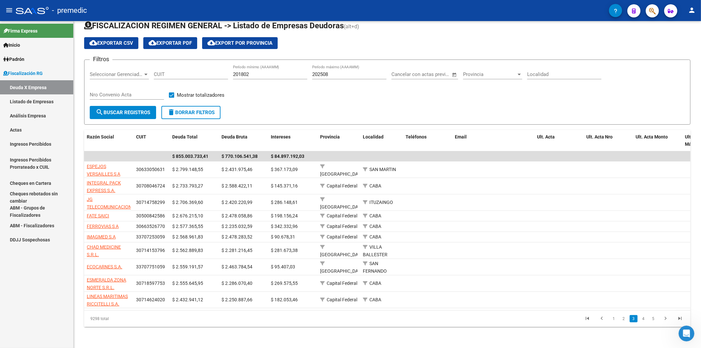
click at [26, 115] on link "Análisis Empresa" at bounding box center [36, 115] width 73 height 14
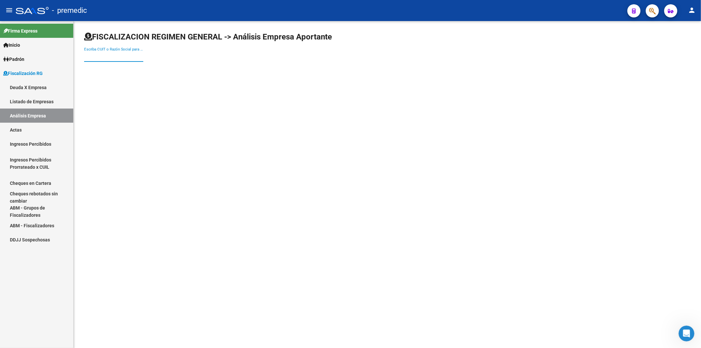
click at [122, 58] on input "Escriba CUIT o Razón Social para buscar" at bounding box center [113, 57] width 59 height 6
type input "el quebr"
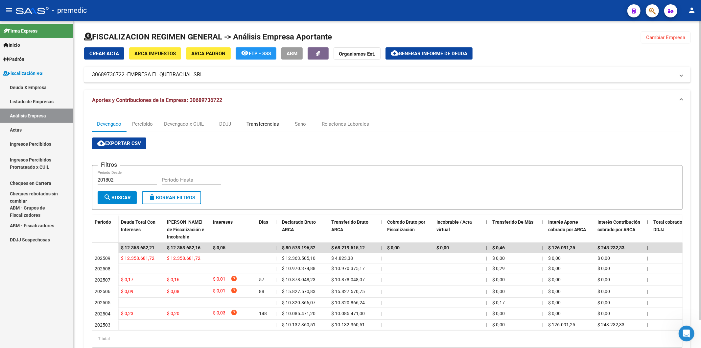
click at [268, 120] on div "Transferencias" at bounding box center [262, 124] width 42 height 16
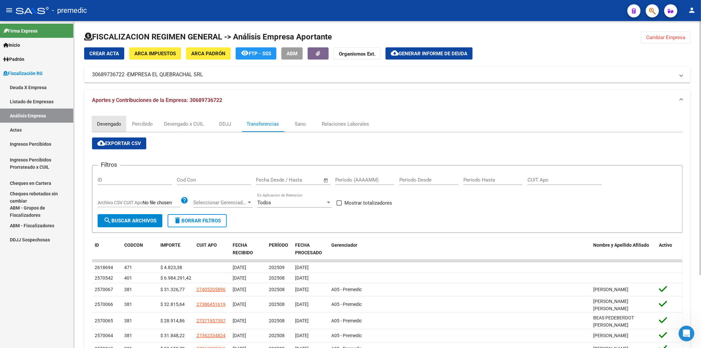
click at [108, 129] on div "Devengado" at bounding box center [109, 124] width 34 height 16
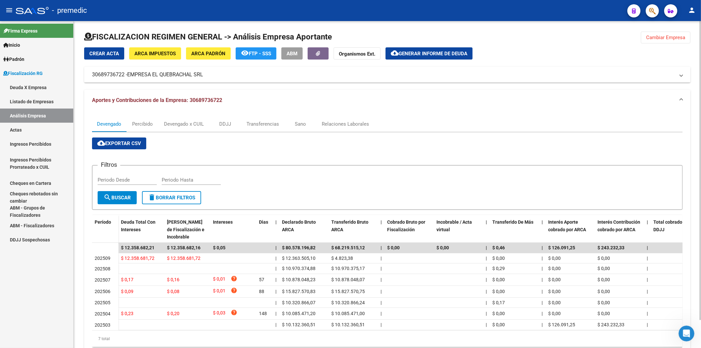
click at [286, 167] on form "Filtros Periodo Desde Periodo Hasta search Buscar delete Borrar Filtros" at bounding box center [387, 187] width 590 height 45
click at [314, 154] on app-list-header "Filtros Periodo Desde Periodo Hasta search Buscar delete Borrar Filtros" at bounding box center [387, 181] width 590 height 55
click at [449, 184] on div "Filtros Periodo Desde Periodo Hasta" at bounding box center [387, 181] width 579 height 20
click at [661, 43] on button "Cambiar Empresa" at bounding box center [666, 38] width 50 height 12
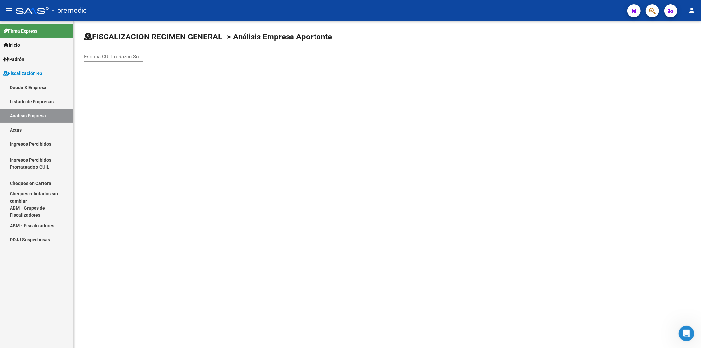
click at [98, 54] on input "Escriba CUIT o Razón Social para buscar" at bounding box center [113, 57] width 59 height 6
paste input "30708937327"
type input "30708937327"
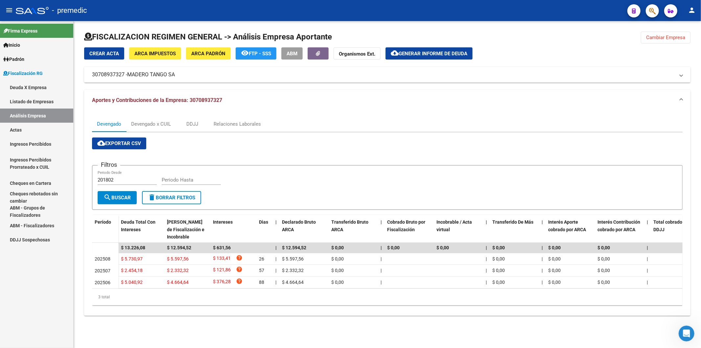
click at [331, 110] on mat-expansion-panel-header "Aportes y Contribuciones de la Empresa: 30708937327" at bounding box center [387, 100] width 606 height 21
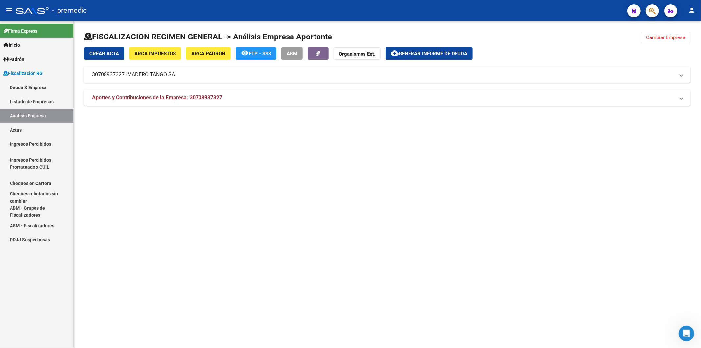
click at [252, 99] on mat-panel-title "Aportes y Contribuciones de la Empresa: 30708937327" at bounding box center [383, 97] width 582 height 7
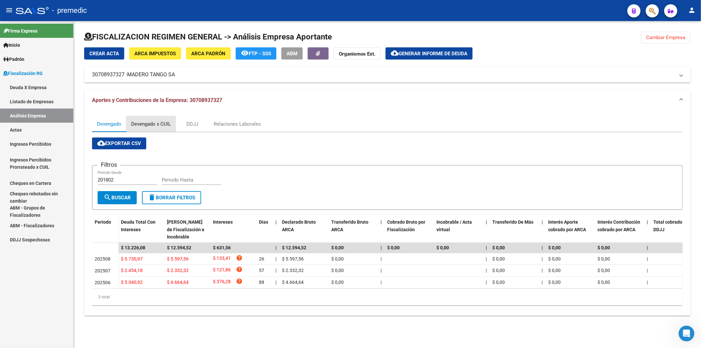
click at [155, 120] on div "Devengado x CUIL" at bounding box center [151, 124] width 50 height 16
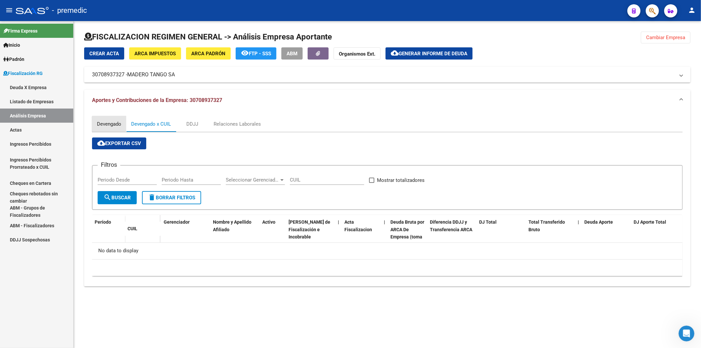
click at [110, 127] on div "Devengado" at bounding box center [109, 124] width 34 height 16
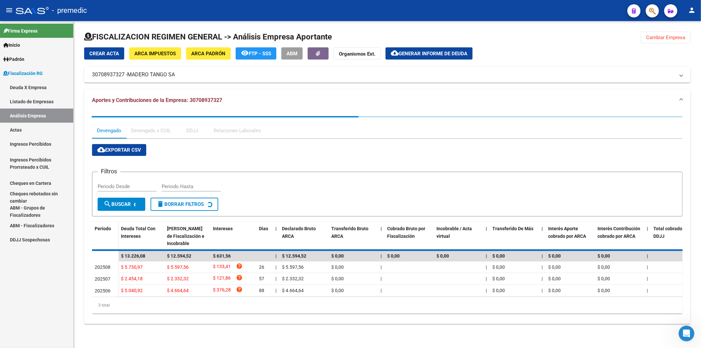
click at [147, 125] on div "Devengado x CUIL" at bounding box center [151, 131] width 50 height 16
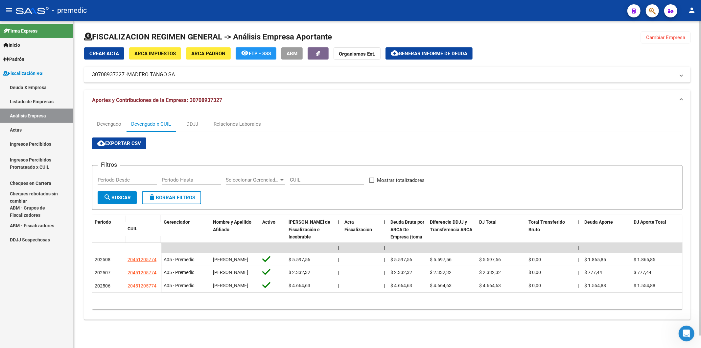
drag, startPoint x: 221, startPoint y: 310, endPoint x: 278, endPoint y: 308, distance: 56.6
click at [278, 308] on div "10 total 1" at bounding box center [387, 300] width 590 height 16
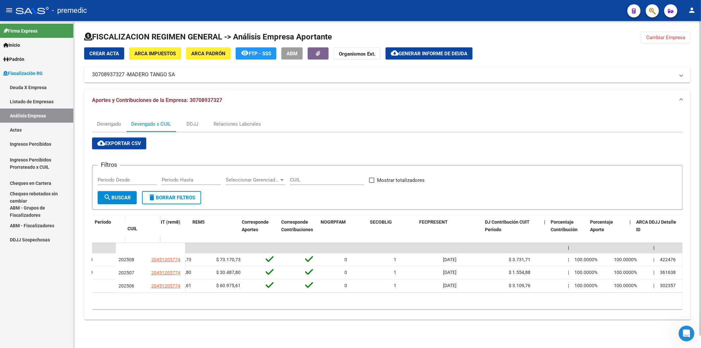
scroll to position [0, 1499]
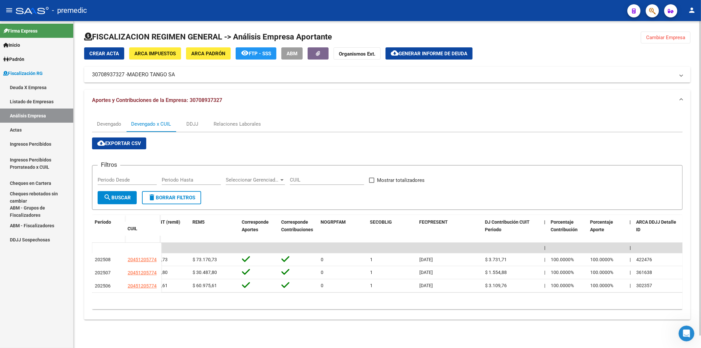
drag, startPoint x: 541, startPoint y: 137, endPoint x: 532, endPoint y: 136, distance: 8.9
click at [536, 136] on div "cloud_download Exportar CSV Filtros Periodo Desde Periodo Hasta Seleccionar Ger…" at bounding box center [387, 223] width 590 height 182
click at [196, 120] on div "DDJJ" at bounding box center [192, 123] width 12 height 7
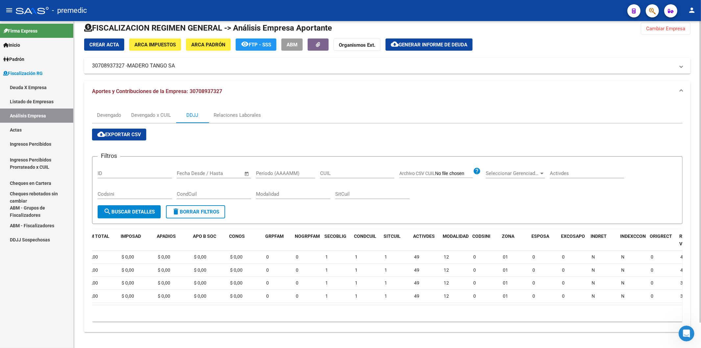
scroll to position [0, 248]
